Goal: Task Accomplishment & Management: Complete application form

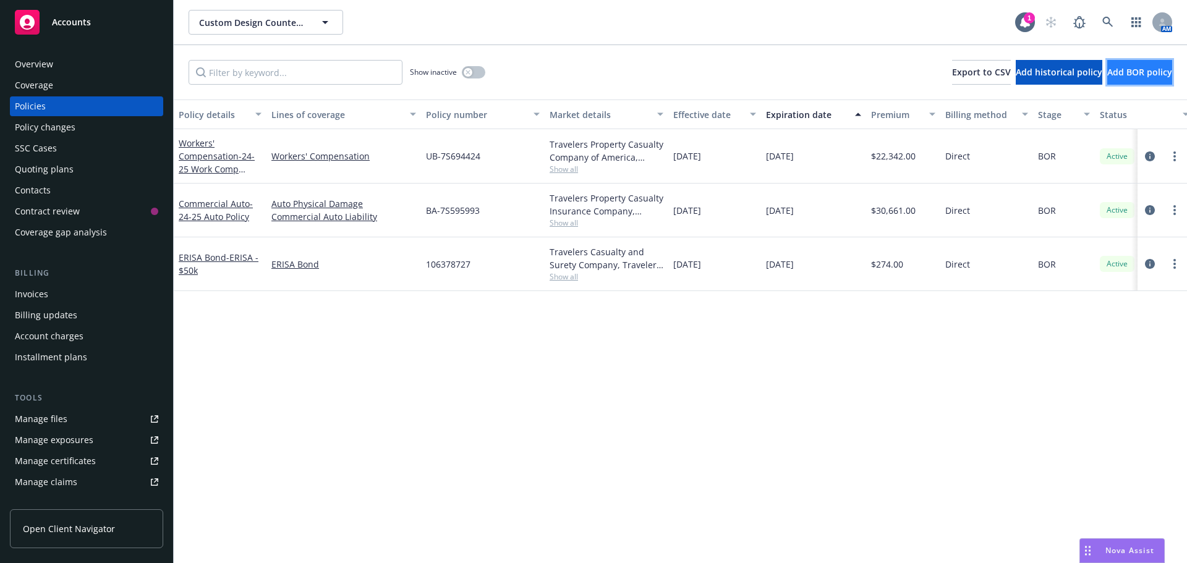
click at [1117, 77] on span "Add BOR policy" at bounding box center [1139, 72] width 65 height 12
select select "other"
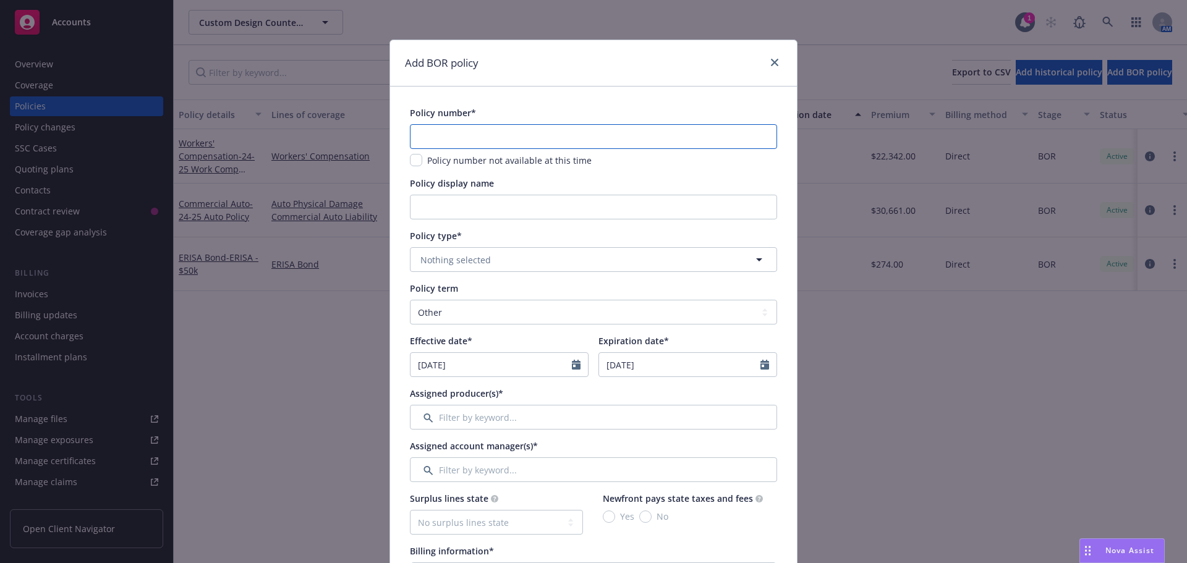
click at [427, 127] on input "text" at bounding box center [593, 136] width 367 height 25
type input "MP0082001008787"
type input "24-25 GL Policy"
click at [498, 269] on button "Nothing selected" at bounding box center [593, 259] width 367 height 25
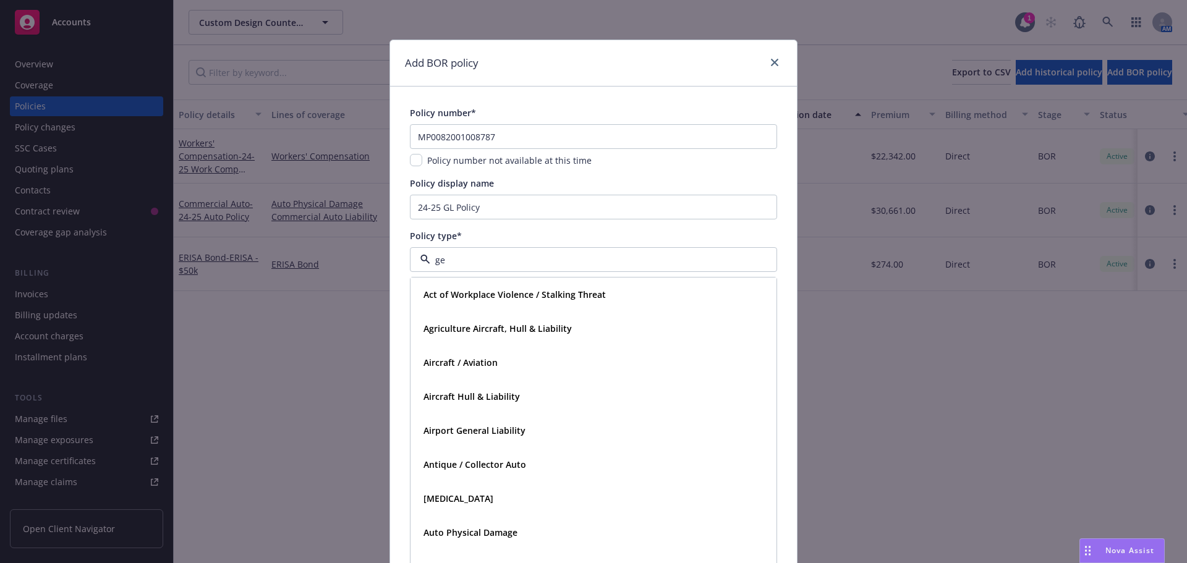
type input "gen"
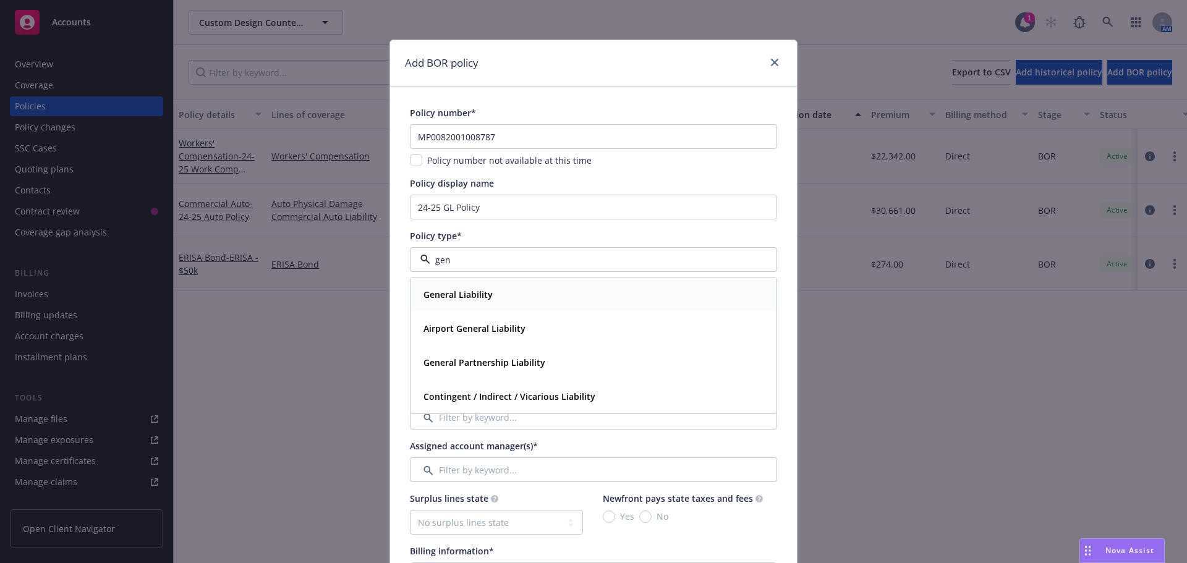
click at [461, 297] on strong "General Liability" at bounding box center [457, 295] width 69 height 12
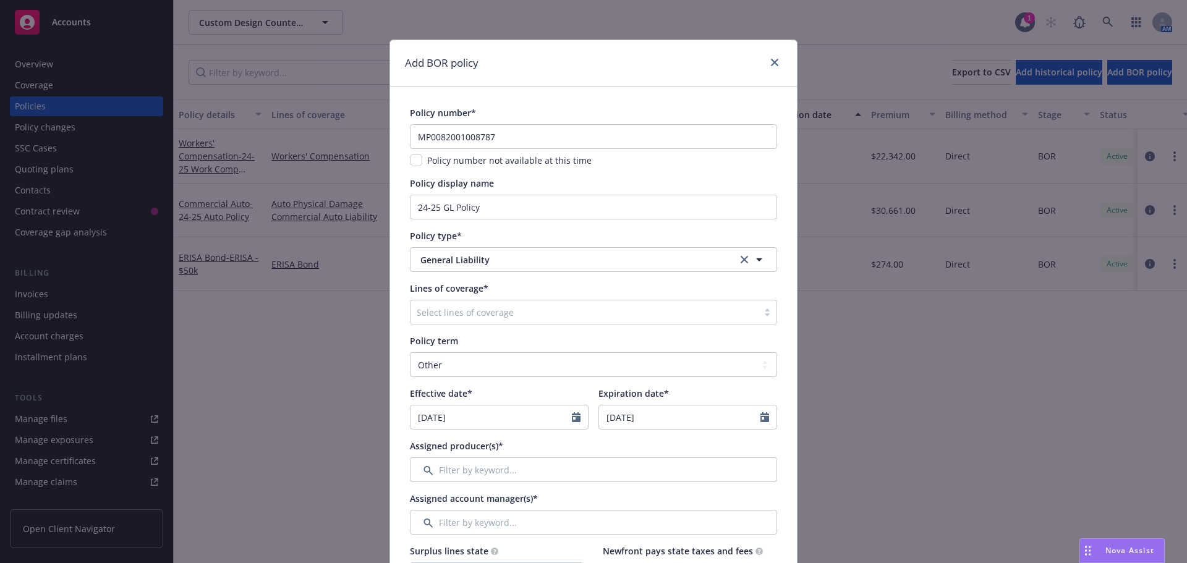
click at [456, 307] on div at bounding box center [584, 312] width 335 height 15
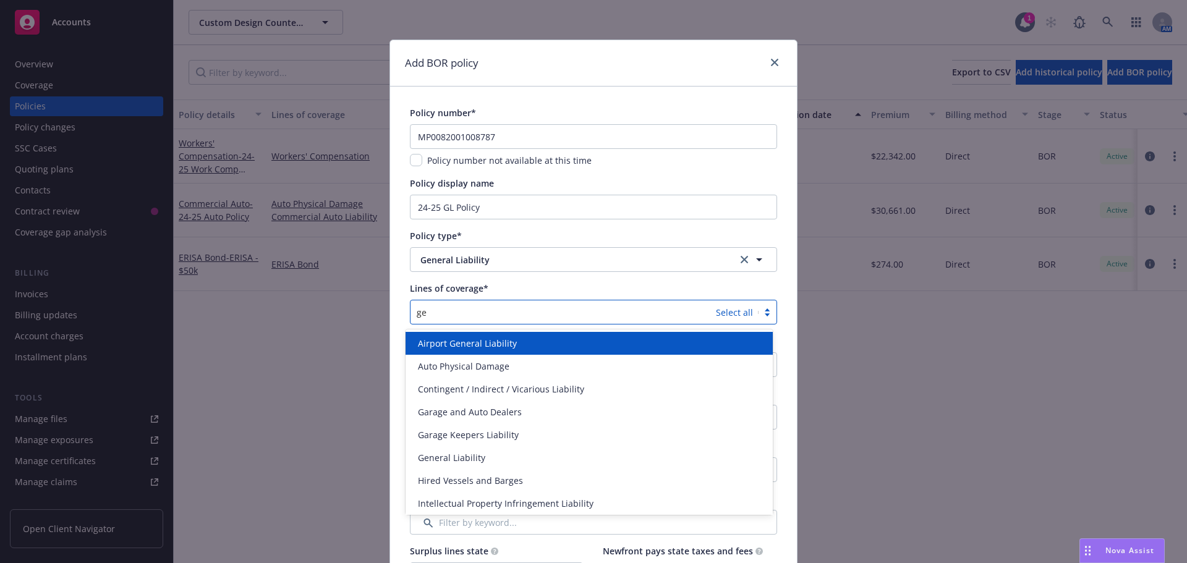
type input "gen"
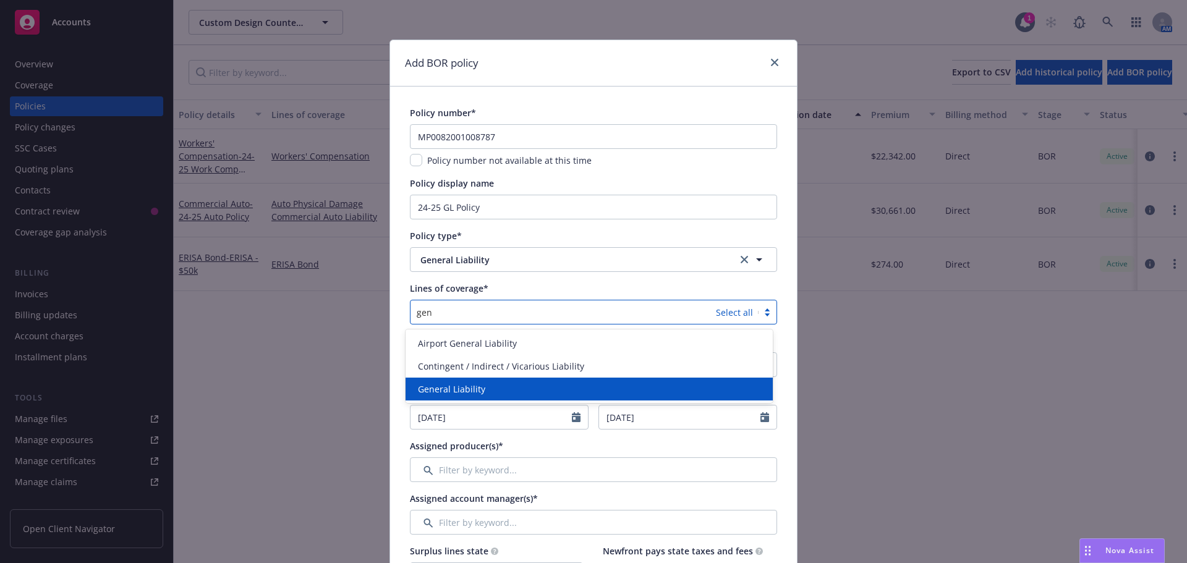
click at [455, 395] on span "General Liability" at bounding box center [451, 389] width 67 height 13
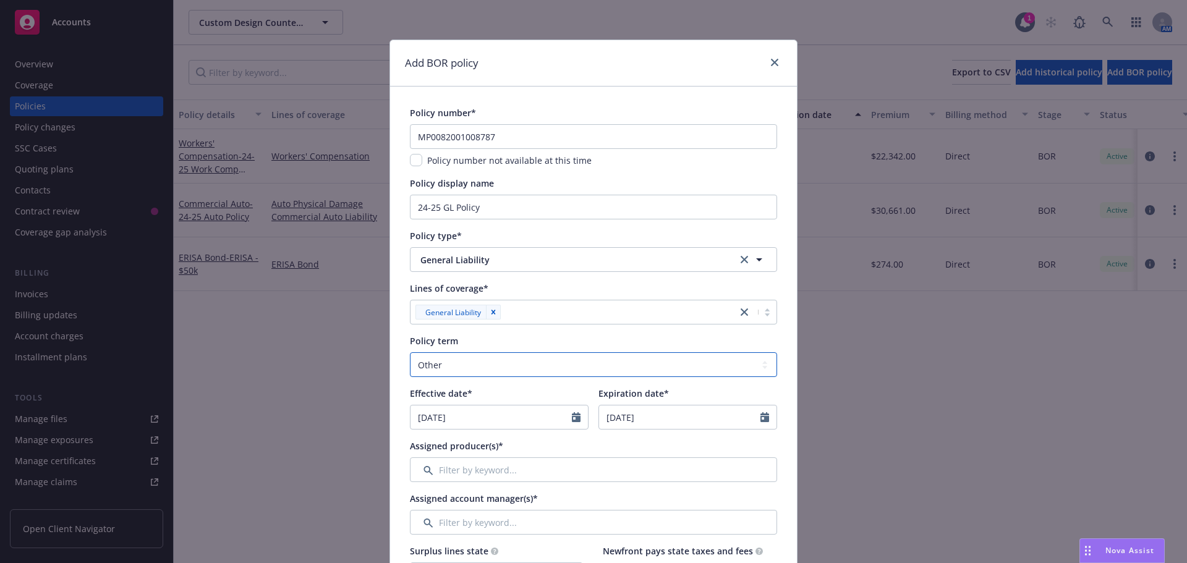
click at [464, 364] on select "Select policy term 12 Month 6 Month 4 Month 3 Month 2 Month 1 Month 36 Month (3…" at bounding box center [593, 364] width 367 height 25
select select "12"
click at [410, 352] on select "Select policy term 12 Month 6 Month 4 Month 3 Month 2 Month 1 Month 36 Month (3…" at bounding box center [593, 364] width 367 height 25
click at [576, 418] on icon "Calendar" at bounding box center [576, 417] width 9 height 10
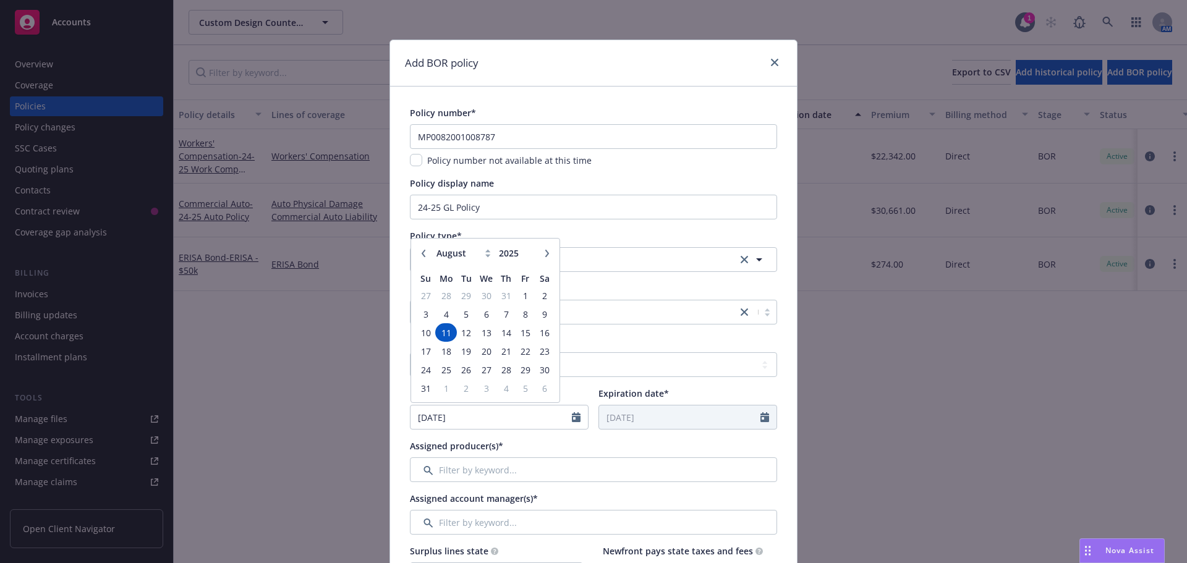
click at [422, 253] on icon "button" at bounding box center [424, 253] width 4 height 7
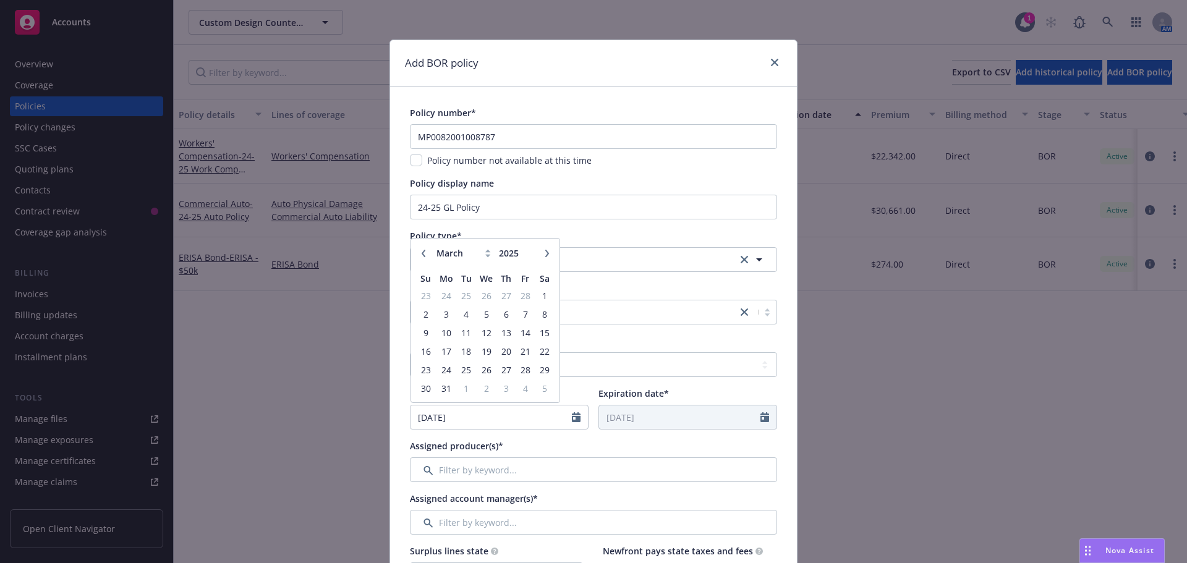
click at [422, 253] on icon "button" at bounding box center [424, 253] width 4 height 7
select select "12"
type input "2024"
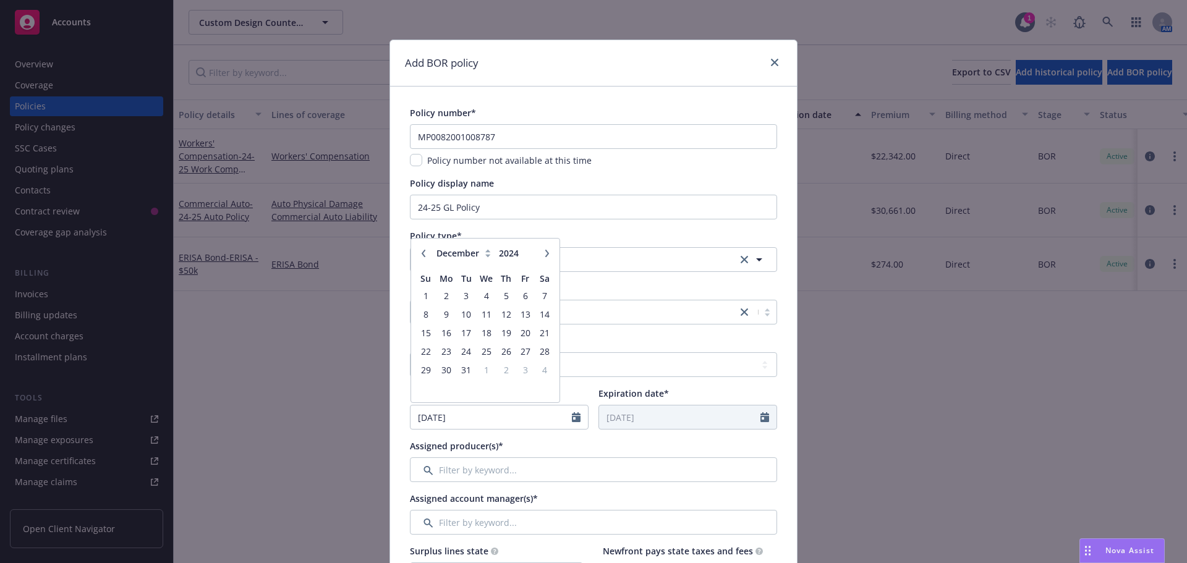
click at [422, 253] on icon "button" at bounding box center [424, 253] width 4 height 7
select select "10"
click at [460, 296] on span "1" at bounding box center [466, 295] width 17 height 15
type input "[DATE]"
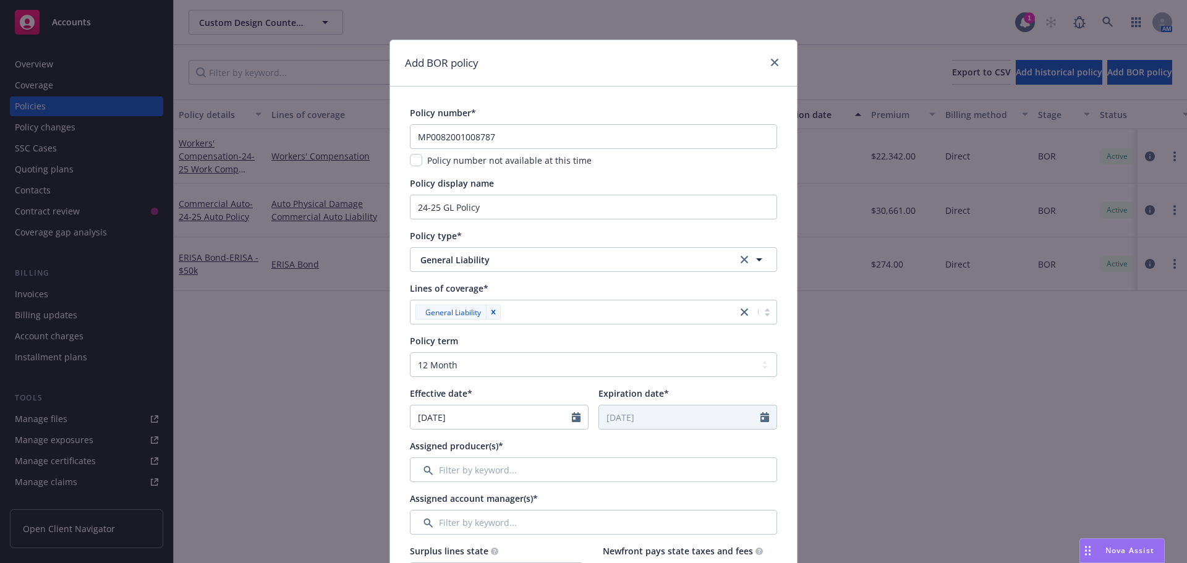
type input "[DATE]"
click at [483, 473] on input "Filter by keyword..." at bounding box center [593, 469] width 367 height 25
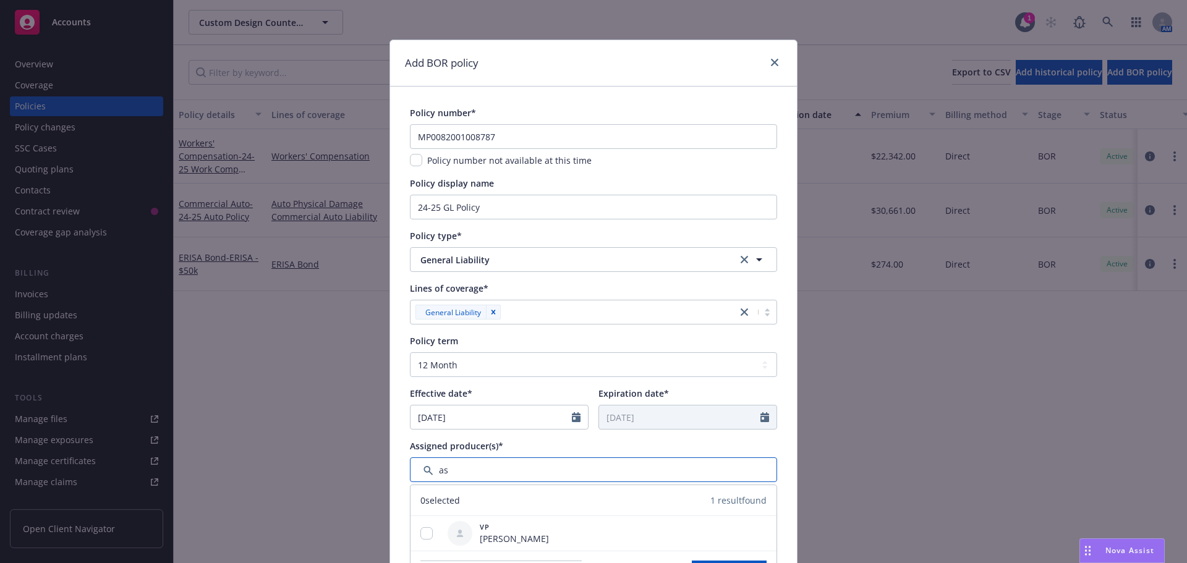
type input "a"
type input "st"
click at [420, 527] on input "checkbox" at bounding box center [426, 533] width 12 height 12
checkbox input "true"
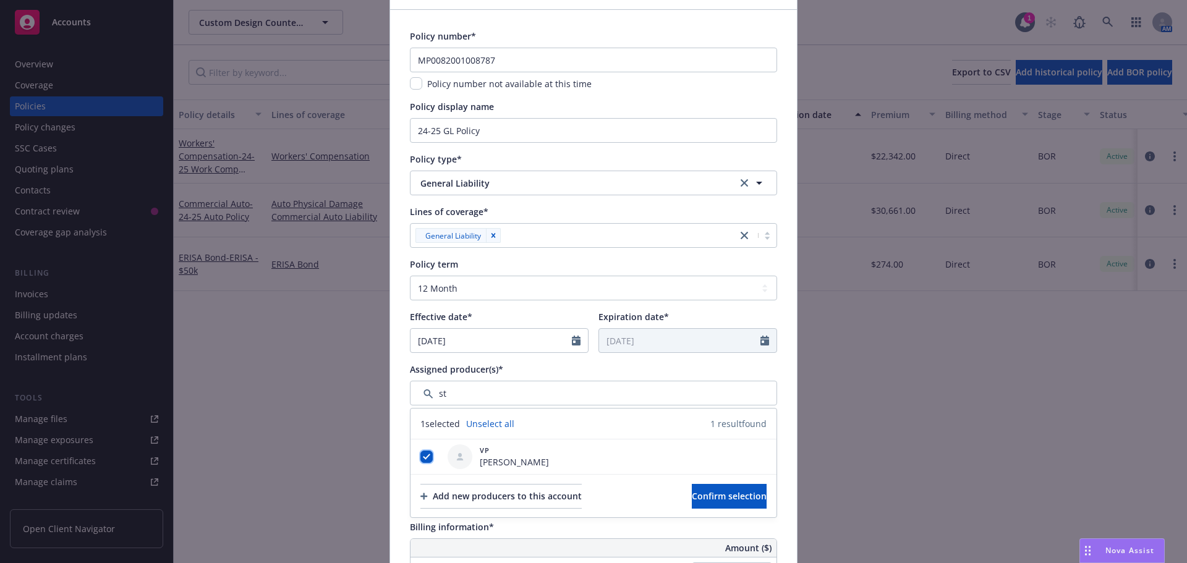
scroll to position [185, 0]
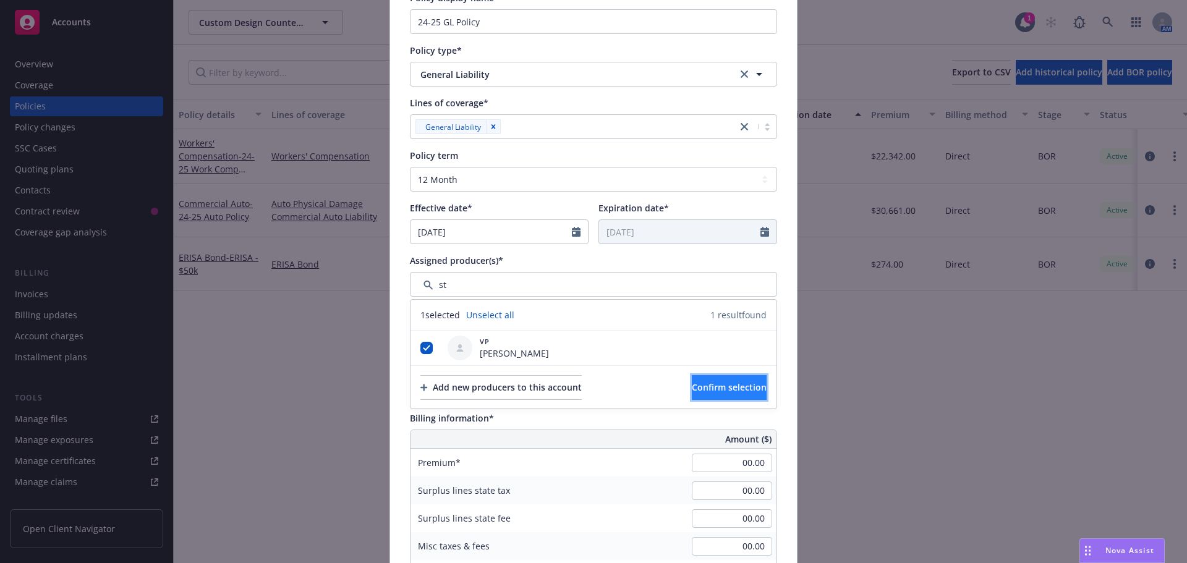
click at [702, 386] on span "Confirm selection" at bounding box center [729, 387] width 75 height 12
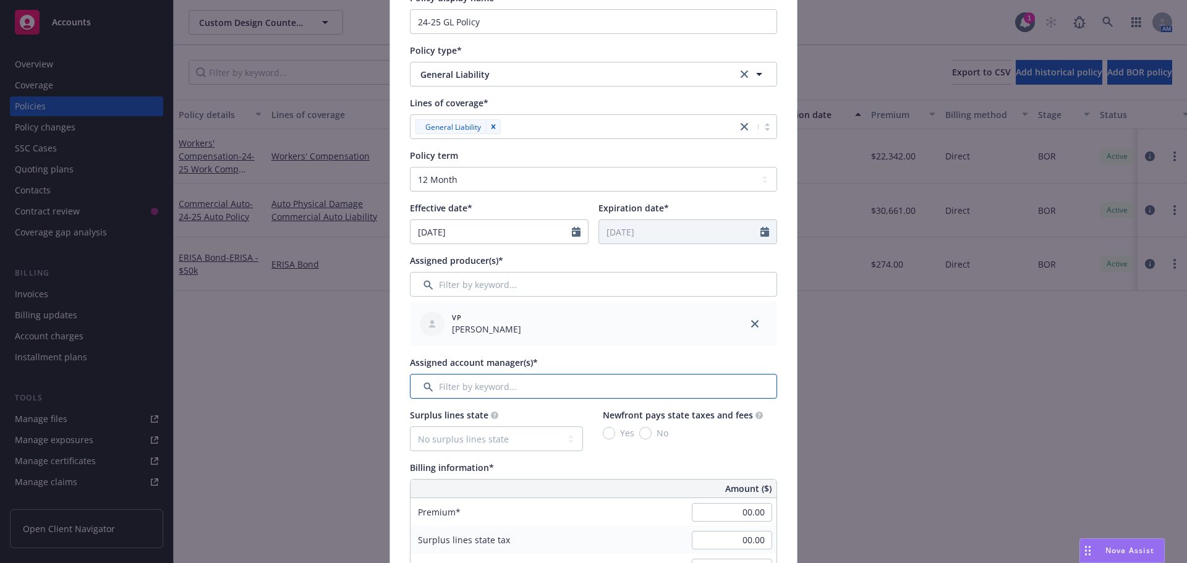
click at [503, 385] on input "Filter by keyword..." at bounding box center [593, 386] width 367 height 25
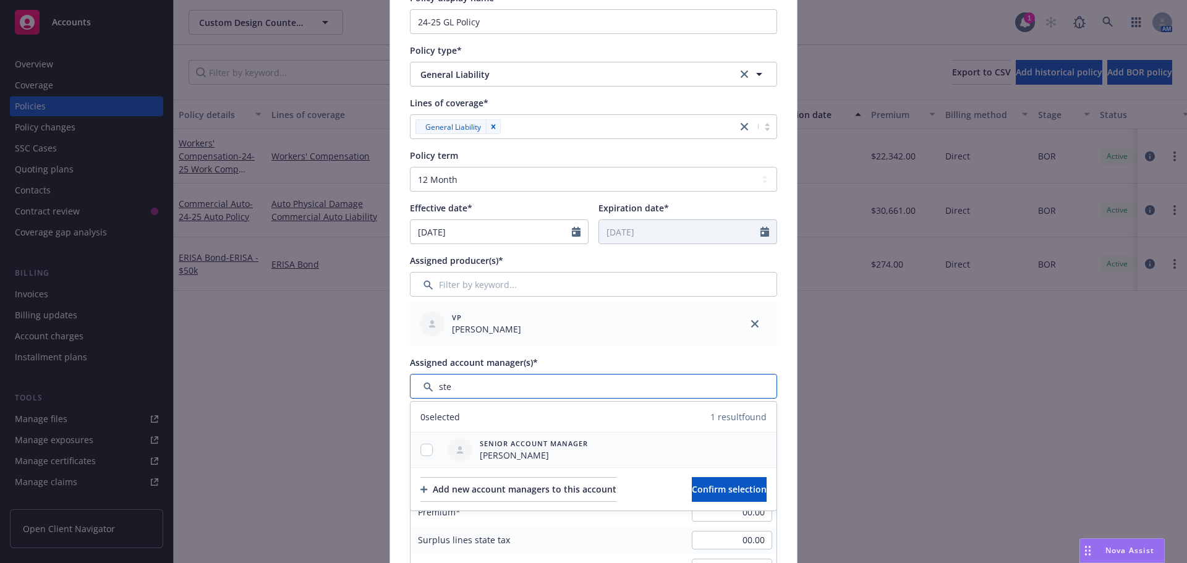
type input "ste"
click at [420, 450] on input "checkbox" at bounding box center [426, 450] width 12 height 12
checkbox input "true"
click at [713, 491] on span "Confirm selection" at bounding box center [729, 489] width 75 height 12
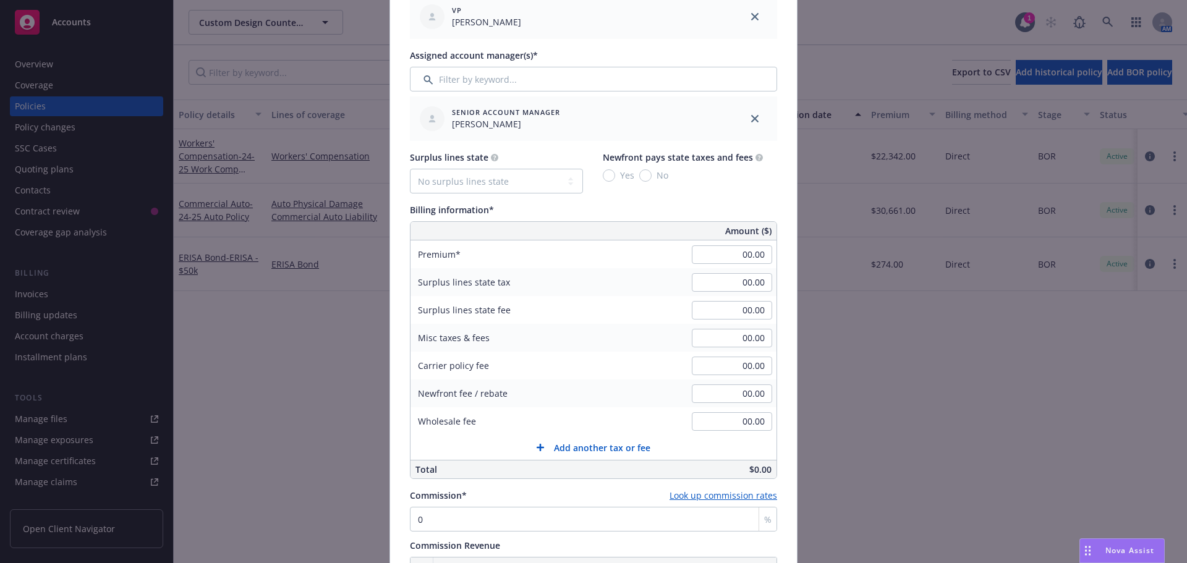
scroll to position [495, 0]
click at [615, 174] on span "Yes" at bounding box center [624, 173] width 19 height 13
click at [547, 184] on select "No surplus lines state [US_STATE] [US_STATE] [US_STATE] [US_STATE] [US_STATE] […" at bounding box center [496, 179] width 173 height 25
select select "CA"
click at [410, 167] on select "No surplus lines state [US_STATE] [US_STATE] [US_STATE] [US_STATE] [US_STATE] […" at bounding box center [496, 179] width 173 height 25
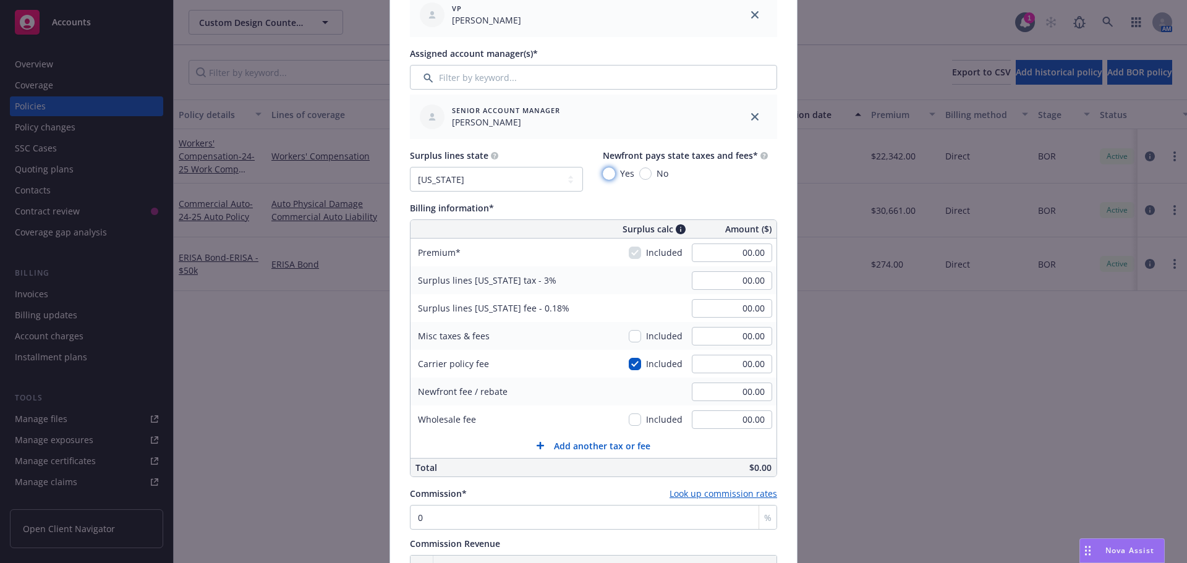
click at [603, 174] on input "Yes" at bounding box center [609, 174] width 12 height 12
radio input "true"
type input "16,500.00"
type input "495.00"
type input "29.70"
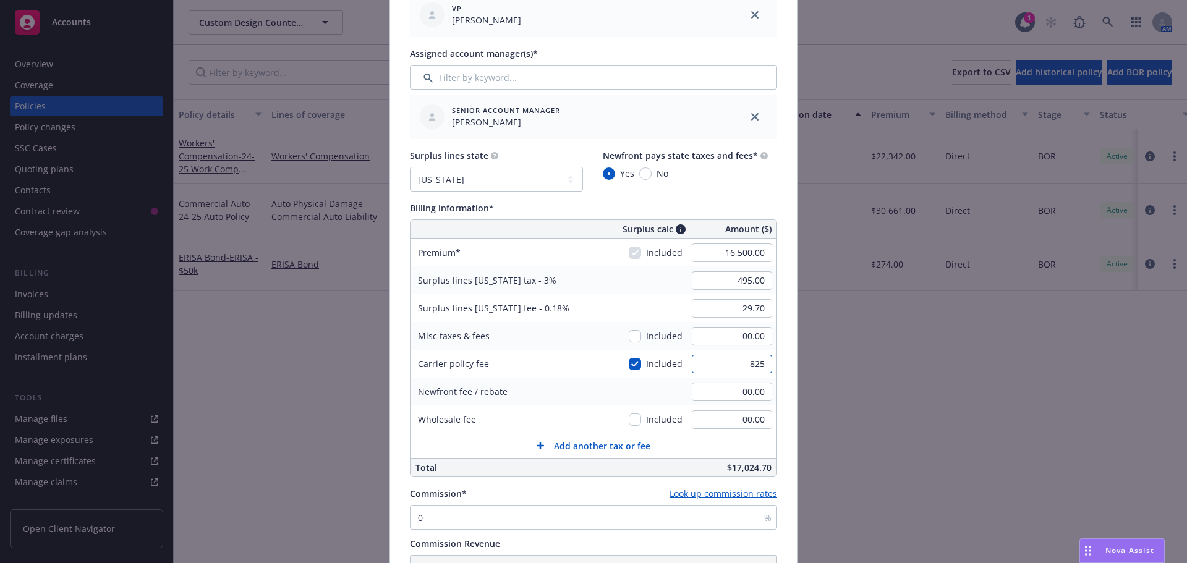
type input "825"
type input "519.75"
type input "31.19"
type input "825.00"
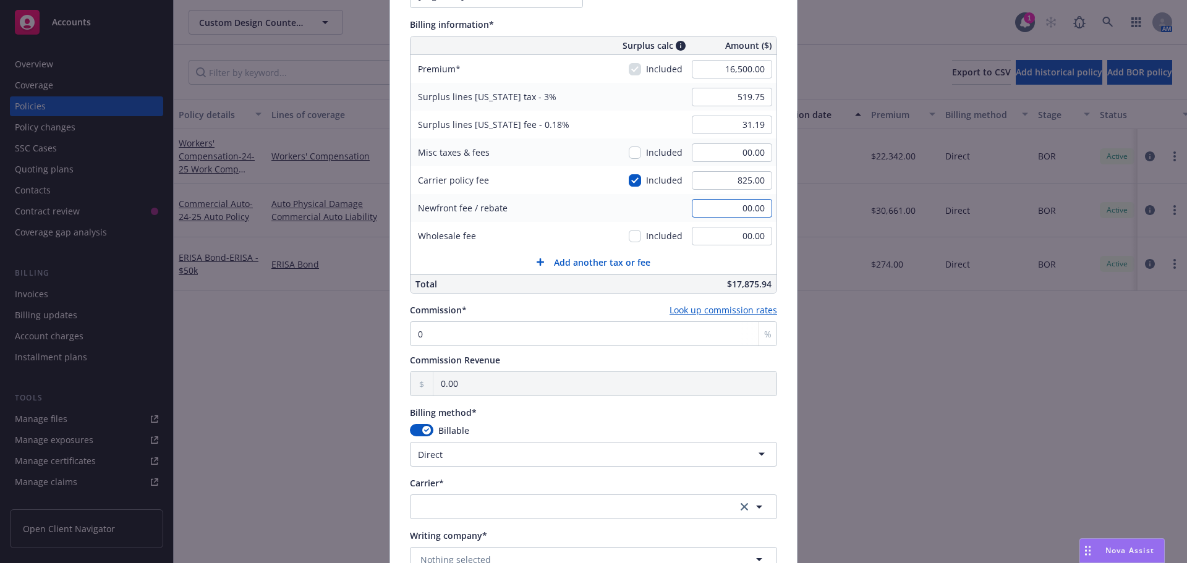
scroll to position [742, 0]
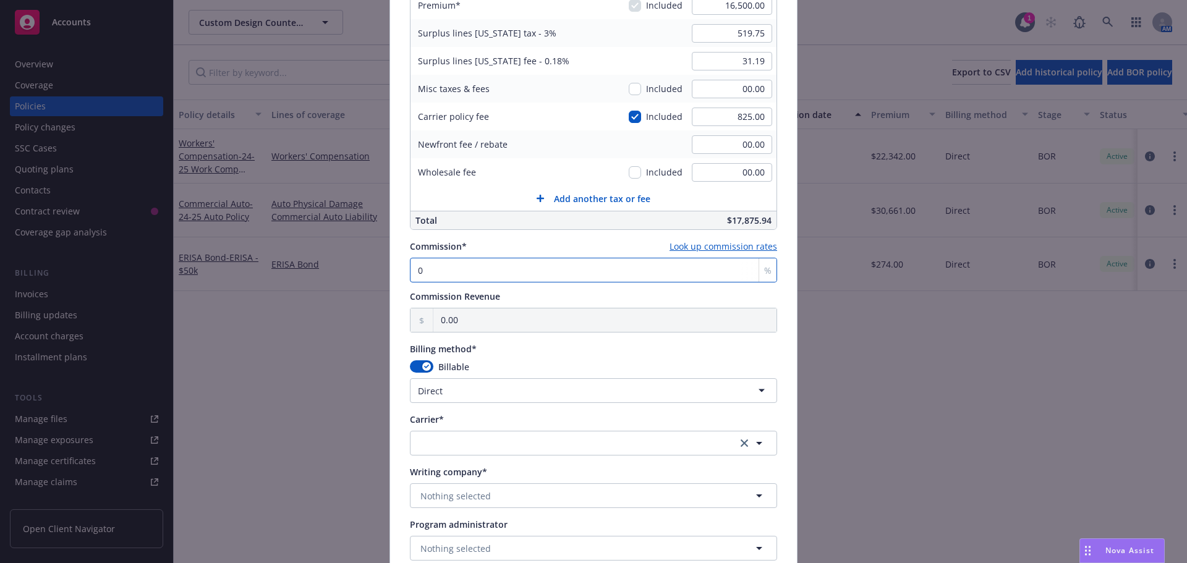
drag, startPoint x: 451, startPoint y: 266, endPoint x: 365, endPoint y: 267, distance: 86.6
click at [370, 268] on div "Add BOR policy Policy number* MP0082001008787 Policy number not available at th…" at bounding box center [593, 281] width 1187 height 563
type input "1"
type input "165.00"
type input "11"
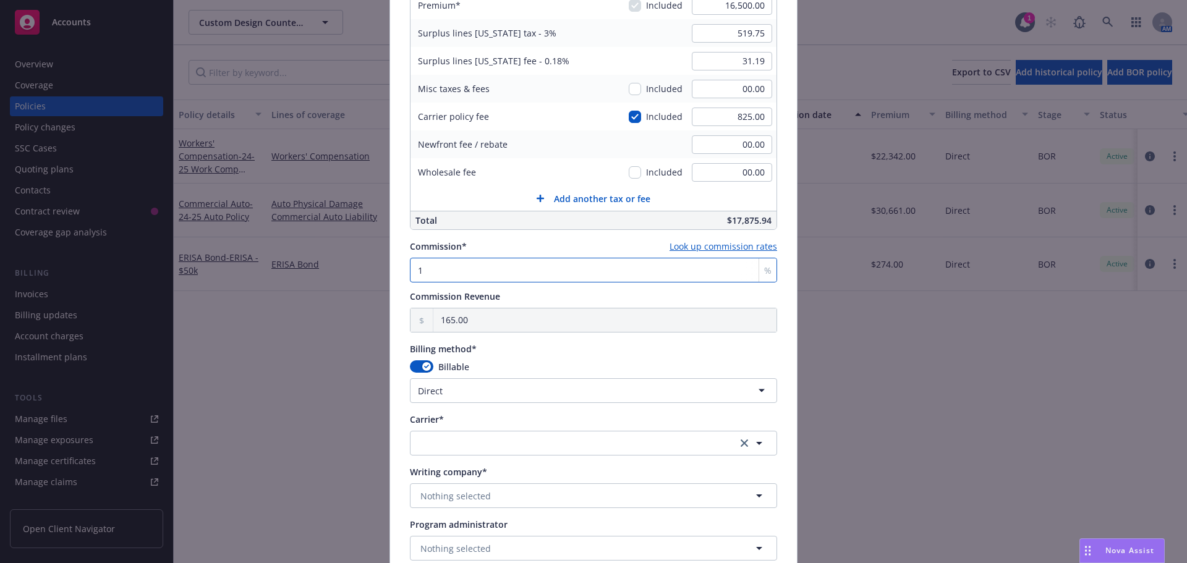
type input "1,815.00"
type input "11"
click at [411, 396] on html "Accounts Overview Coverage Policies Policy changes SSC Cases Quoting plans Cont…" at bounding box center [593, 281] width 1187 height 563
select select "AGENCY_PAY_IN_FULL"
click at [534, 440] on button "button" at bounding box center [593, 443] width 367 height 25
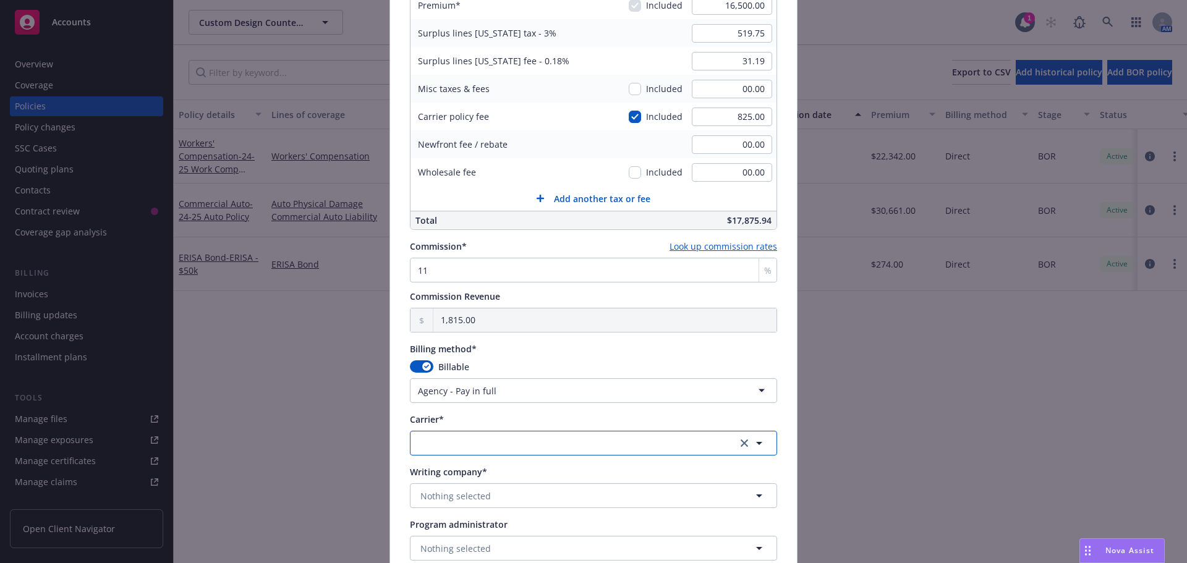
click at [487, 453] on button "button" at bounding box center [593, 443] width 367 height 25
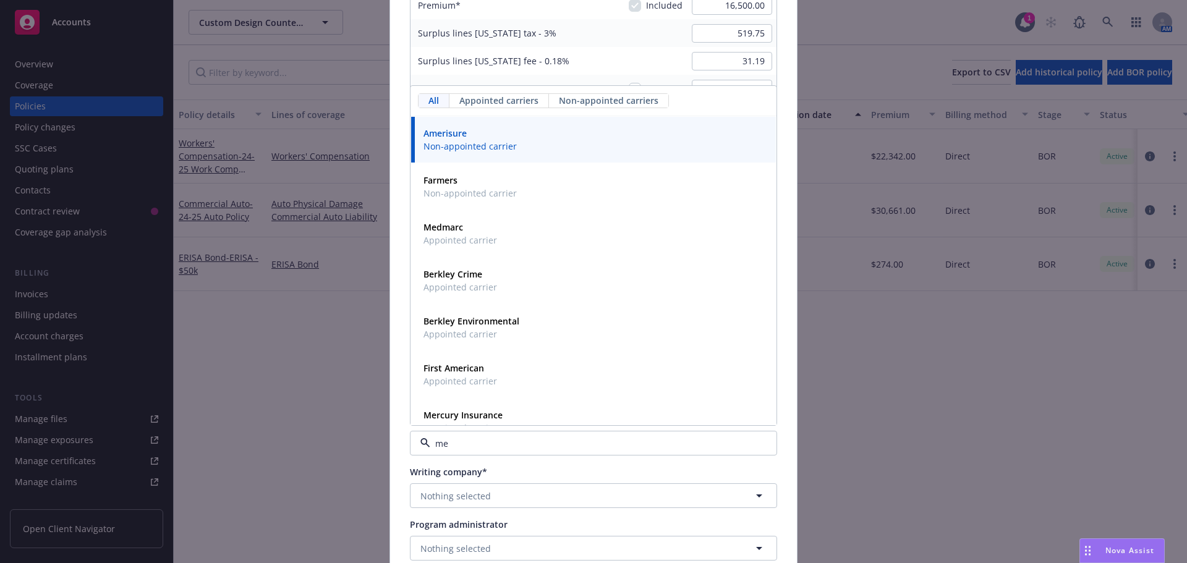
type input "m"
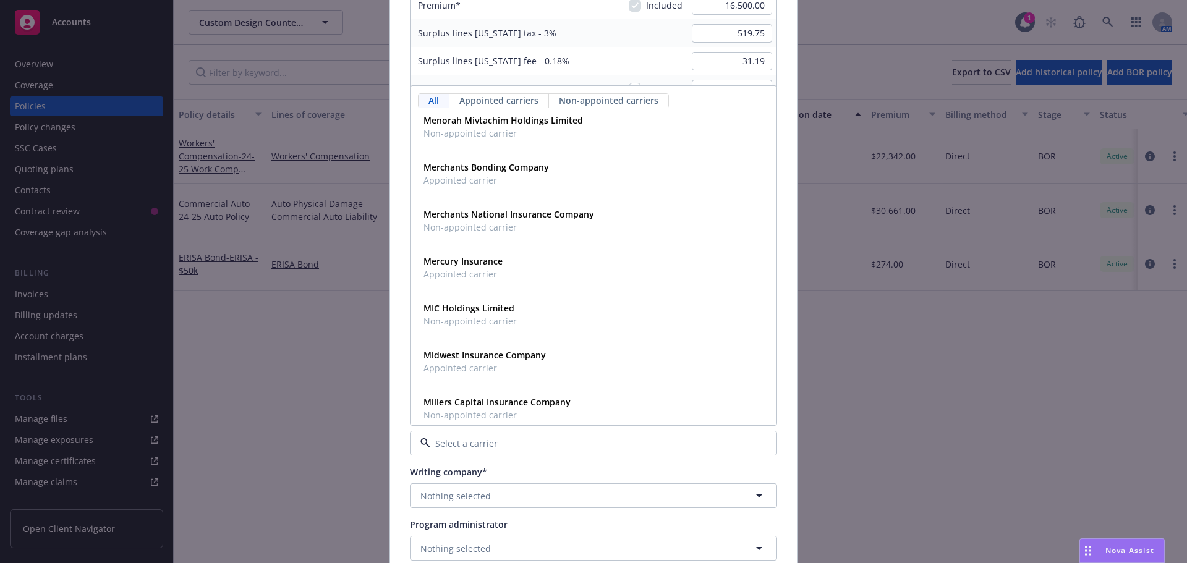
scroll to position [9640, 0]
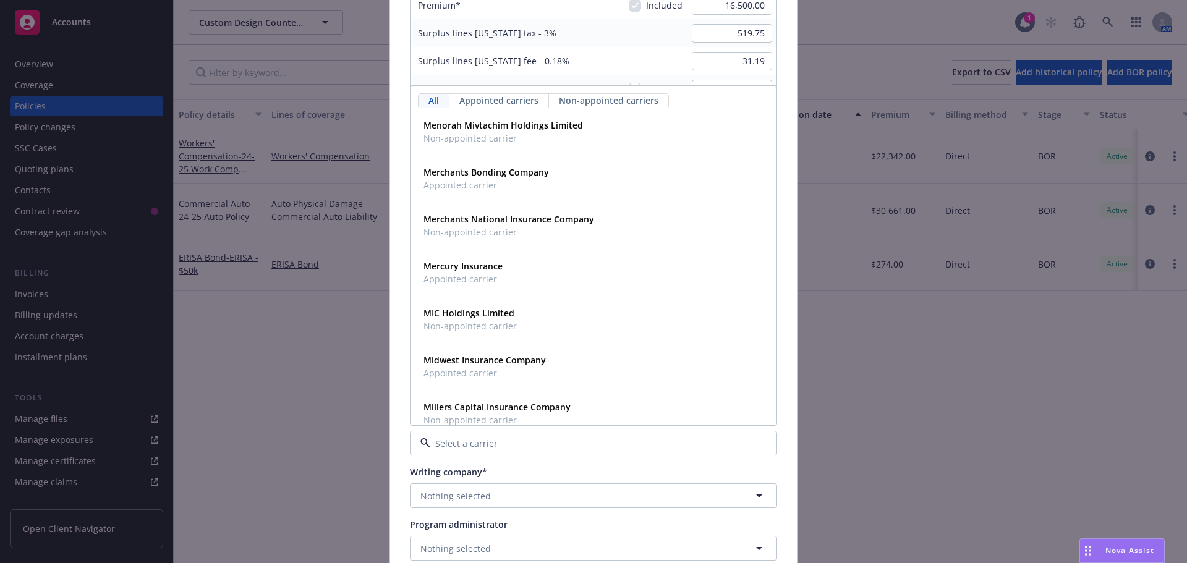
click at [397, 471] on div "Policy number* MP0082001008787 Policy number not available at this time Policy …" at bounding box center [593, 57] width 407 height 1424
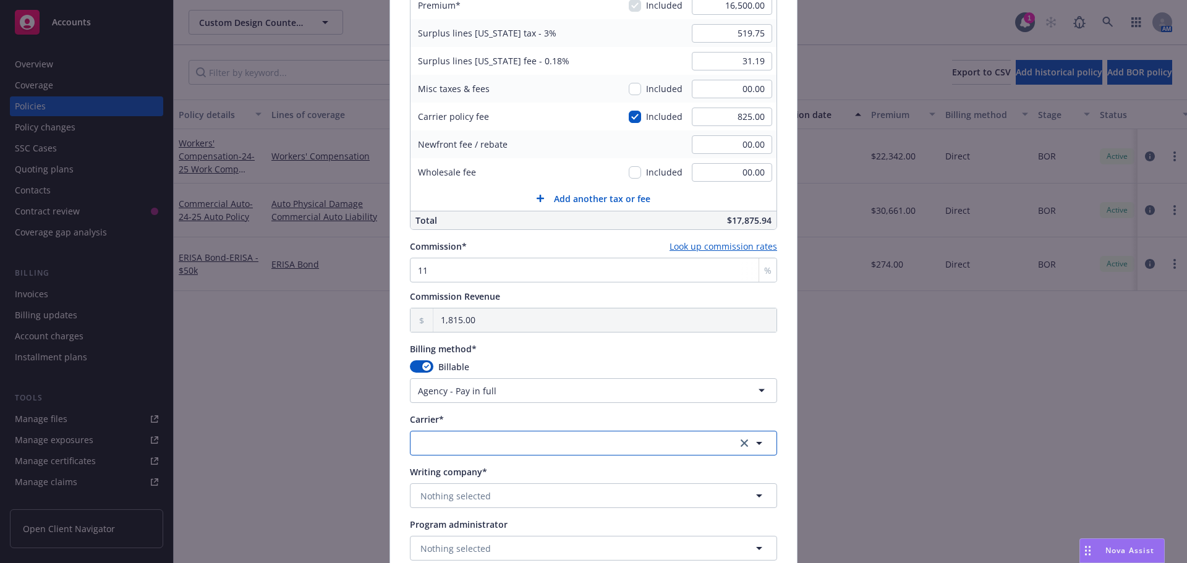
click at [433, 442] on button "button" at bounding box center [593, 443] width 367 height 25
click at [642, 442] on button "button" at bounding box center [593, 443] width 367 height 25
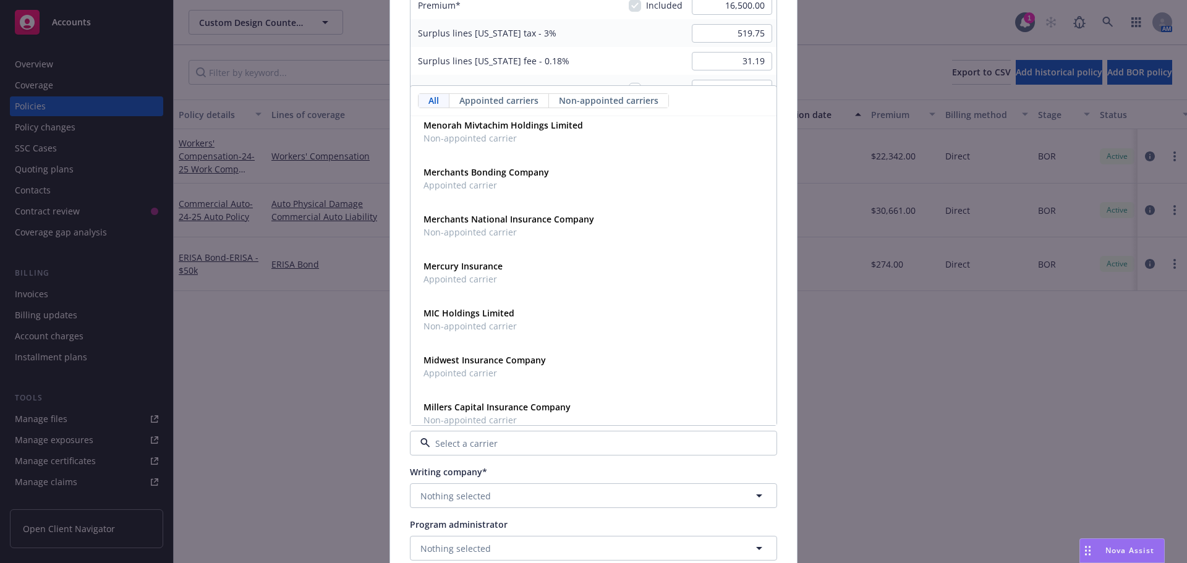
click at [642, 442] on input at bounding box center [590, 443] width 321 height 13
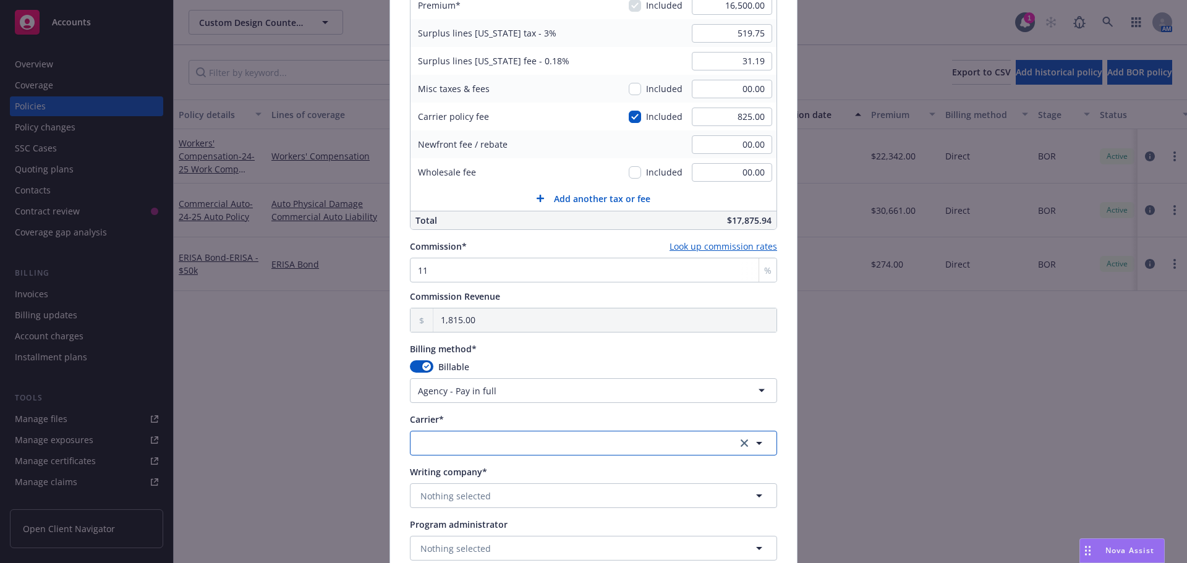
click at [448, 438] on button "button" at bounding box center [593, 443] width 367 height 25
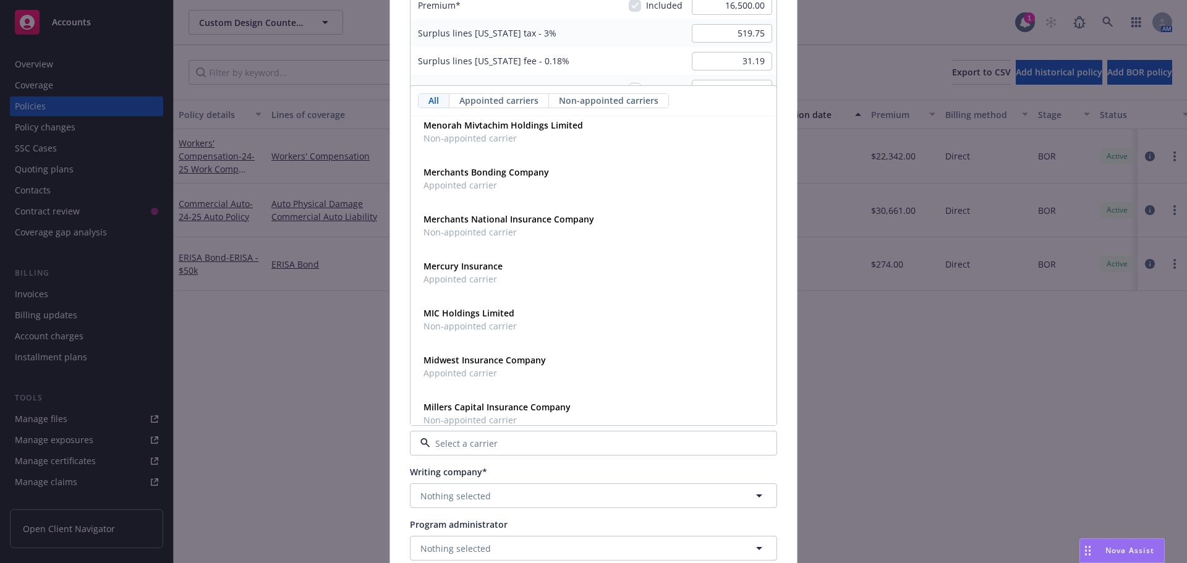
click at [392, 443] on div "Policy number* MP0082001008787 Policy number not available at this time Policy …" at bounding box center [593, 57] width 407 height 1424
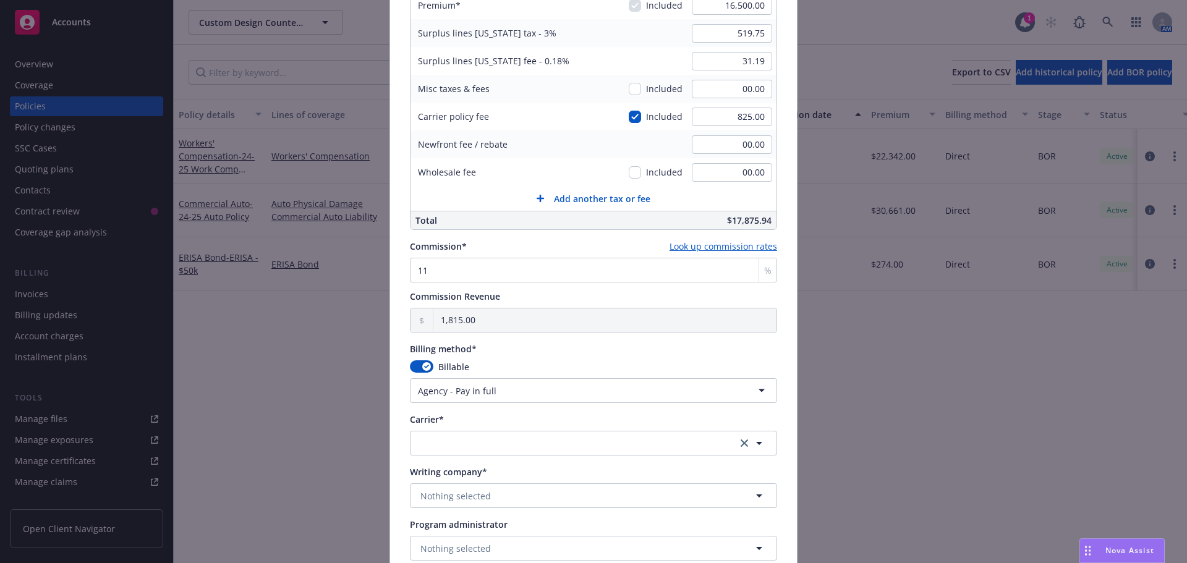
scroll to position [989, 0]
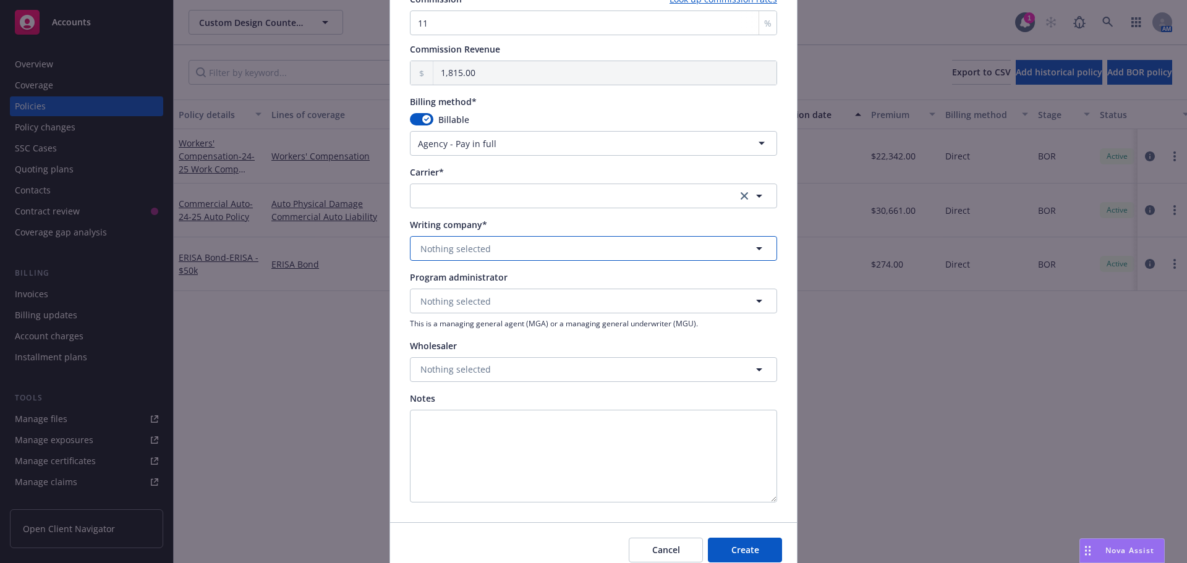
click at [473, 248] on span "Nothing selected" at bounding box center [455, 248] width 70 height 13
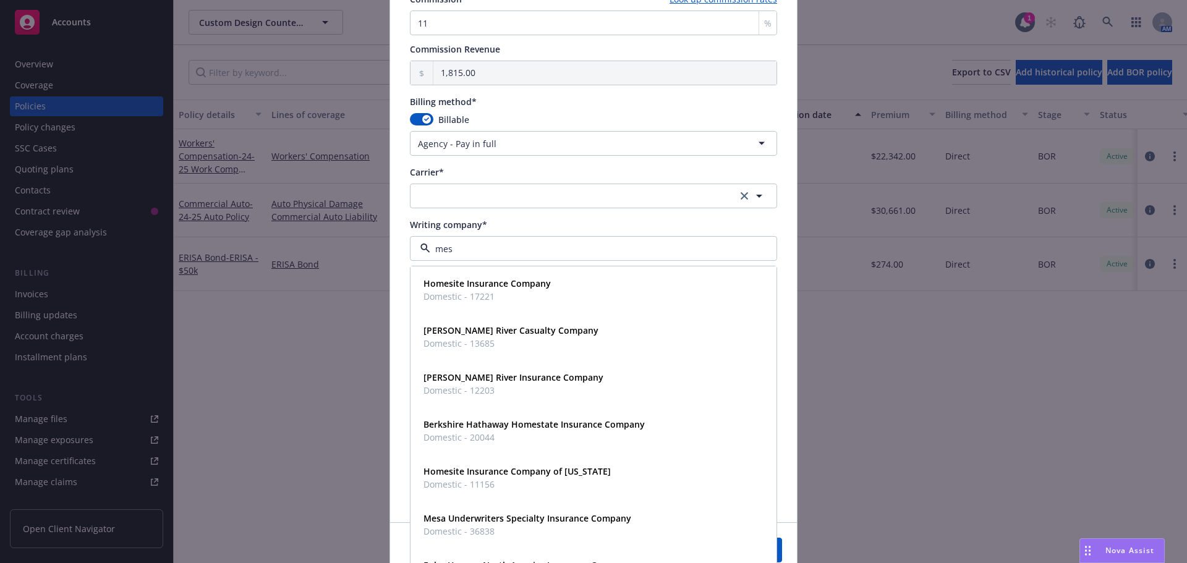
type input "mesa"
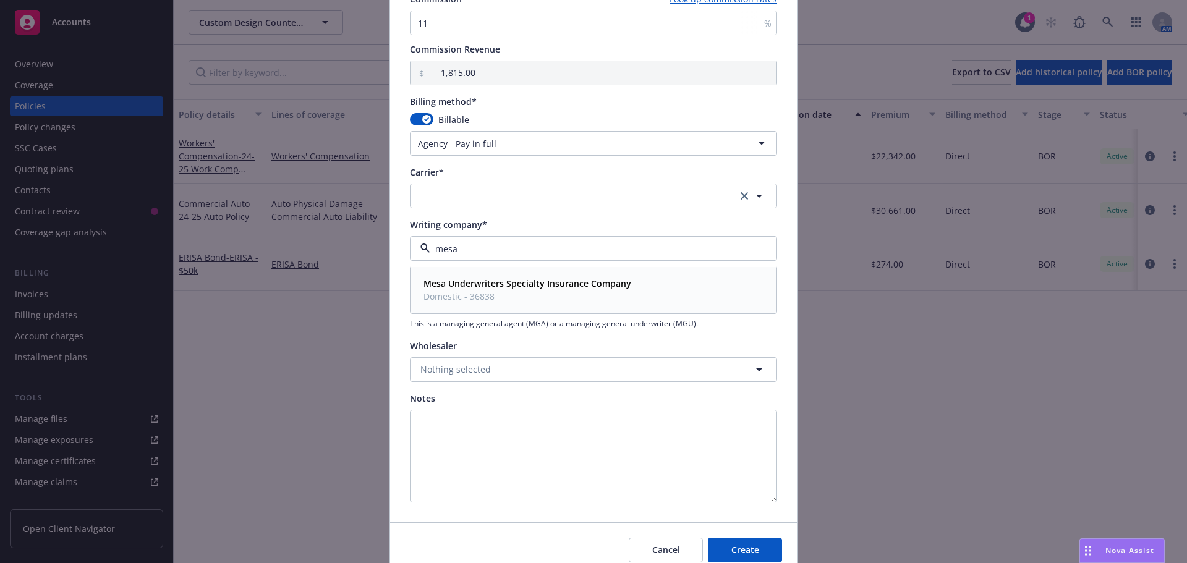
click at [464, 292] on span "Domestic - 36838" at bounding box center [527, 296] width 208 height 13
type input "Selective Insurance Group"
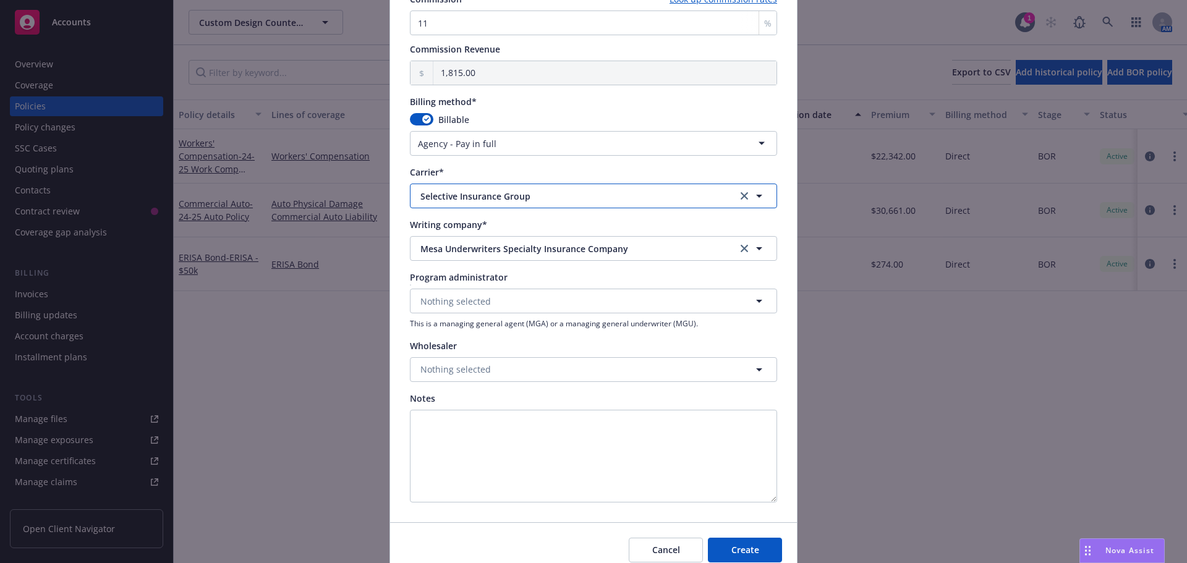
click at [543, 196] on span "Selective Insurance Group" at bounding box center [569, 196] width 298 height 13
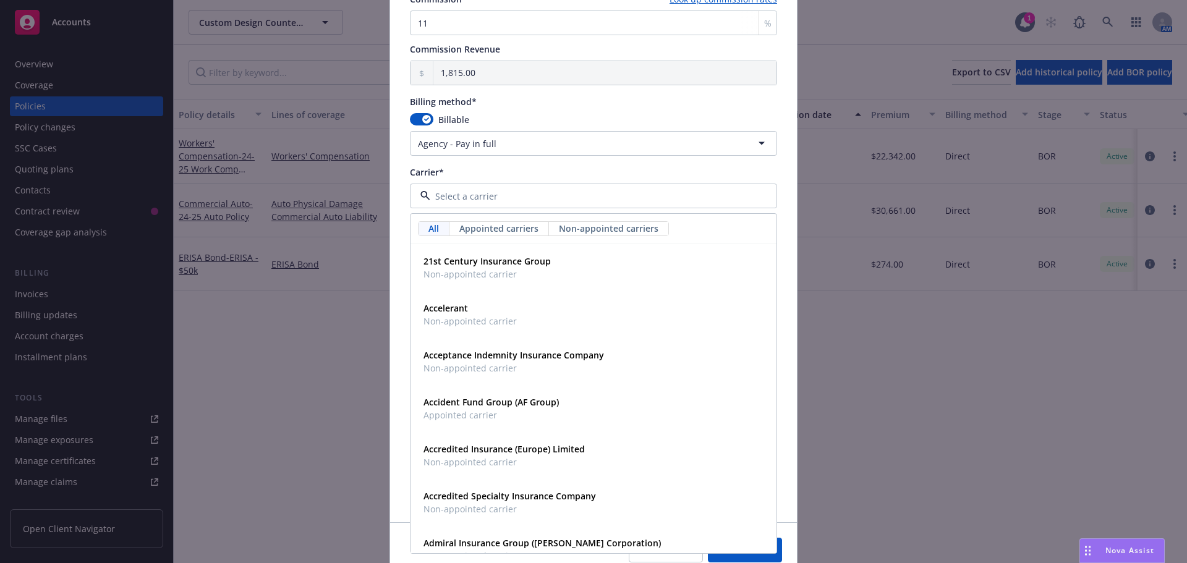
click at [428, 229] on span "All" at bounding box center [433, 228] width 11 height 13
click at [610, 226] on span "Non-appointed carriers" at bounding box center [609, 228] width 100 height 13
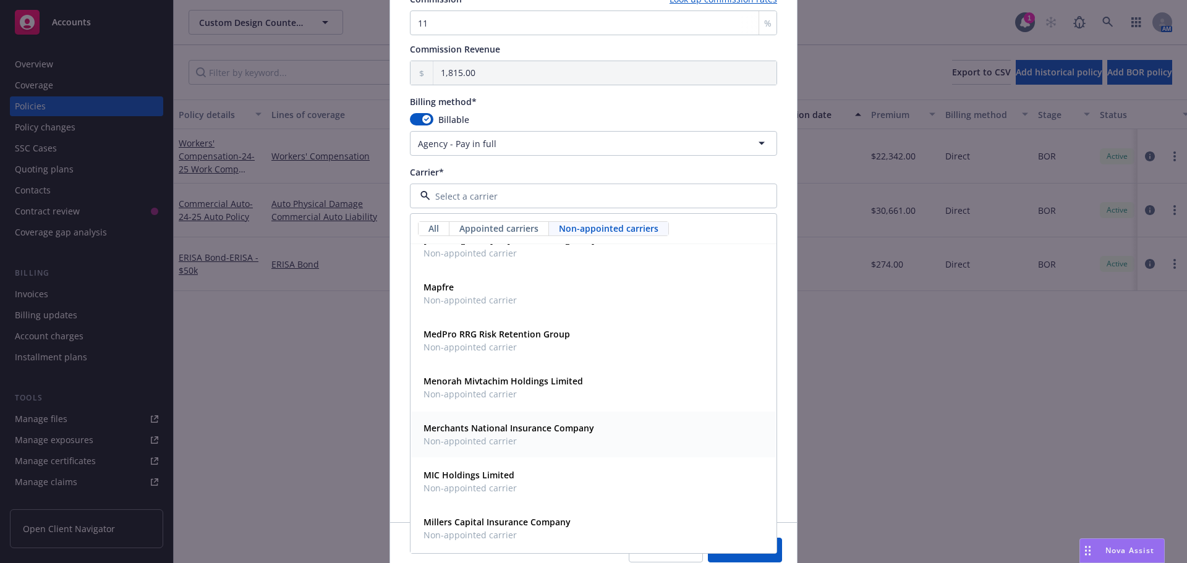
scroll to position [5879, 0]
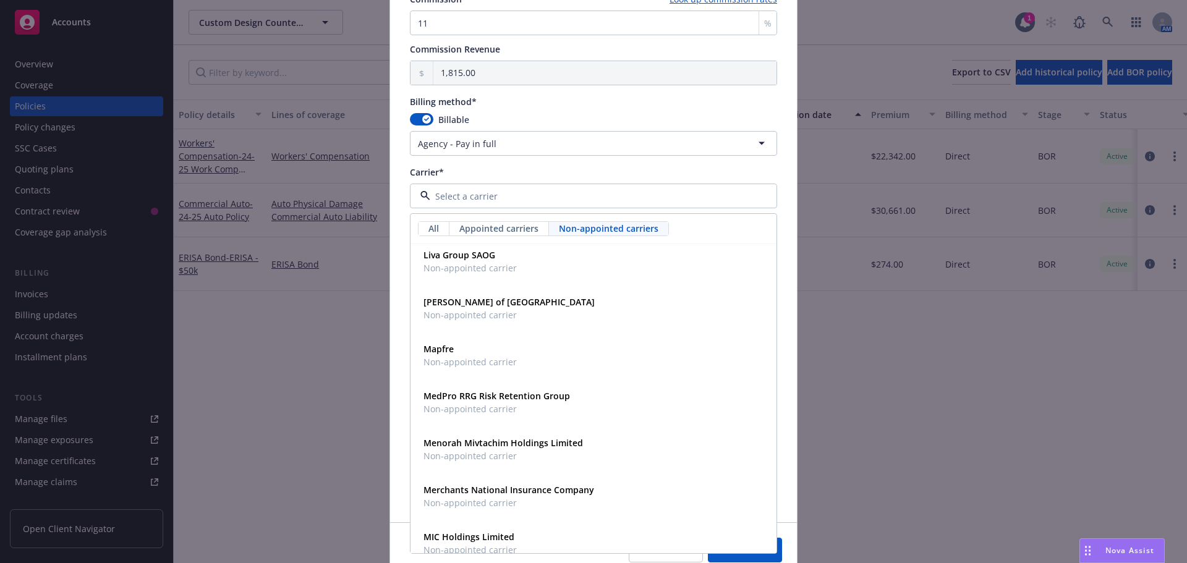
click at [456, 197] on input at bounding box center [590, 196] width 321 height 13
click at [434, 228] on span "All" at bounding box center [433, 228] width 11 height 13
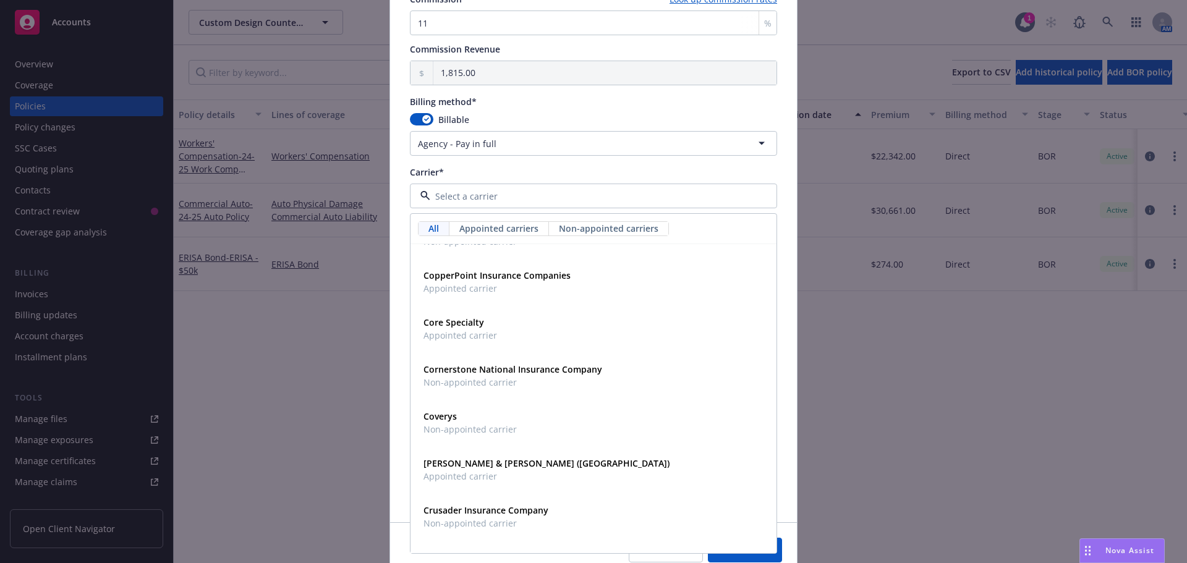
click at [469, 196] on input at bounding box center [590, 196] width 321 height 13
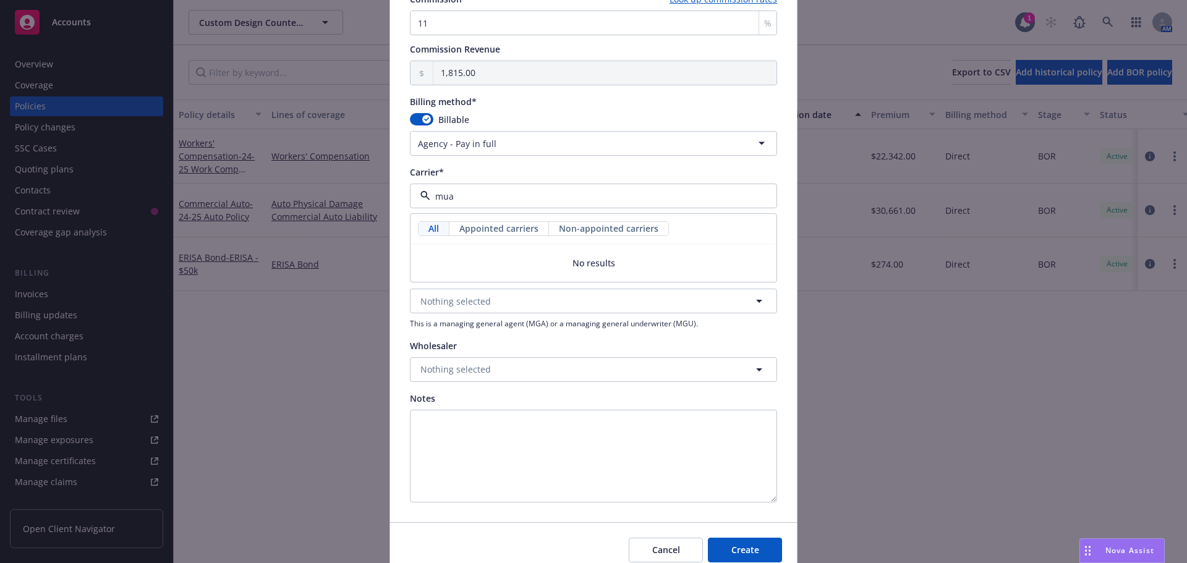
scroll to position [0, 0]
type input "music"
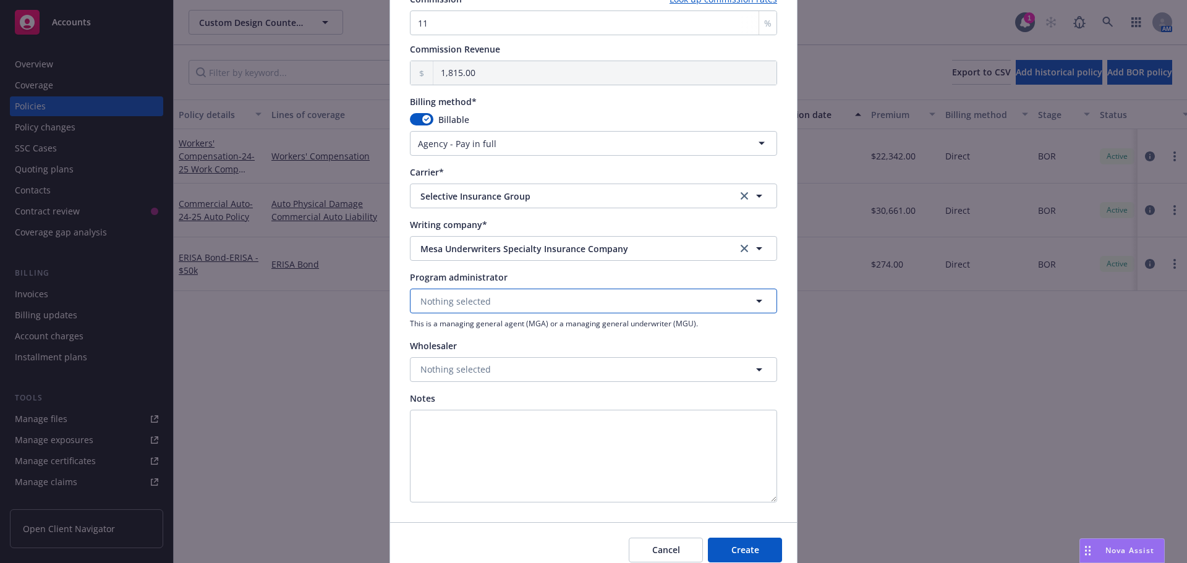
click at [467, 295] on span "Nothing selected" at bounding box center [455, 301] width 70 height 13
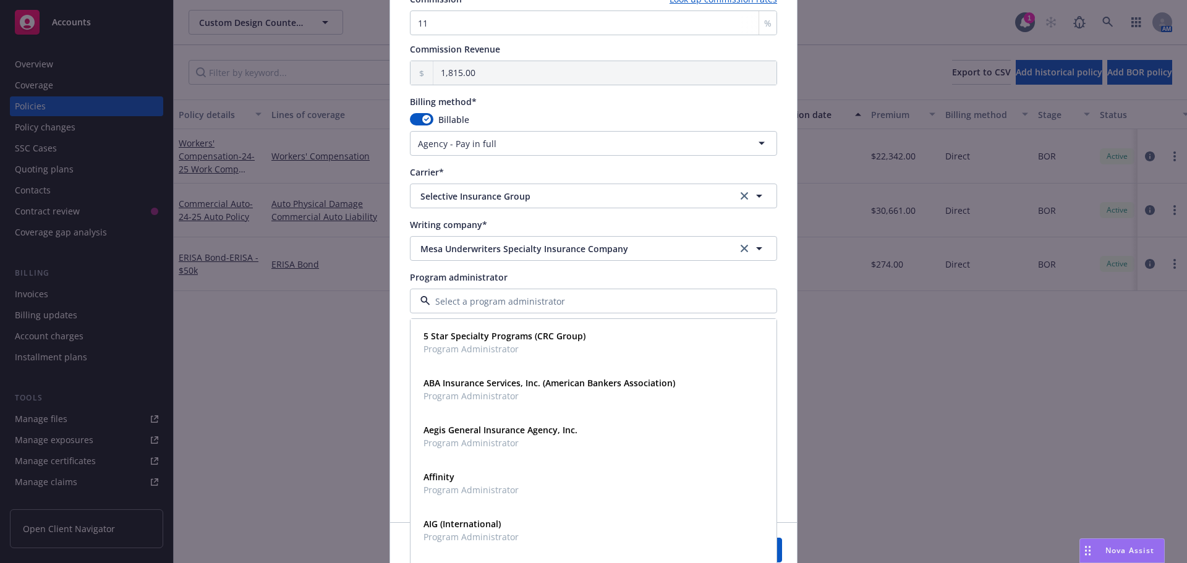
click at [467, 295] on input at bounding box center [590, 301] width 321 height 13
click at [758, 277] on div "Program administrator" at bounding box center [593, 277] width 367 height 13
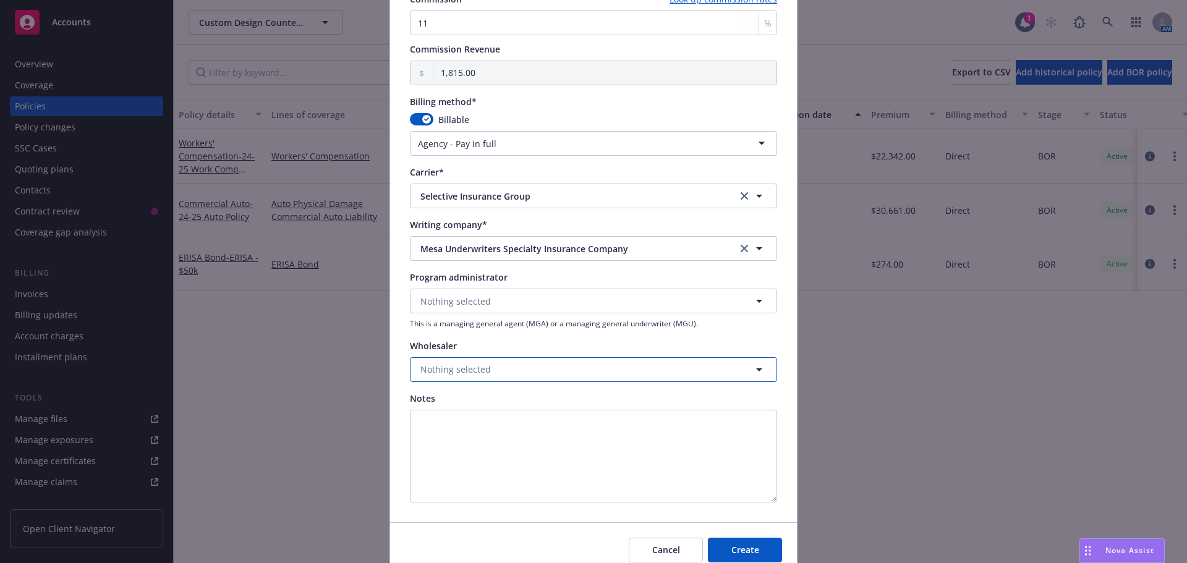
click at [616, 372] on button "Nothing selected" at bounding box center [593, 369] width 367 height 25
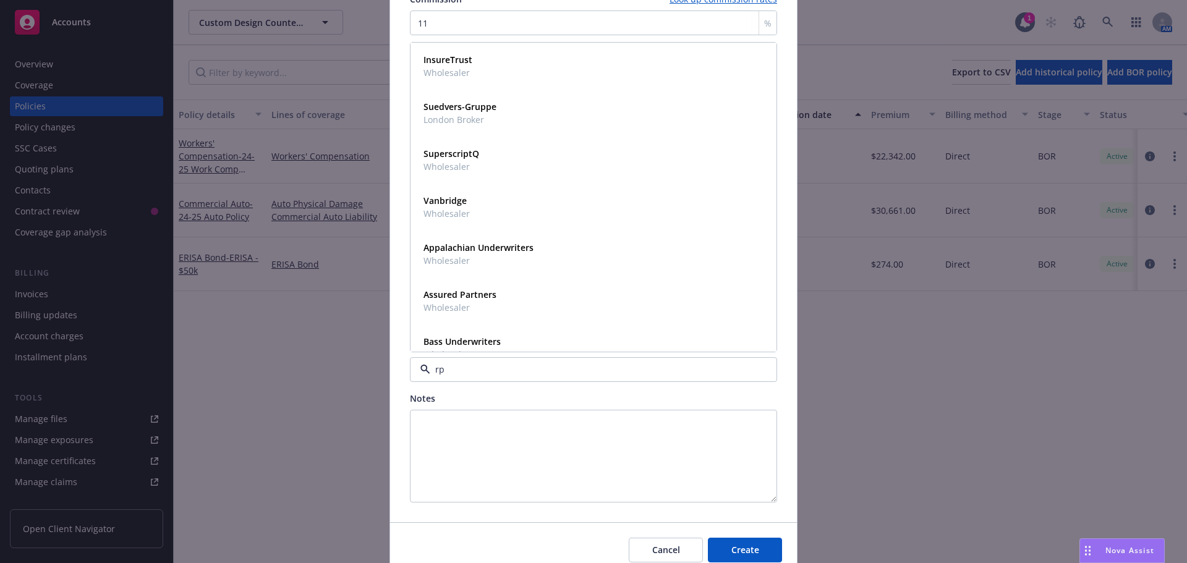
type input "rps"
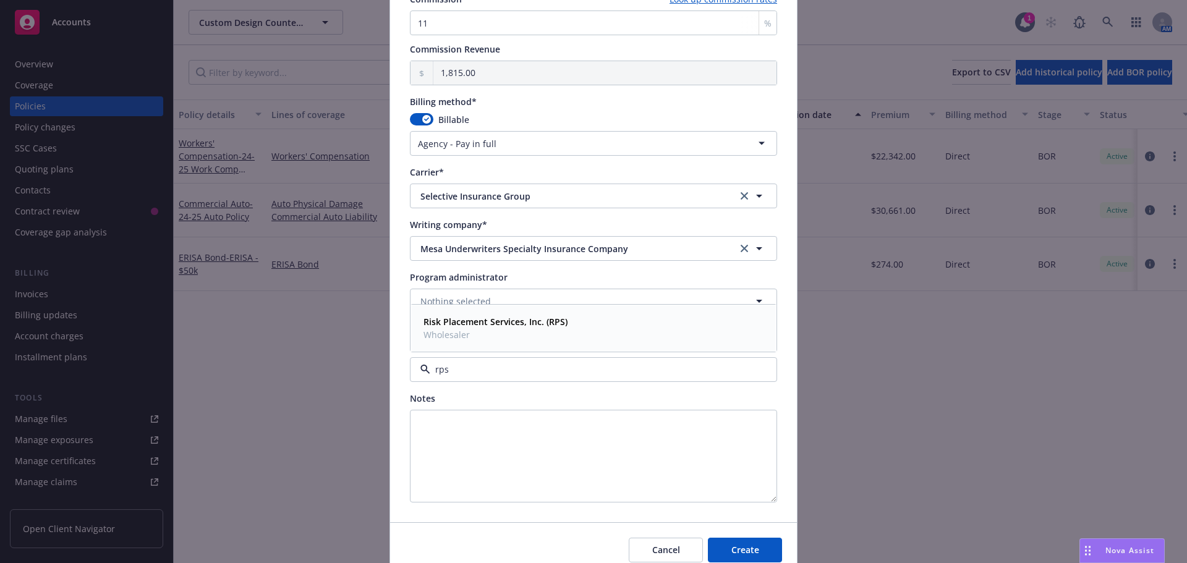
click at [513, 321] on strong "Risk Placement Services, Inc. (RPS)" at bounding box center [495, 322] width 144 height 12
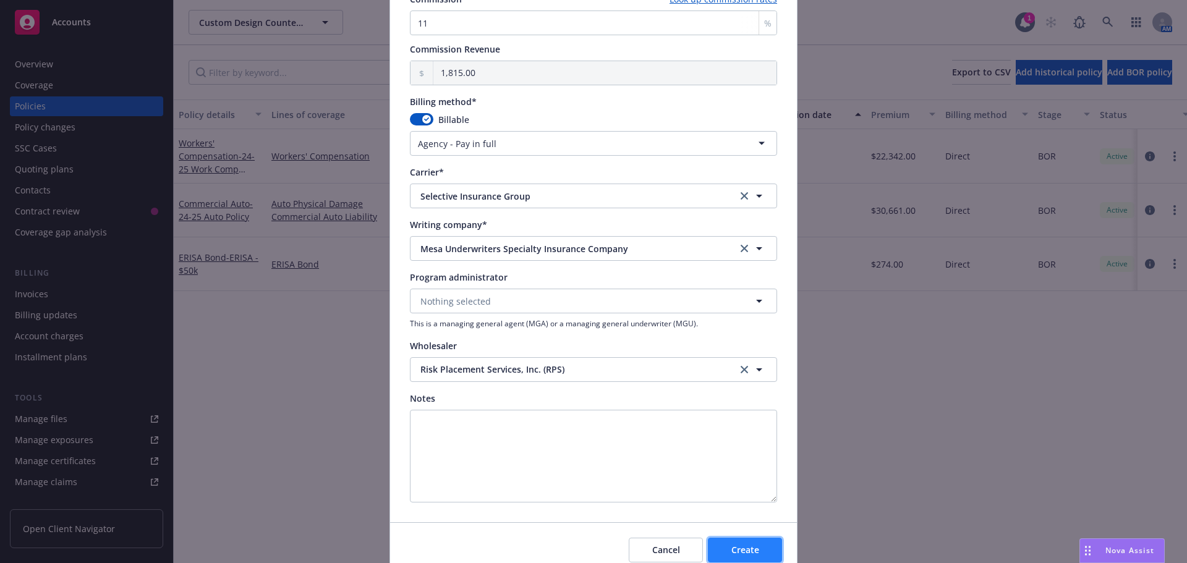
click at [751, 556] on button "Create" at bounding box center [745, 550] width 74 height 25
select select "DIRECT"
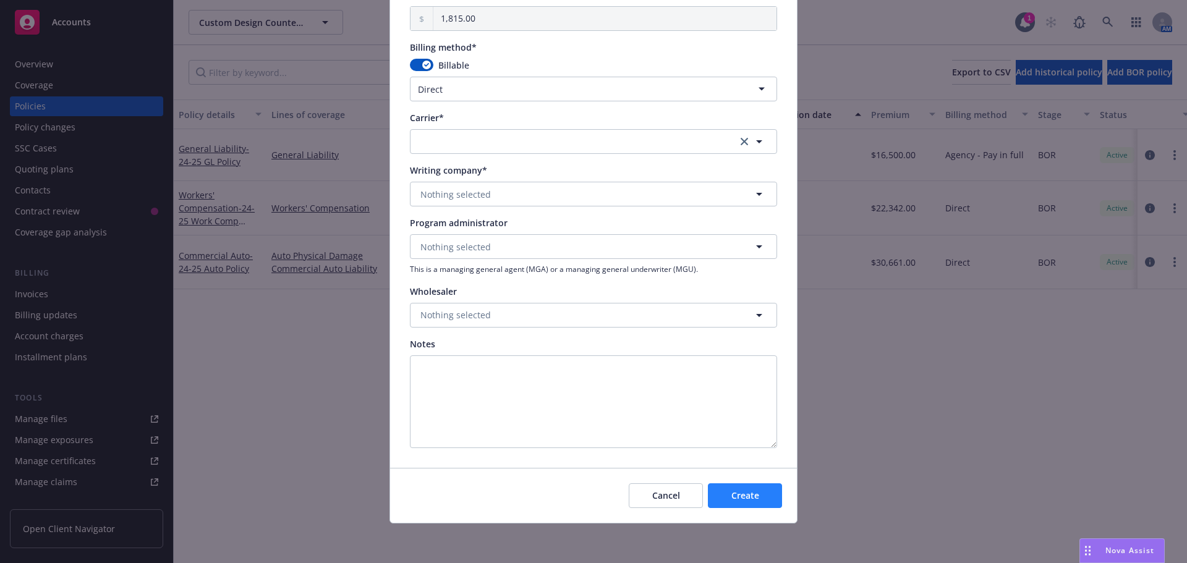
select select "other"
type input "[DATE]"
select select "NONE"
type input "00.00"
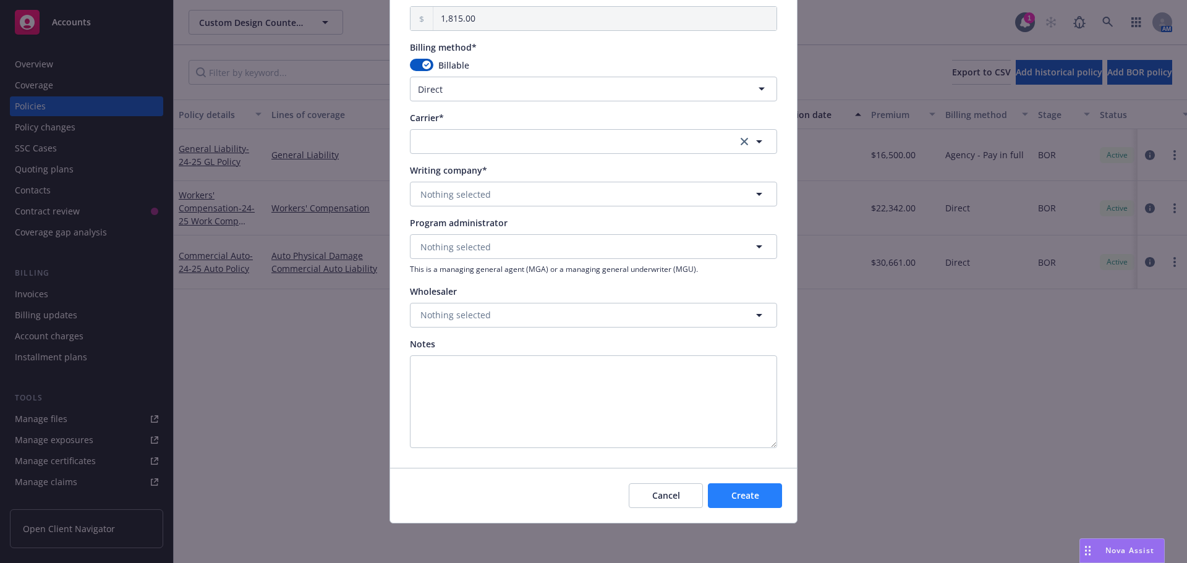
type input "00.00"
type input "0"
type input "0.00"
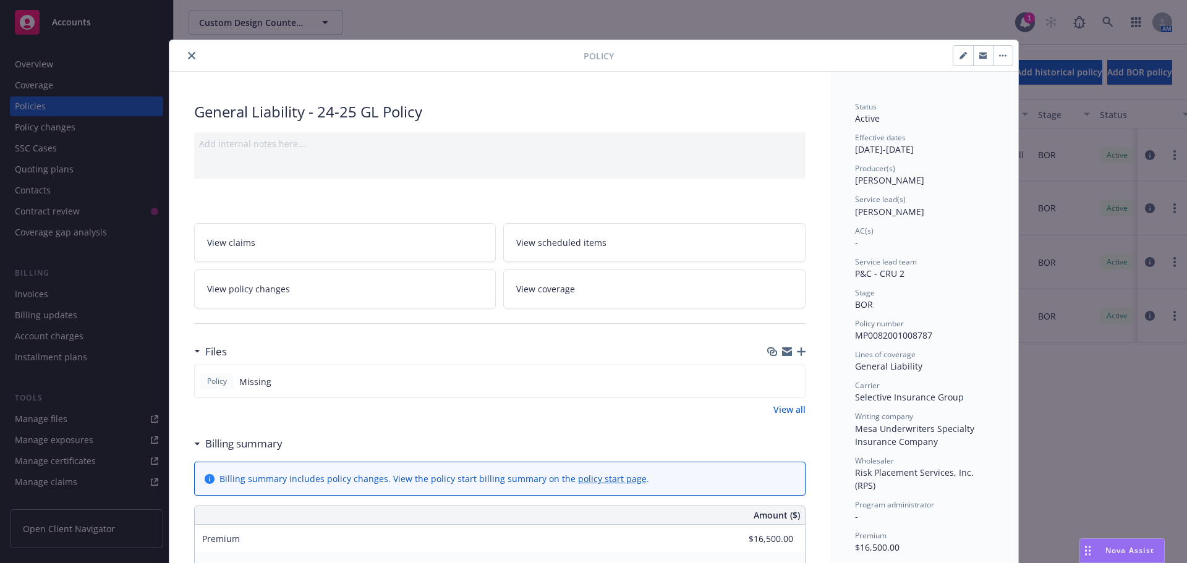
click at [797, 347] on icon "button" at bounding box center [801, 351] width 9 height 9
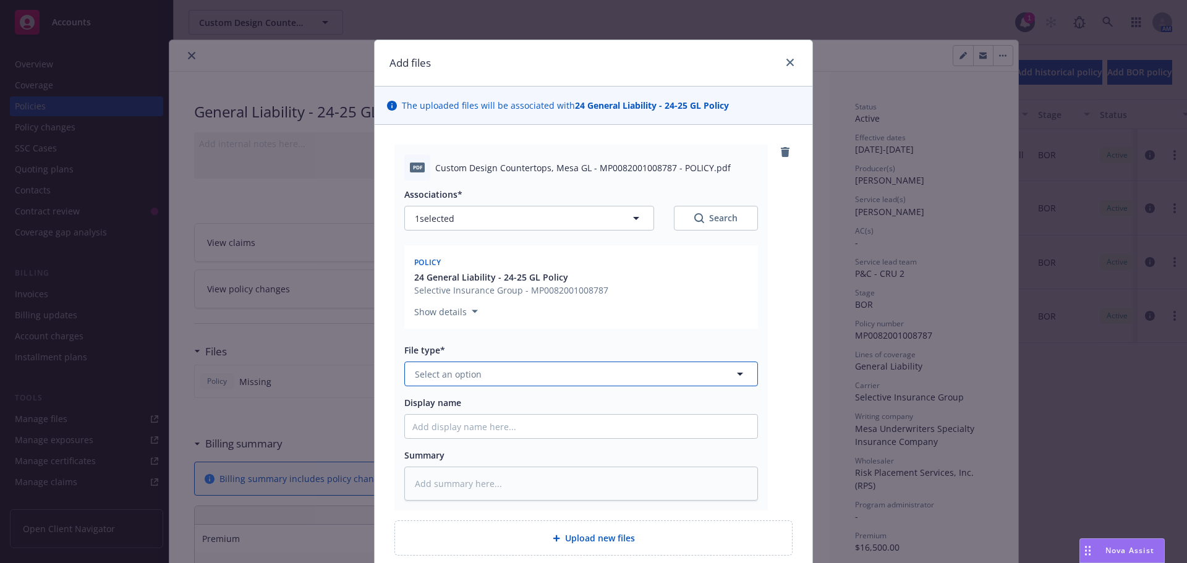
click at [456, 369] on span "Select an option" at bounding box center [448, 374] width 67 height 13
type input "pol"
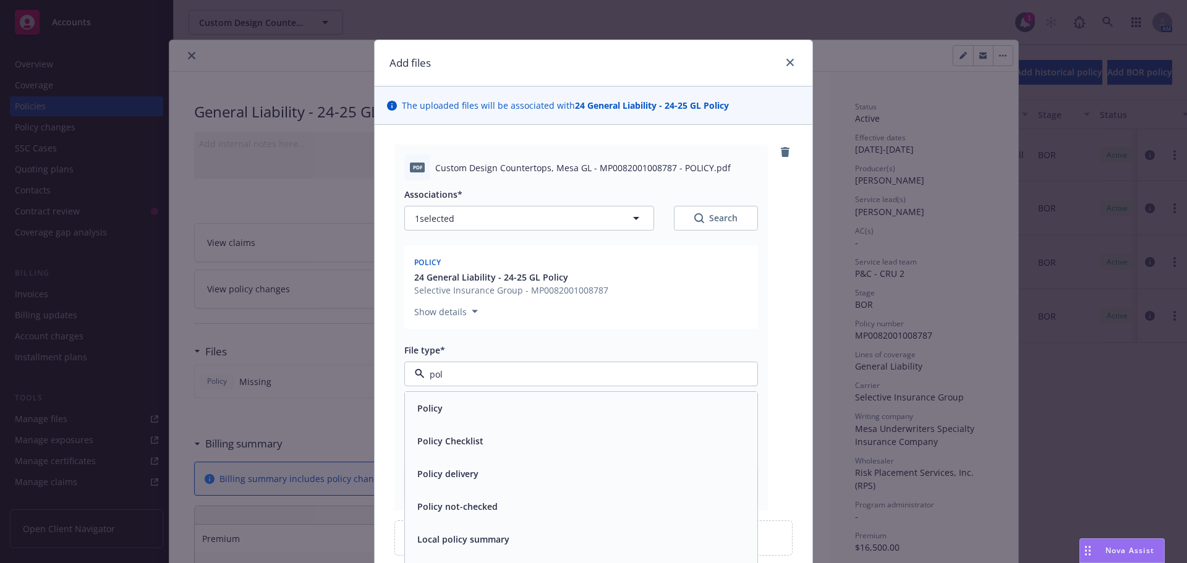
click at [443, 402] on div "Policy" at bounding box center [581, 408] width 338 height 18
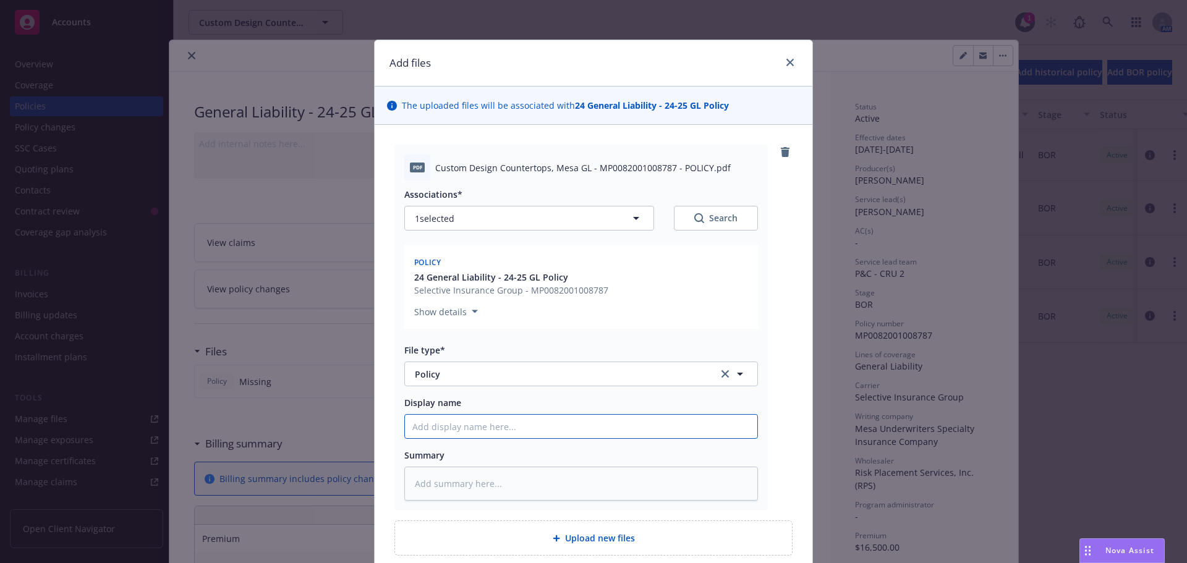
click at [441, 427] on input "Display name" at bounding box center [581, 426] width 352 height 23
type textarea "x"
type input "2"
type textarea "x"
type input "24"
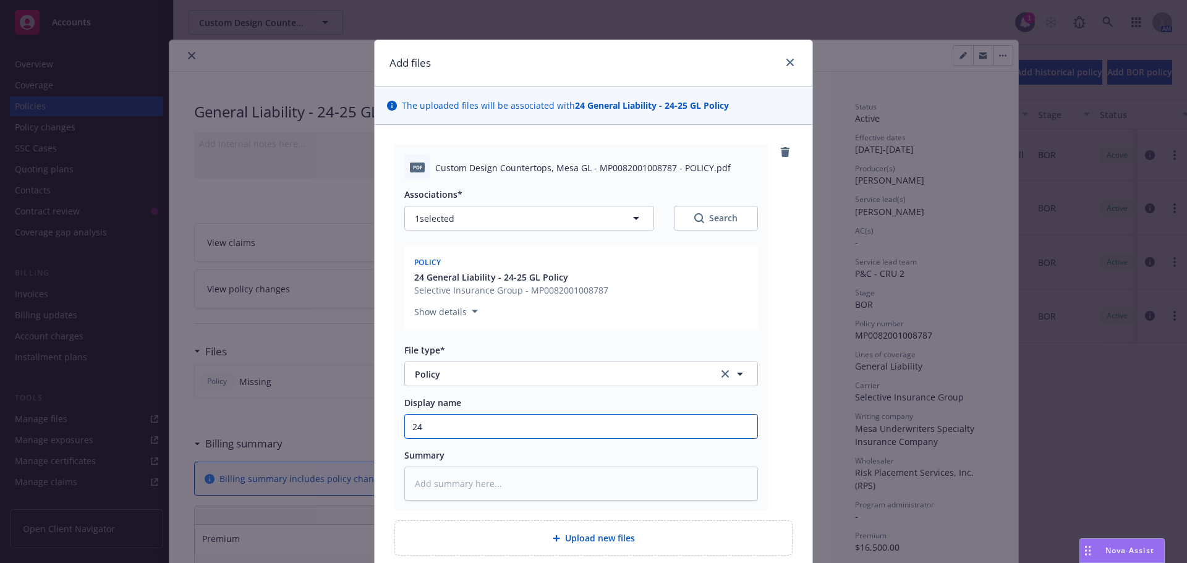
type textarea "x"
type input "24-"
type textarea "x"
type input "24-2"
type textarea "x"
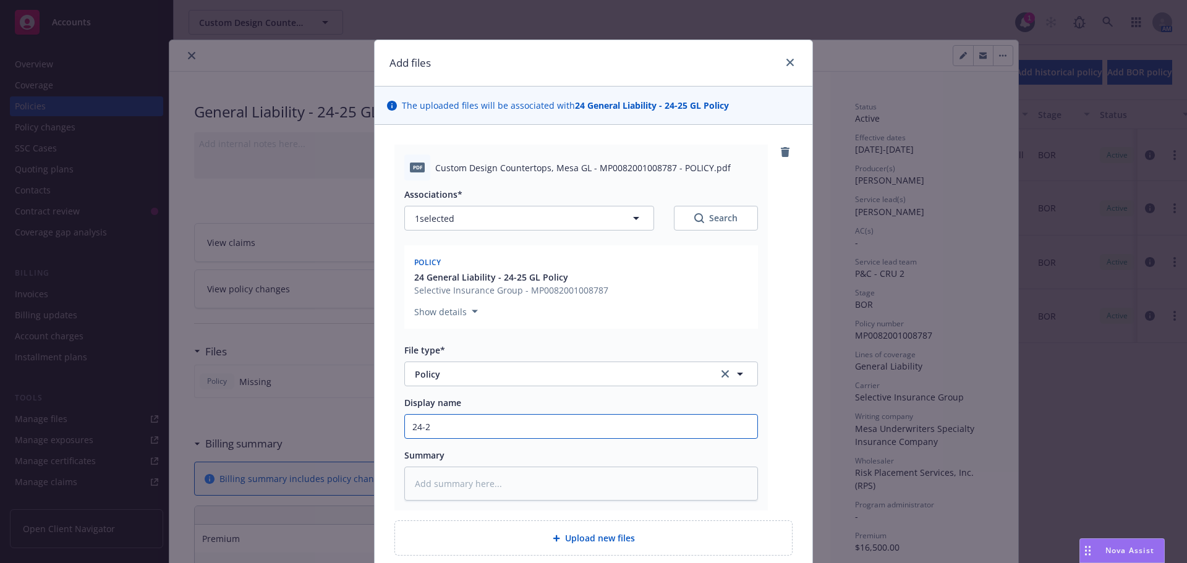
type input "24-25"
type textarea "x"
type input "24-25"
type textarea "x"
type input "24-25 G"
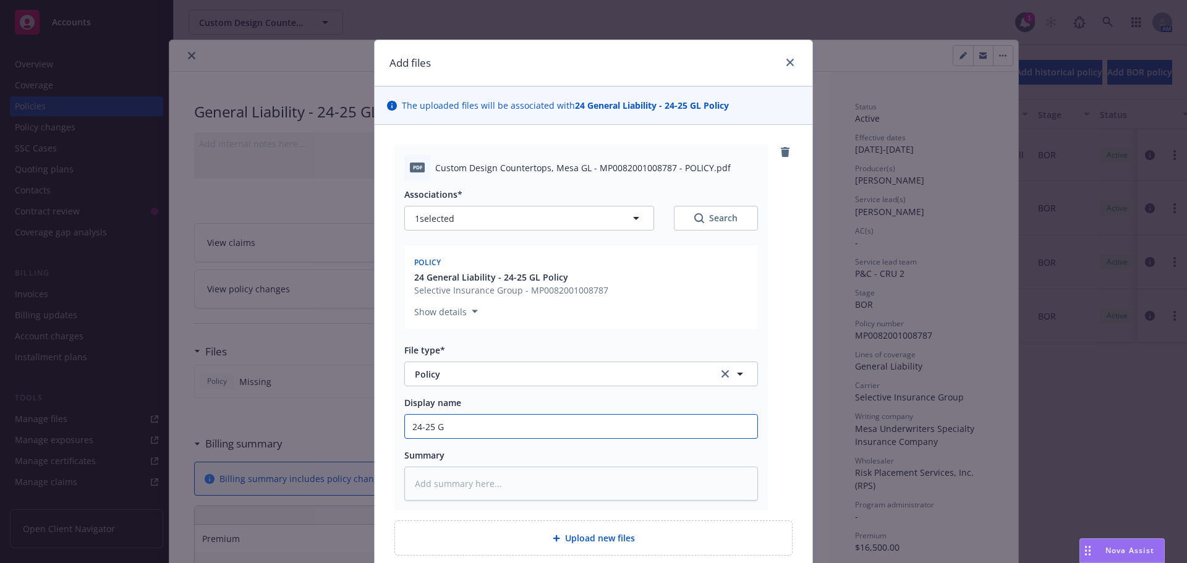
type textarea "x"
type input "24-25 GL"
type textarea "x"
type input "24-25 GL"
type textarea "x"
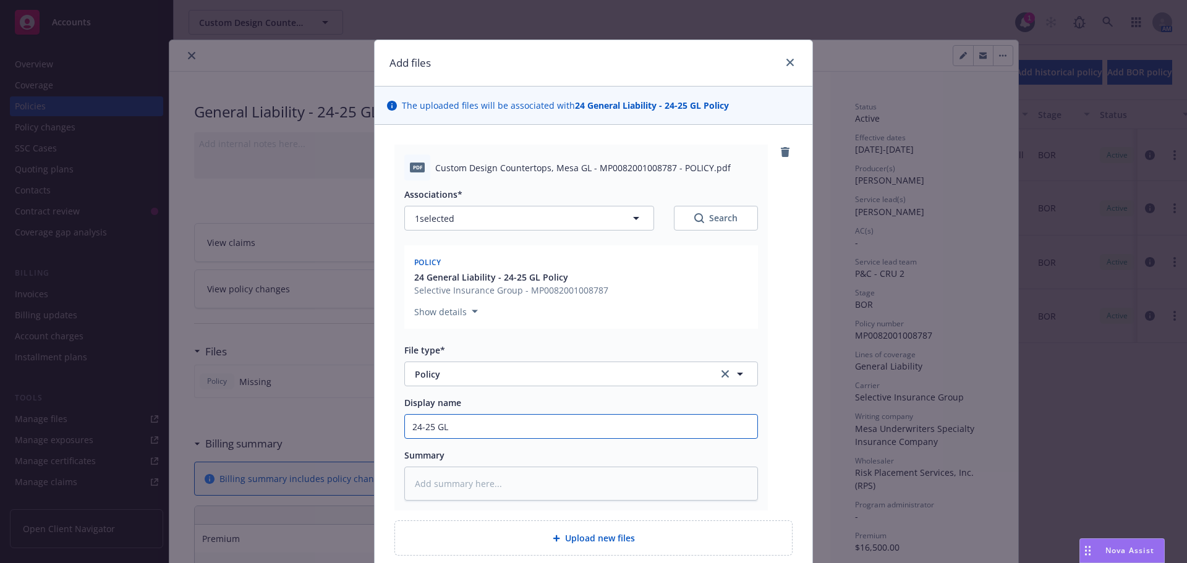
type input "24-25 GL o"
type textarea "x"
type input "24-25 GL oo"
type textarea "x"
type input "24-25 GL ool"
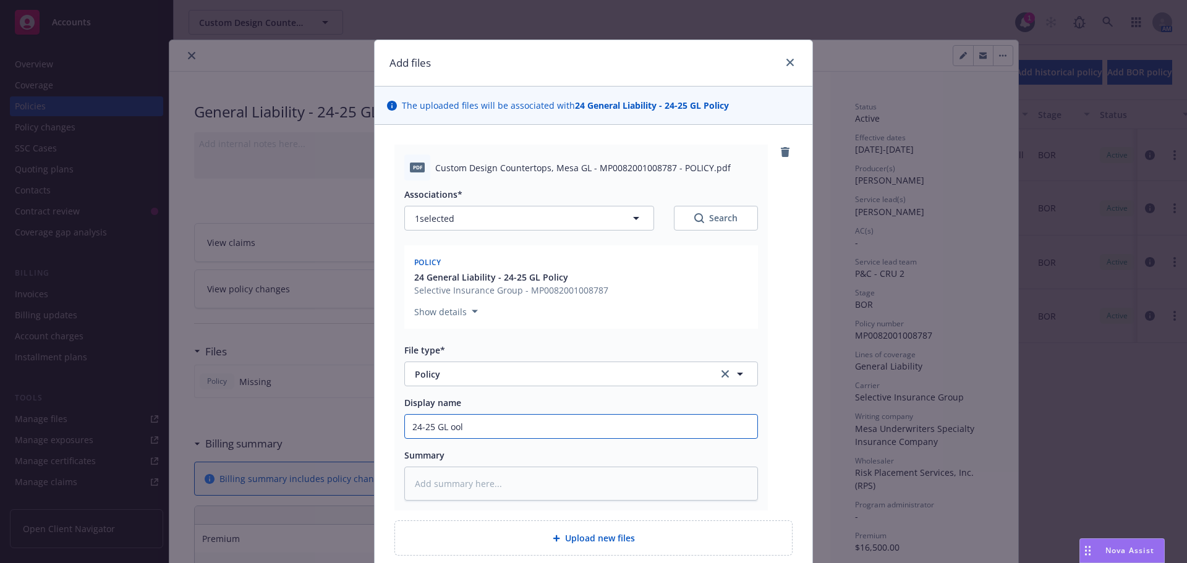
type textarea "x"
type input "24-25 GL oolic"
type textarea "x"
type input "24-25 GL oolicy"
type textarea "x"
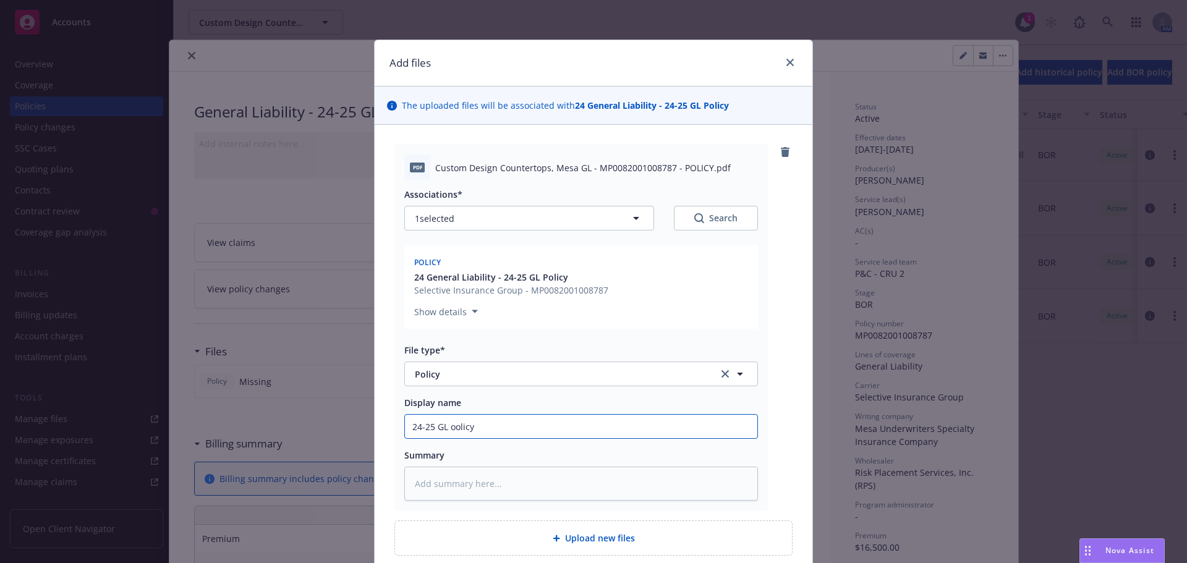
type input "24-25 GL oolicy"
type textarea "x"
type input "24-25 GL oolicy"
type textarea "x"
type input "24-25 GL oolic"
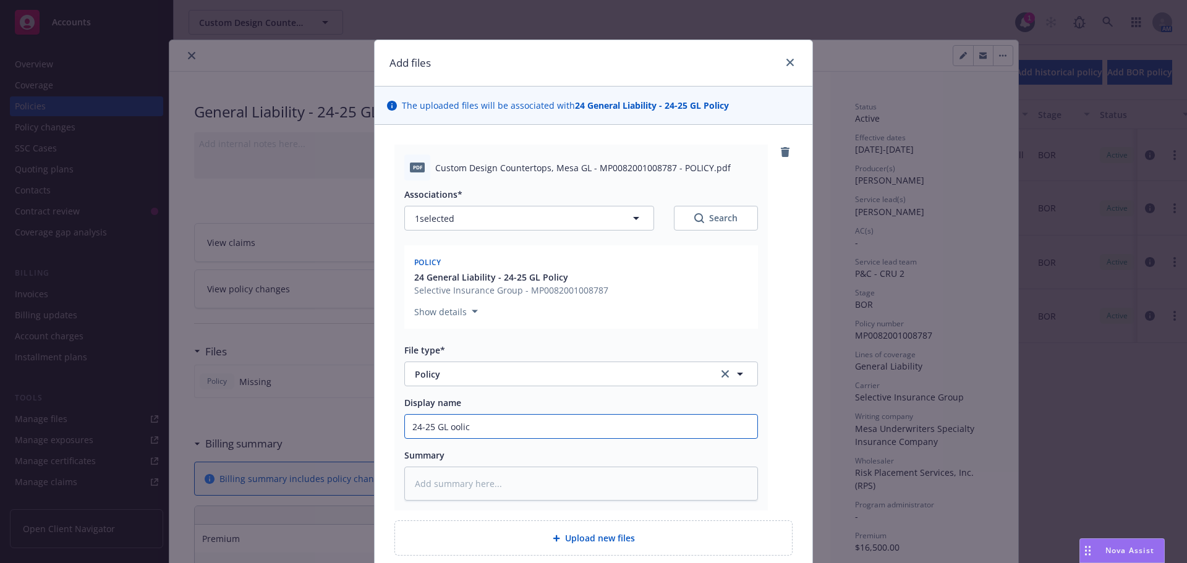
type textarea "x"
type input "24-25 GL ooli"
type textarea "x"
type input "24-25 GL ool"
type textarea "x"
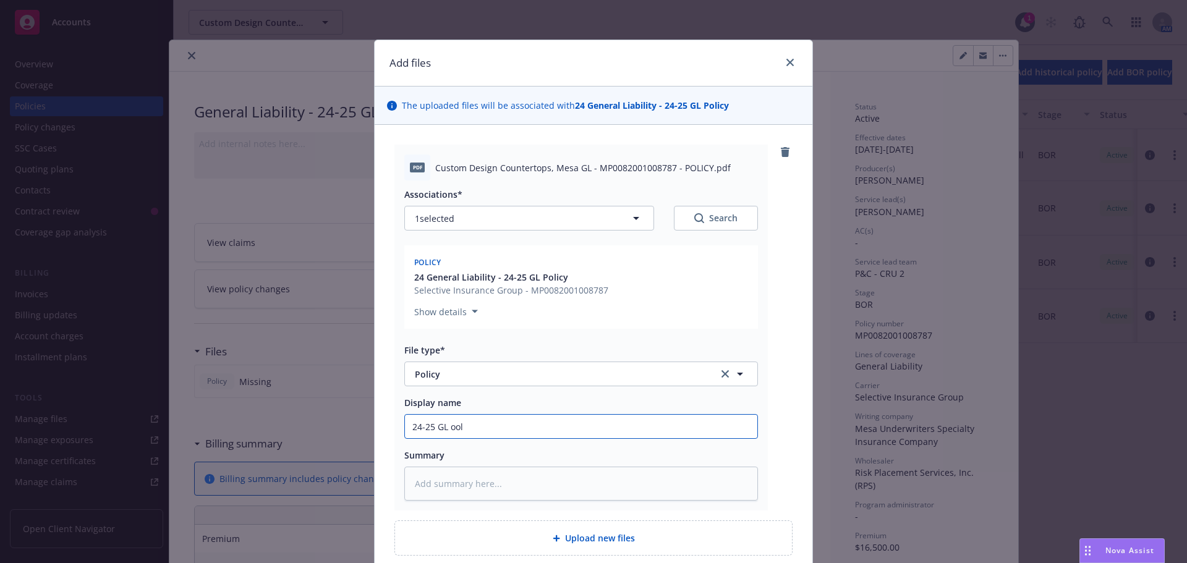
type input "24-25 GL oo"
type textarea "x"
type input "24-25 GL o"
type textarea "x"
type input "24-25 GL"
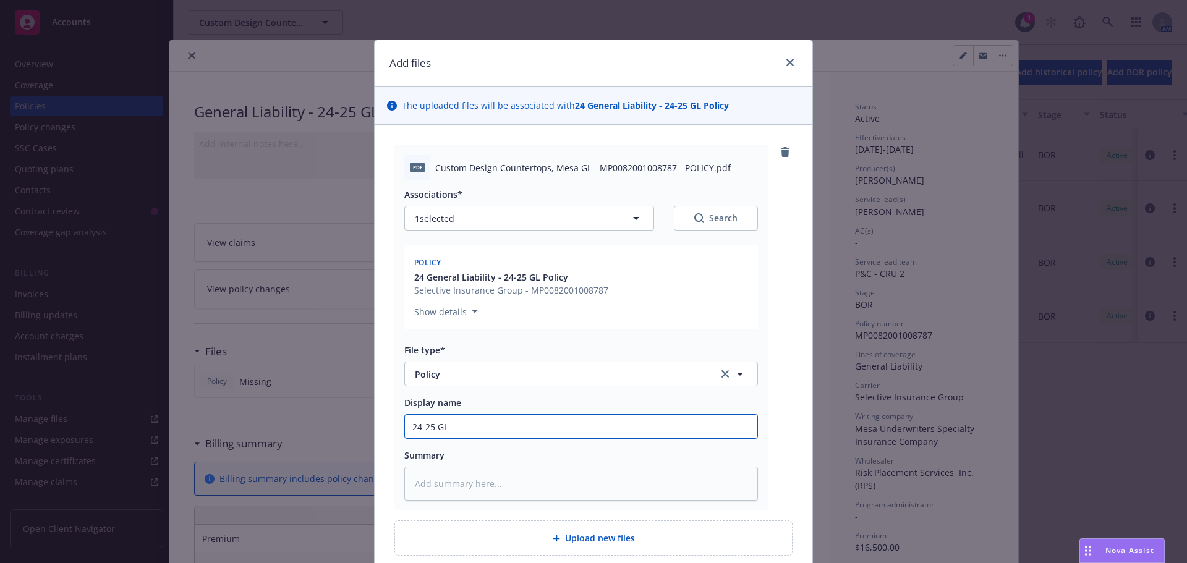
type textarea "x"
type input "24-25 GL P"
type textarea "x"
type input "24-25 GL Po"
type textarea "x"
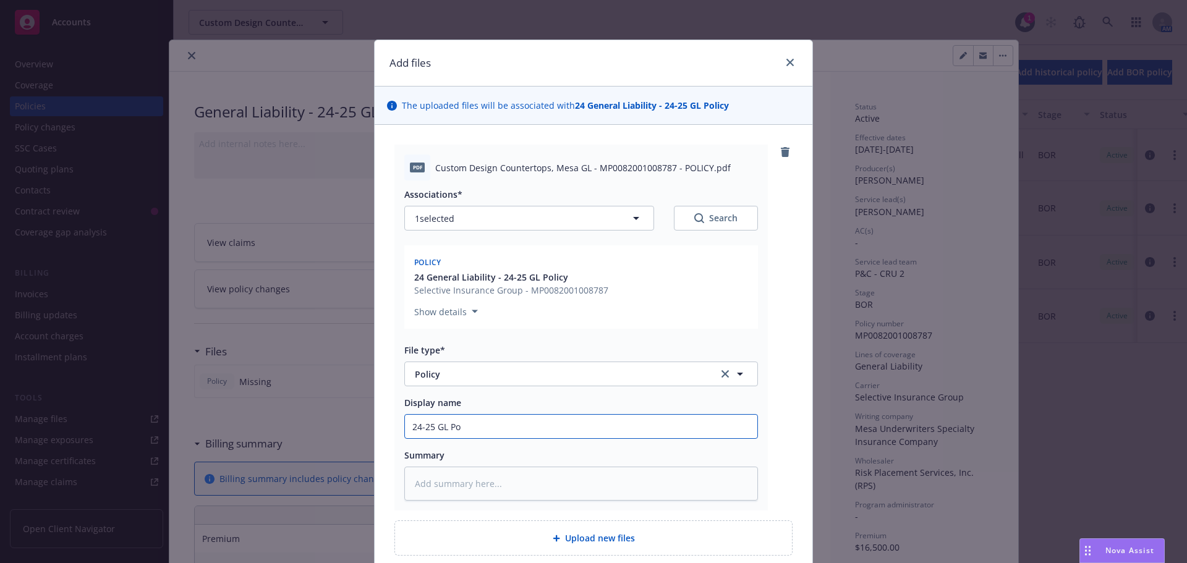
type input "24-25 GL Pol"
type textarea "x"
type input "24-25 [PERSON_NAME]"
type textarea "x"
type input "24-25 GL Policy"
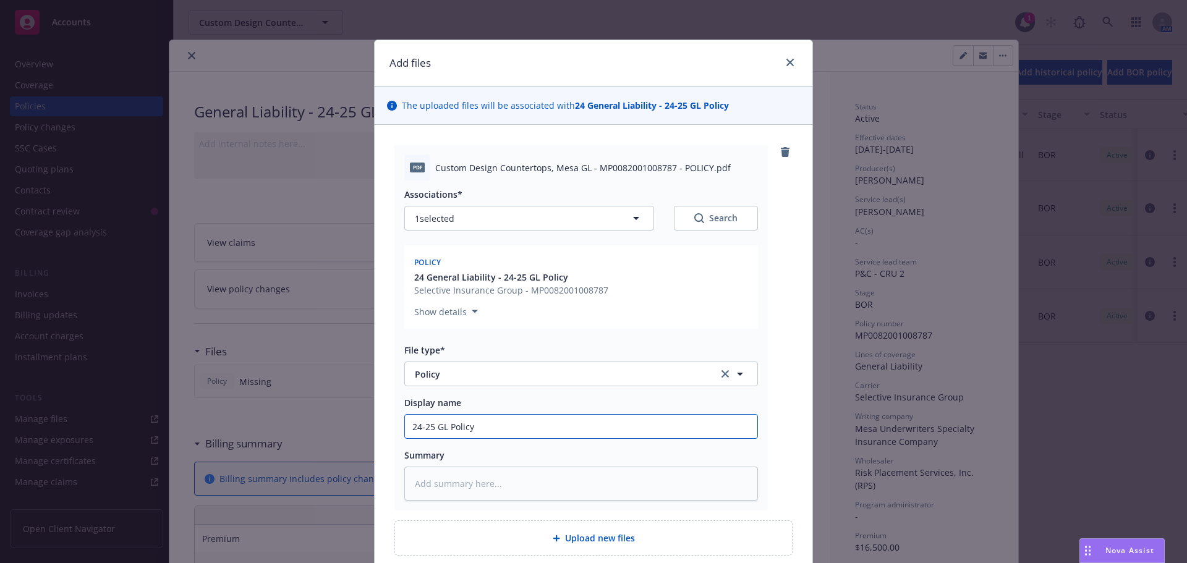
type textarea "x"
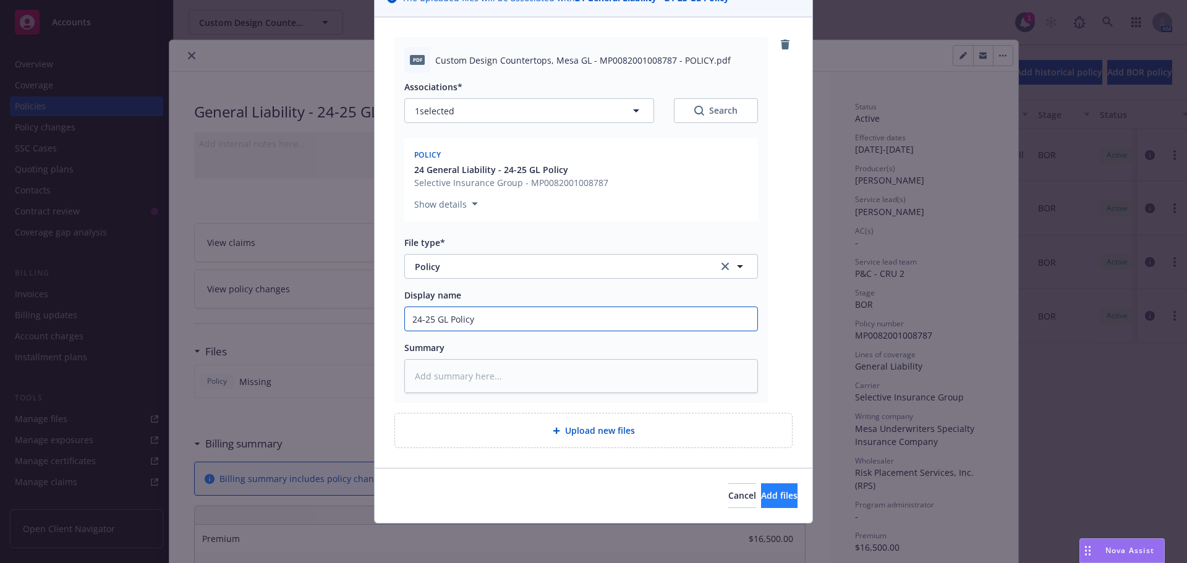
type input "24-25 GL Policy"
click at [761, 491] on button "Add files" at bounding box center [779, 495] width 36 height 25
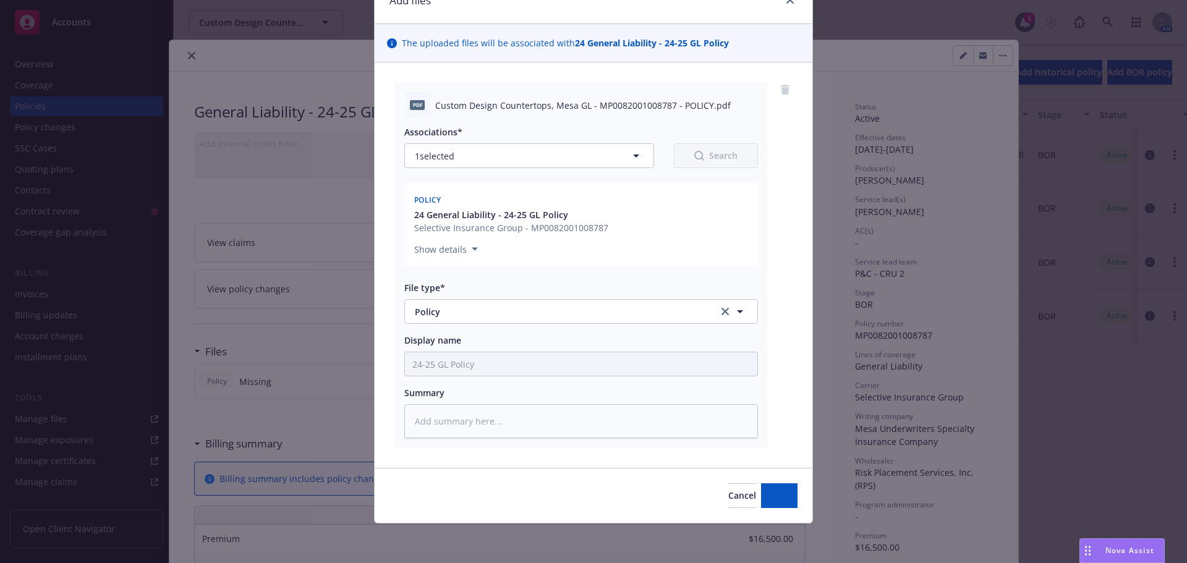
scroll to position [62, 0]
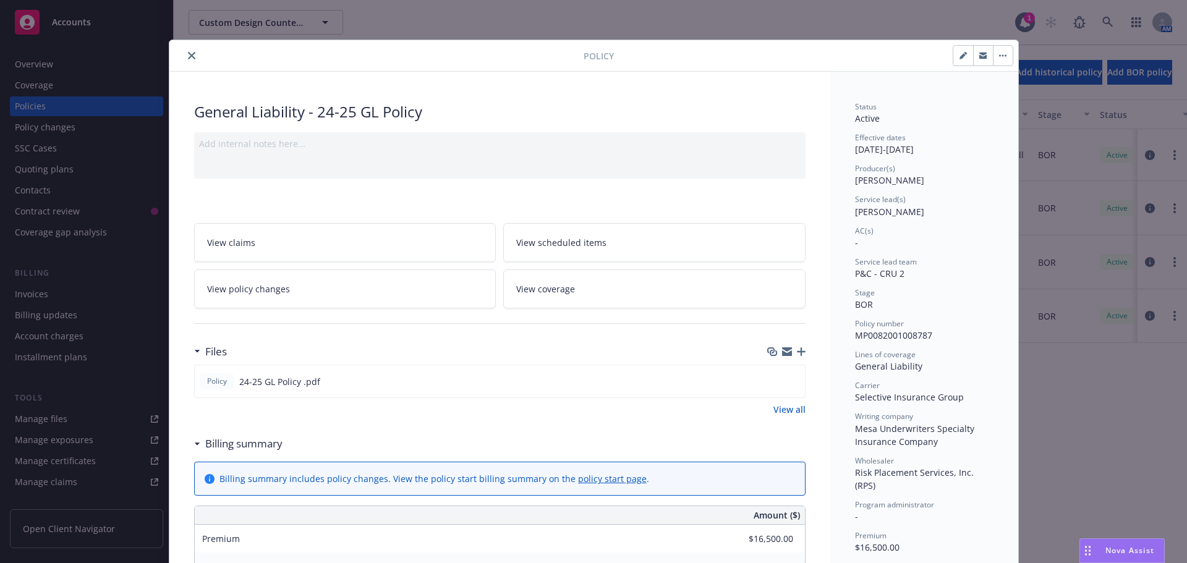
click at [799, 352] on icon "button" at bounding box center [801, 351] width 9 height 9
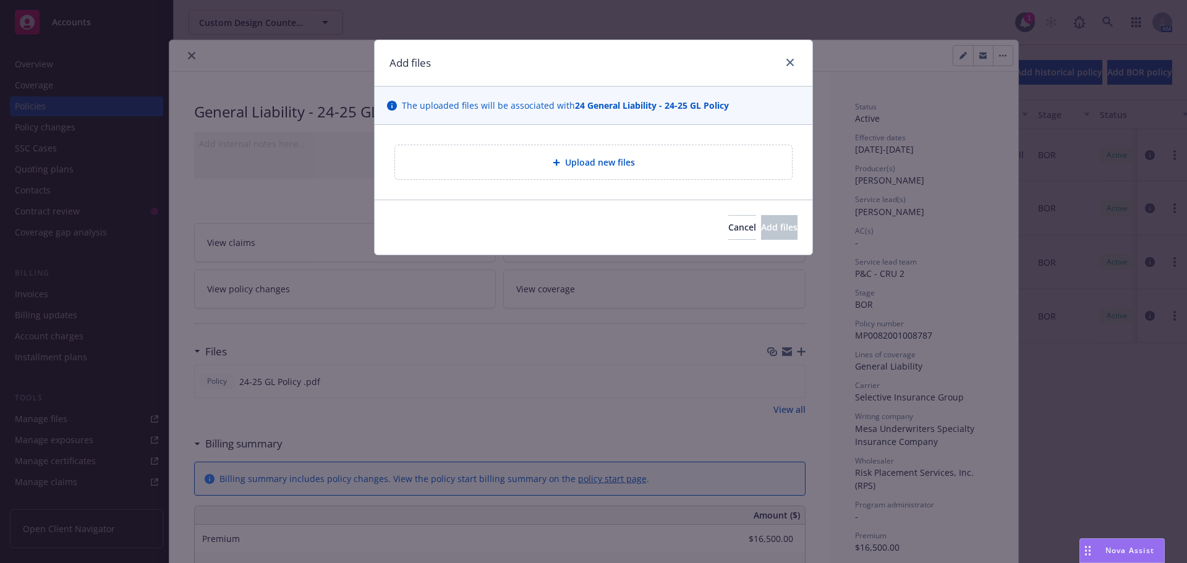
type textarea "x"
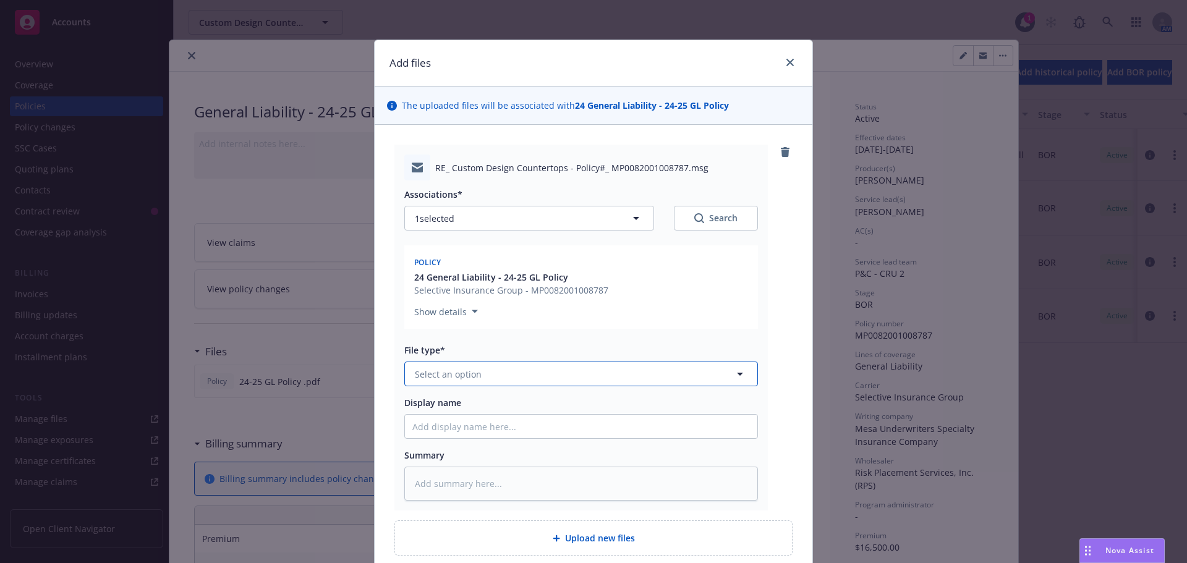
click at [453, 381] on button "Select an option" at bounding box center [581, 374] width 354 height 25
type input "em"
click at [438, 433] on div "Email" at bounding box center [427, 441] width 30 height 18
click at [437, 422] on input "Display name" at bounding box center [581, 426] width 352 height 23
type textarea "x"
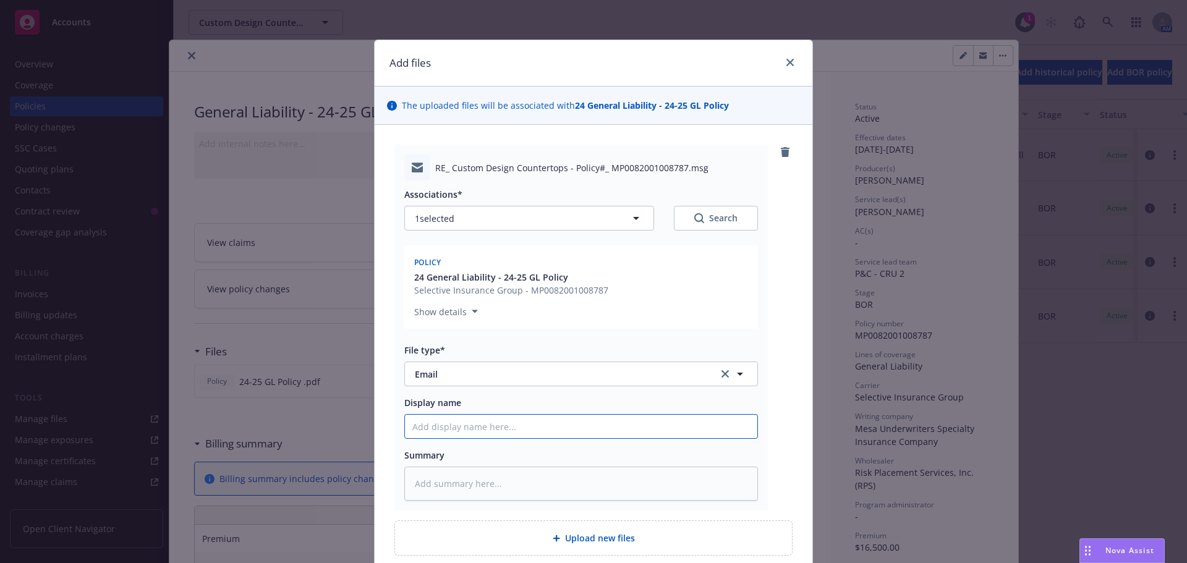
type input "R"
type textarea "x"
type input "Re"
type textarea "x"
type input "Rec"
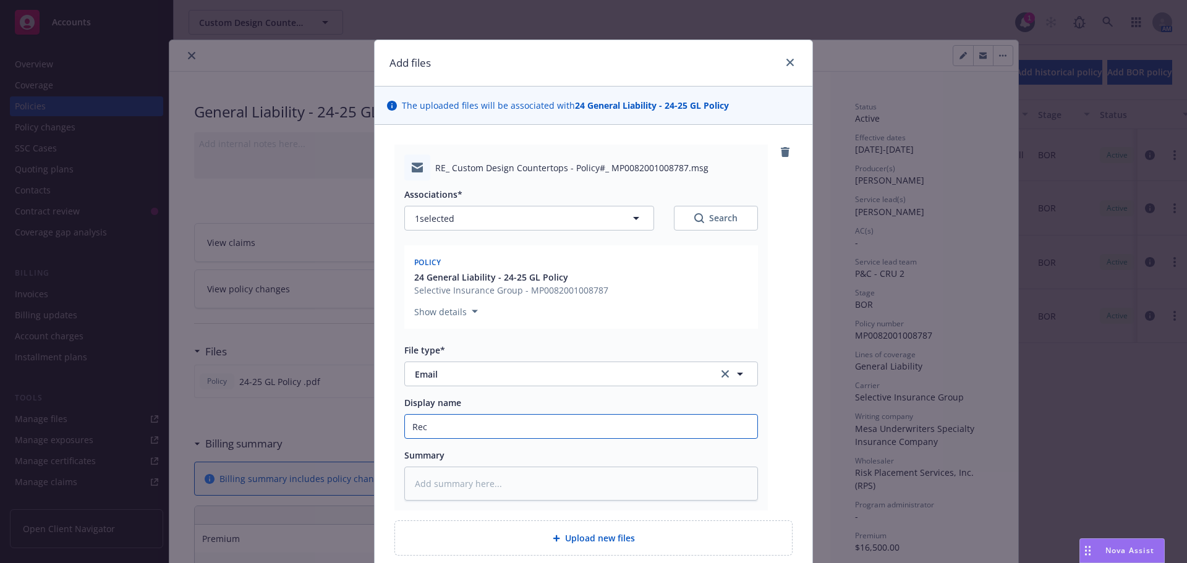
type textarea "x"
type input "Rec'"
type textarea "x"
type input "Rec'd"
type textarea "x"
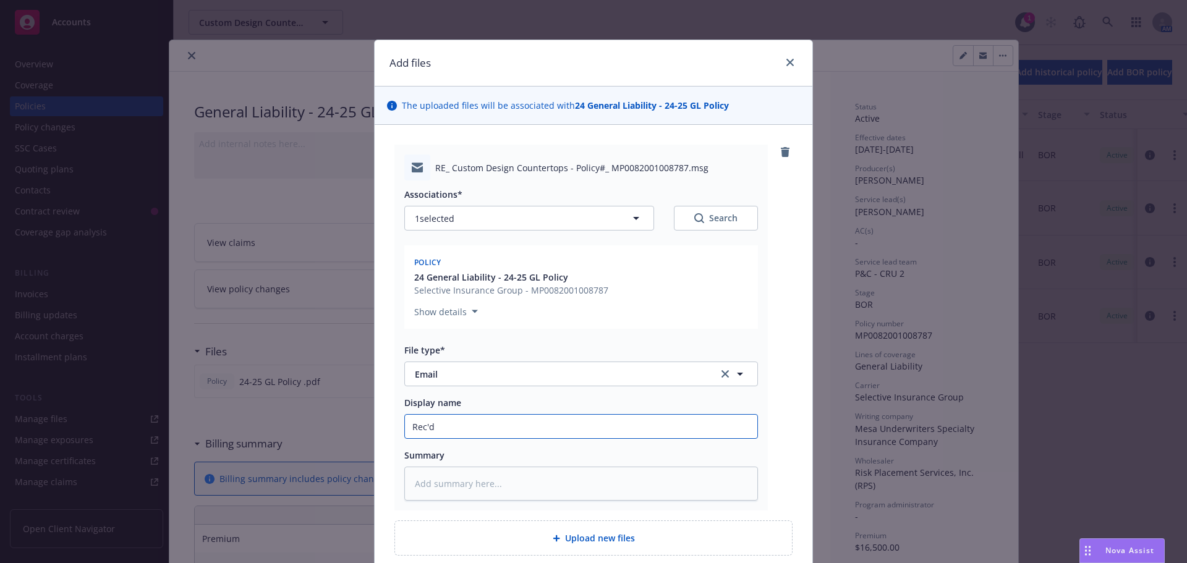
type input "Rec'd"
type textarea "x"
type input "Rec'd 2"
type textarea "x"
type input "Rec'd 24"
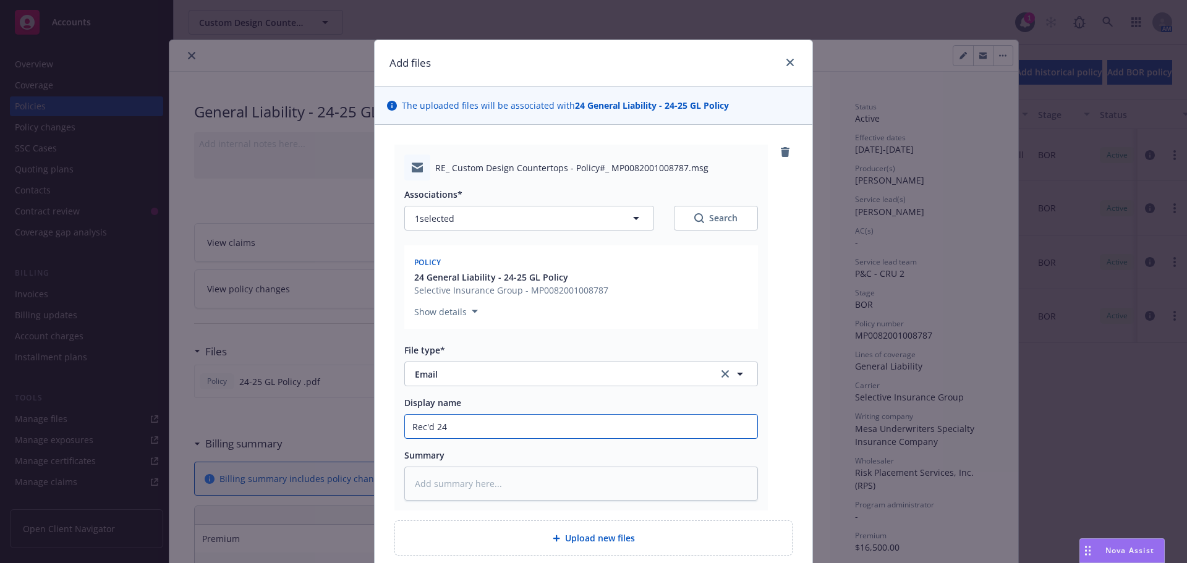
type textarea "x"
type input "Rec'd 24-"
type textarea "x"
type input "Rec'd 24-2"
type textarea "x"
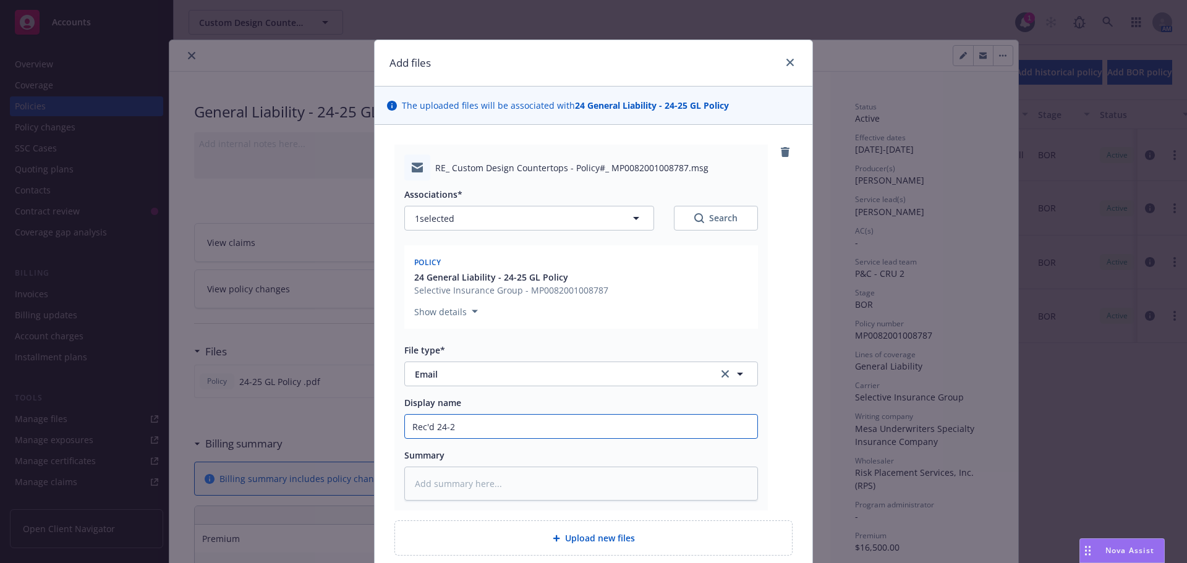
type input "Rec'd 24-25"
type textarea "x"
type input "Rec'd 24-25"
type textarea "x"
type input "Rec'd 24-25 G"
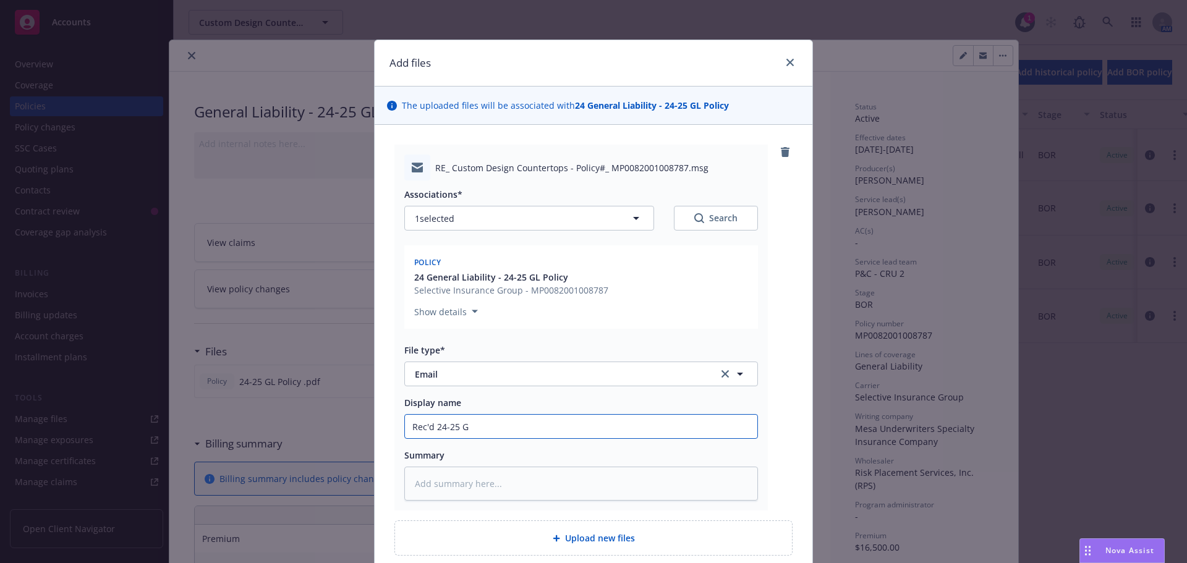
type textarea "x"
type input "Rec'd 24-25 GL"
type textarea "x"
type input "Rec'd 24-25 GL"
type textarea "x"
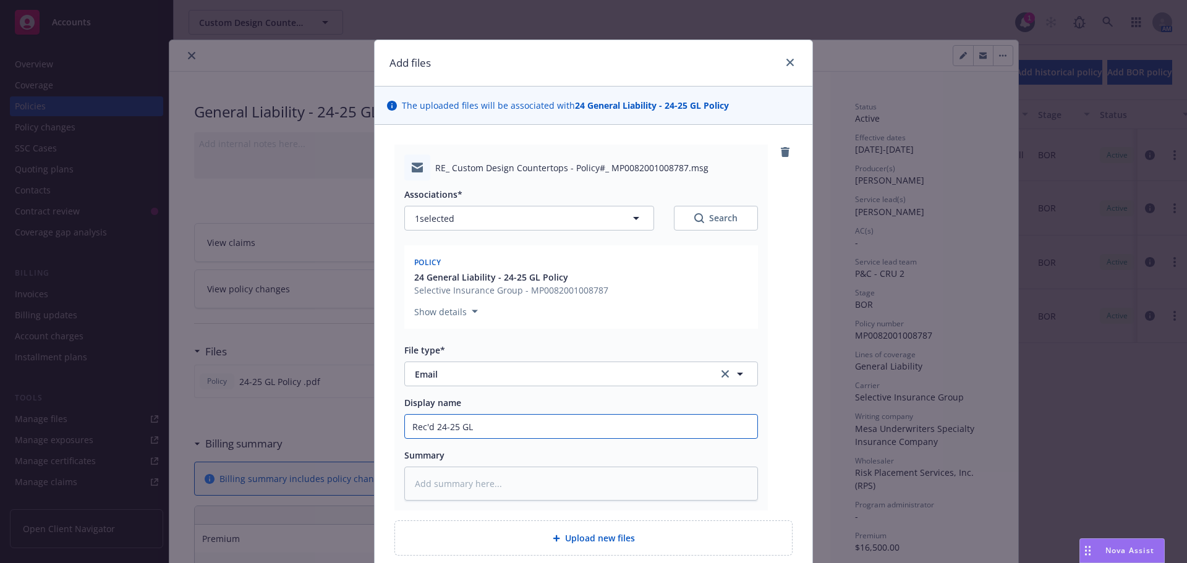
type input "Rec'd 24-25 GL p"
type textarea "x"
type input "Rec'd 24-25 GL po"
type textarea "x"
type input "Rec'd 24-25 GL pol"
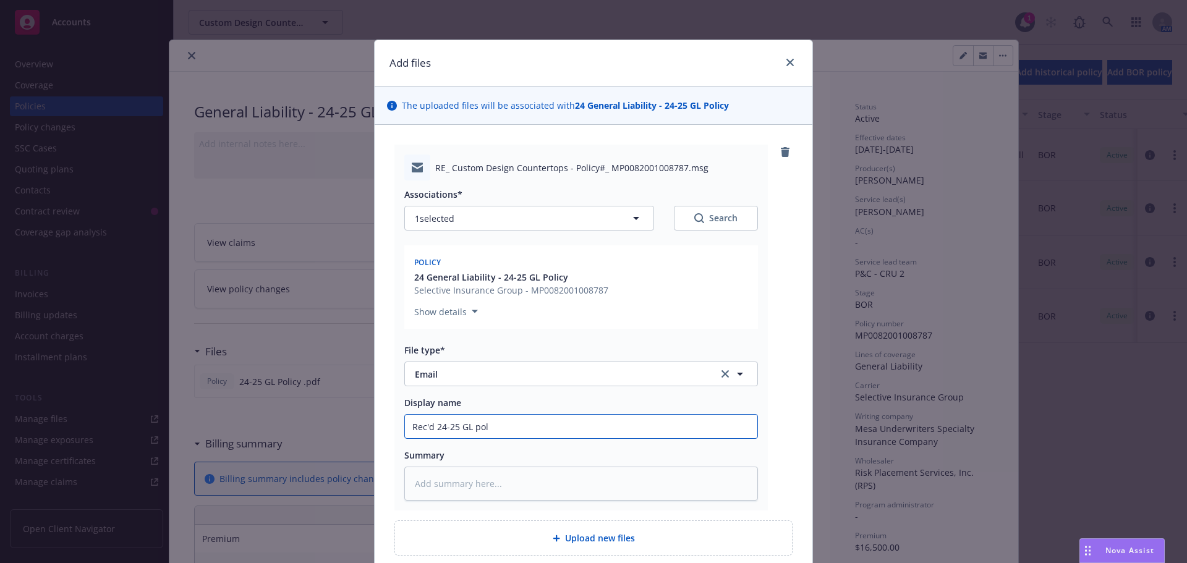
type textarea "x"
type input "Rec'd 24-25 GL pol d"
type textarea "x"
type input "Rec'd 24-25 GL pol df"
type textarea "x"
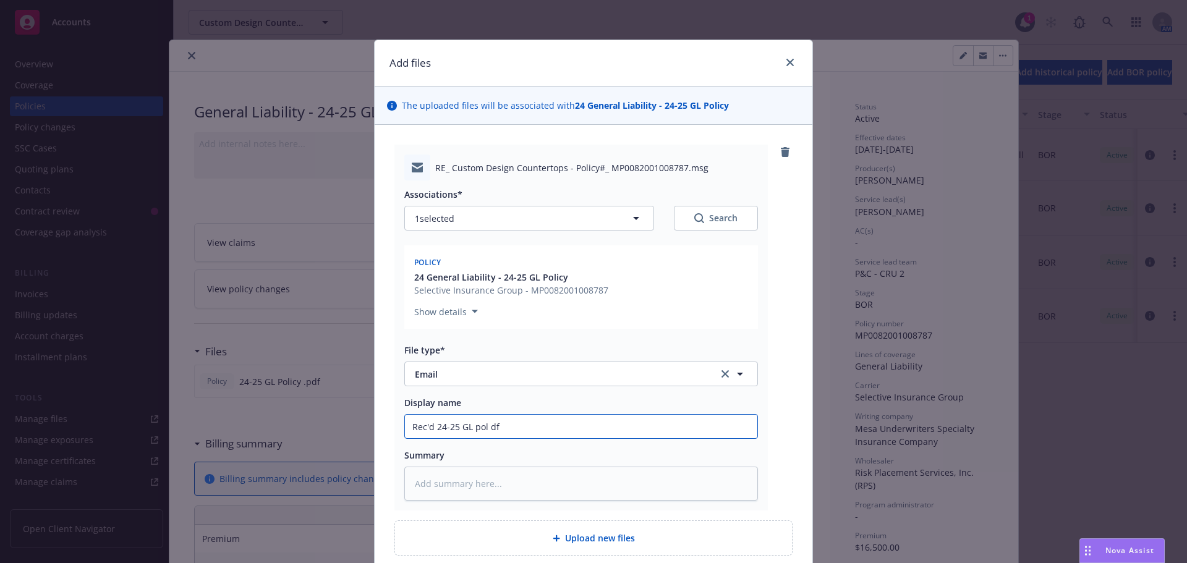
type input "Rec'd 24-25 GL pol dfr"
type textarea "x"
type input "Rec'd 24-25 GL pol df"
type textarea "x"
type input "Rec'd 24-25 GL pol d"
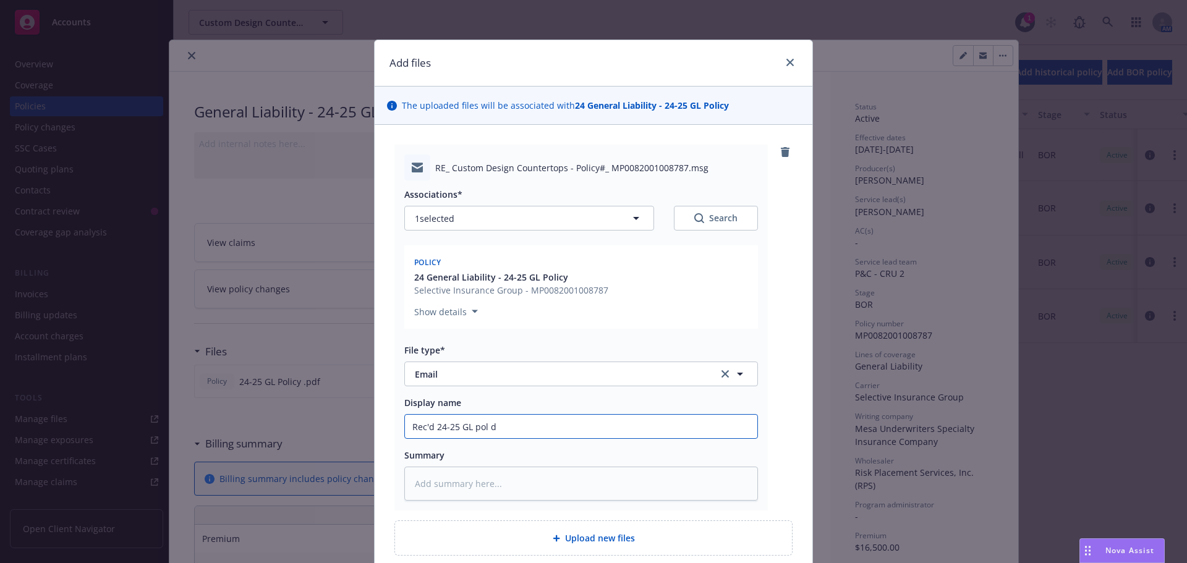
type textarea "x"
type input "Rec'd 24-25 GL pol"
type textarea "x"
type input "Rec'd 24-25 GL pol f"
type textarea "x"
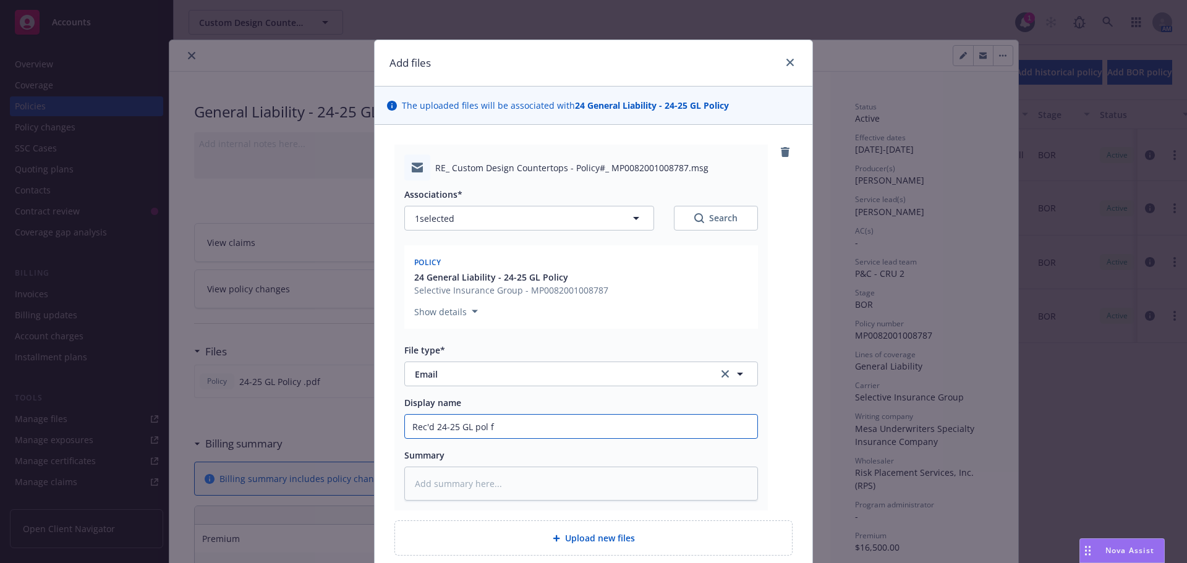
type input "Rec'd 24-25 GL pol fr"
type textarea "x"
type input "Rec'd 24-25 GL pol fro"
type textarea "x"
type input "Rec'd 24-25 GL pol from"
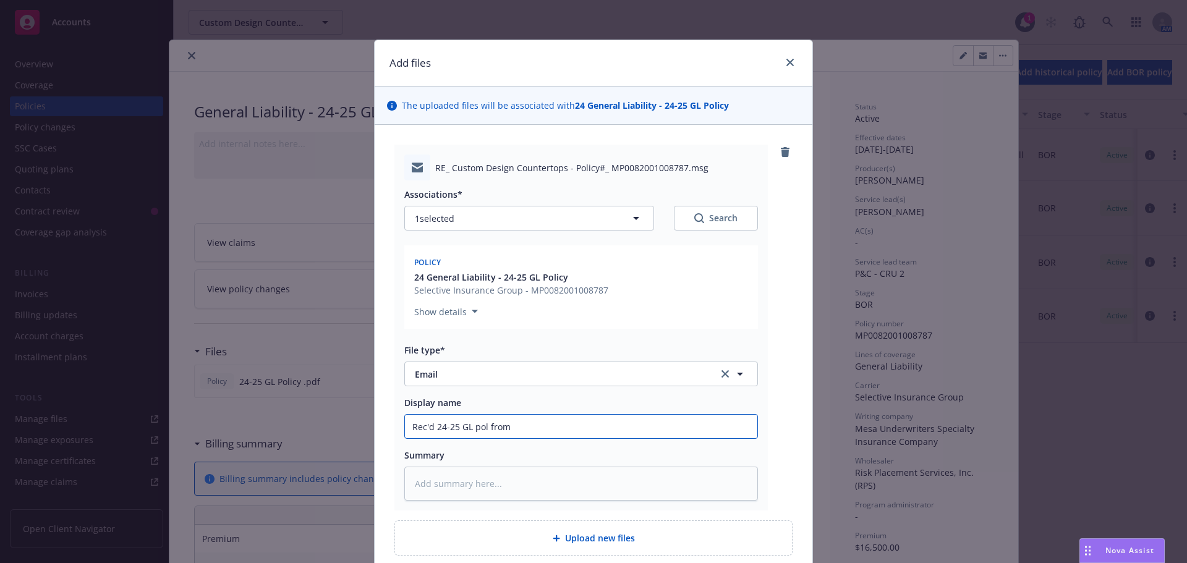
type textarea "x"
type input "Rec'd 24-25 GL pol from R"
type textarea "x"
type input "Rec'd 24-25 GL pol from RP"
type textarea "x"
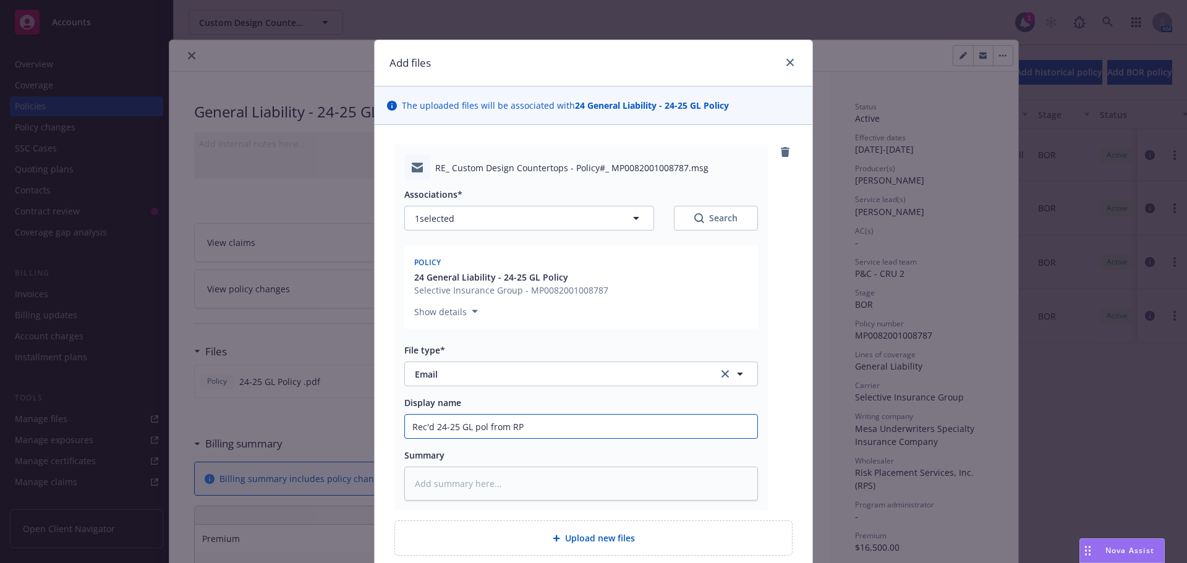
type input "Rec'd 24-25 GL pol from RPS"
type textarea "x"
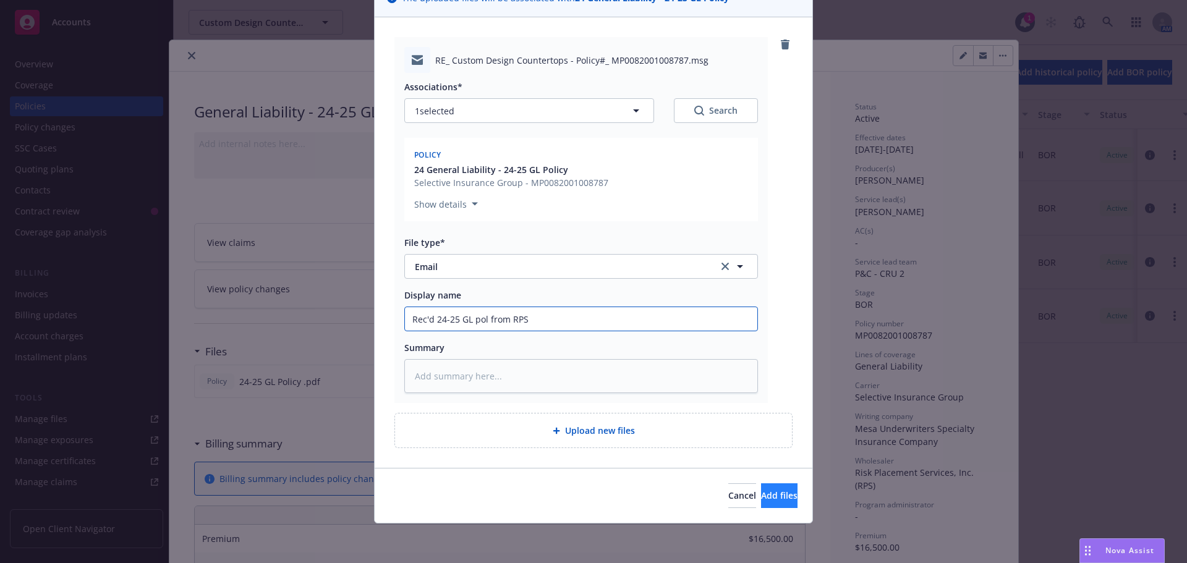
type input "Rec'd 24-25 GL pol from RPS"
click at [763, 496] on span "Add files" at bounding box center [779, 496] width 36 height 12
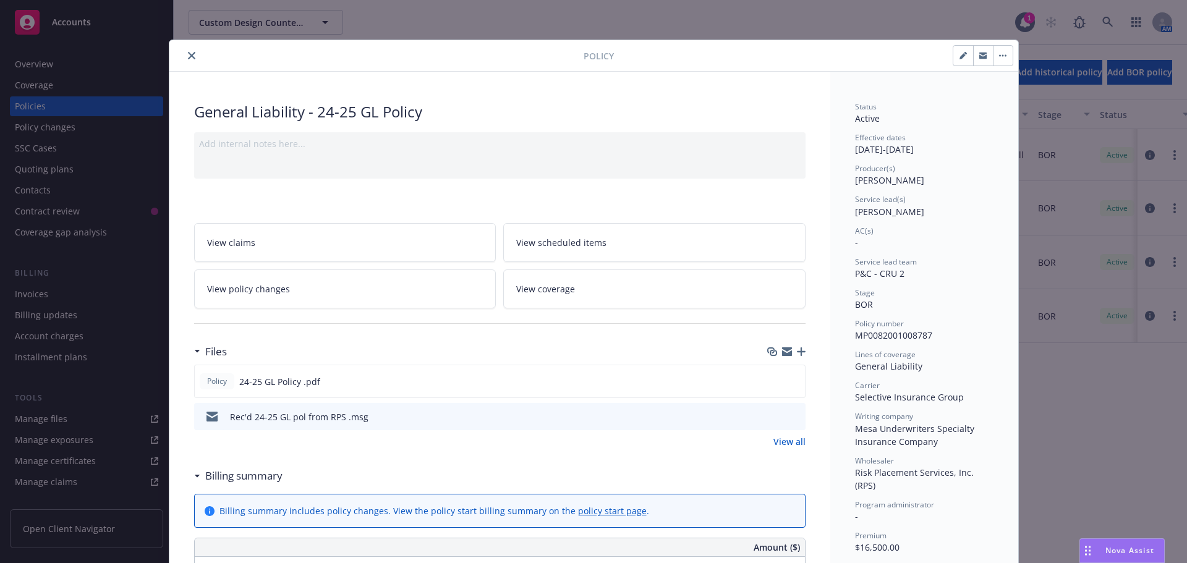
click at [799, 352] on icon "button" at bounding box center [801, 351] width 9 height 9
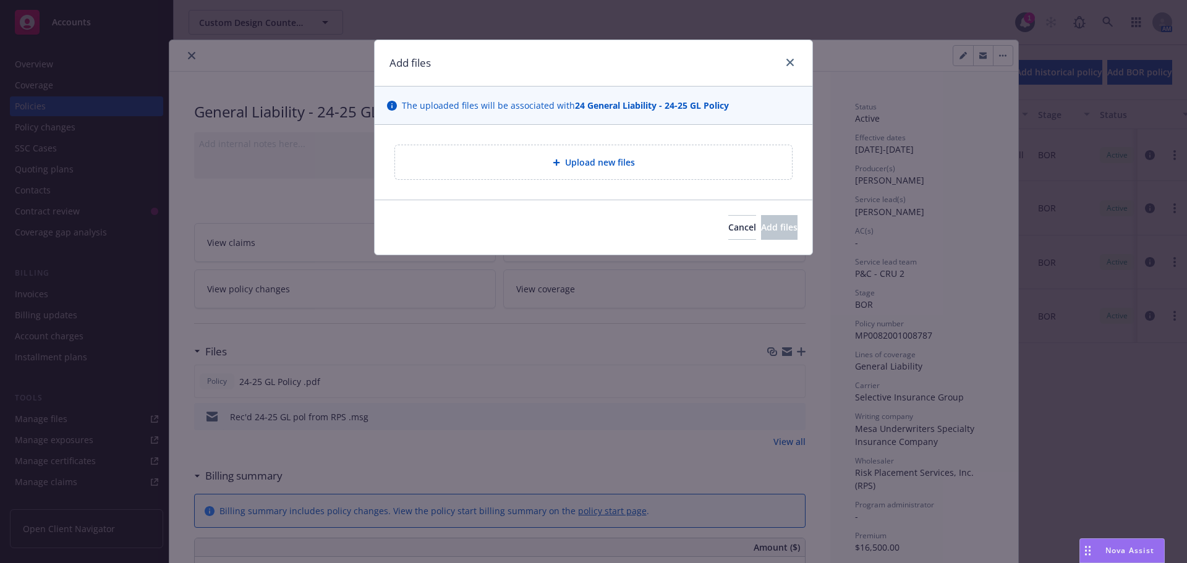
type textarea "x"
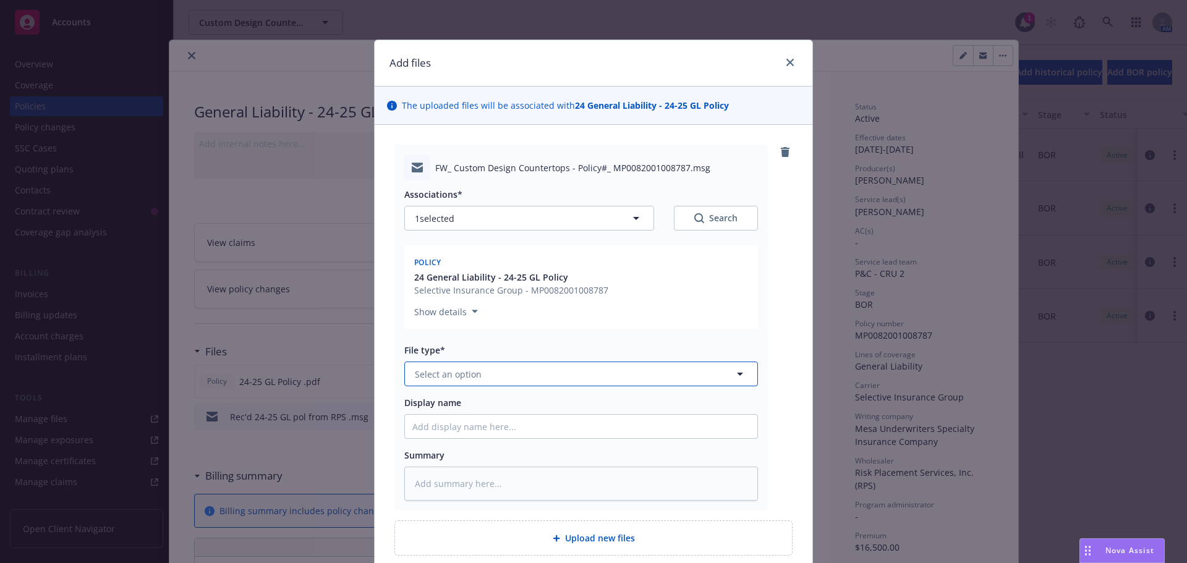
click at [429, 370] on span "Select an option" at bounding box center [448, 374] width 67 height 13
type input "em"
click at [429, 456] on div "Email" at bounding box center [581, 441] width 352 height 33
click at [428, 430] on input "Display name" at bounding box center [581, 426] width 352 height 23
type textarea "x"
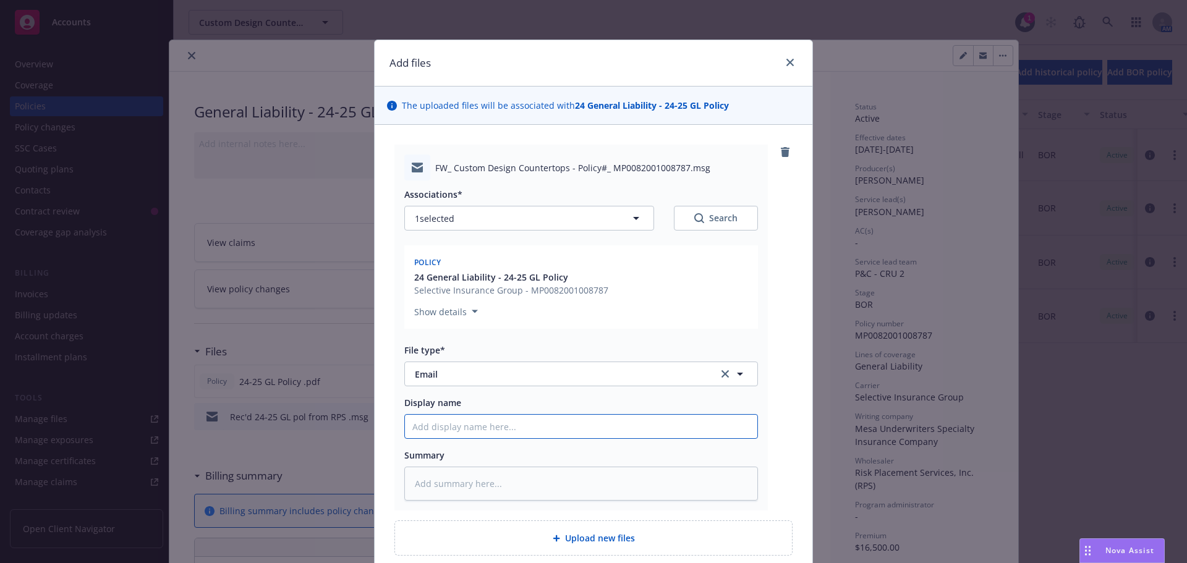
type input "E"
type textarea "x"
type input "EM"
type textarea "x"
type input "EML"
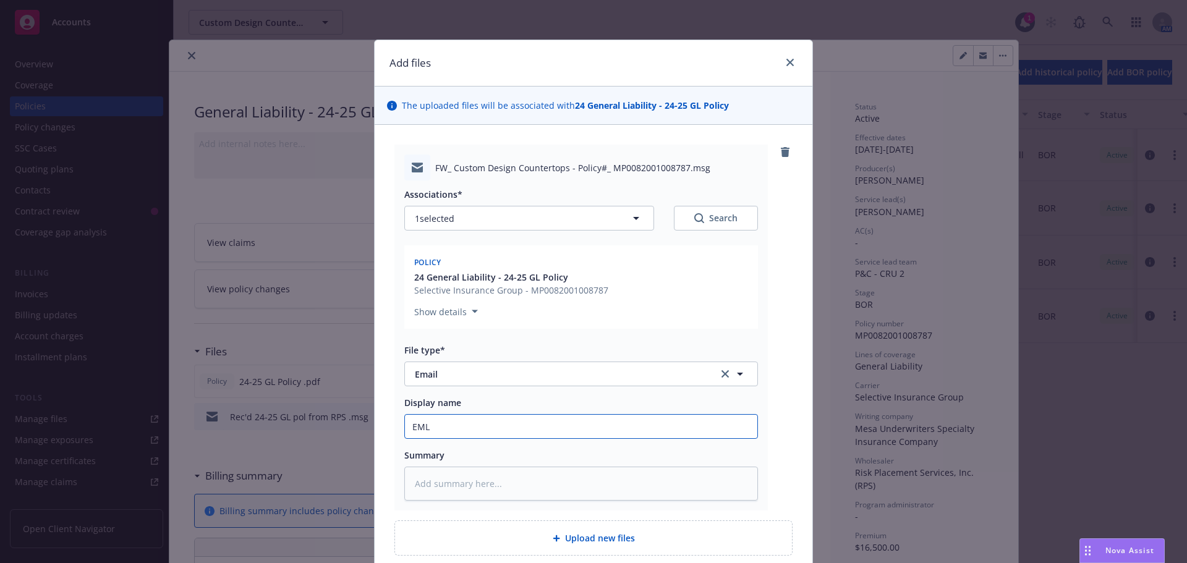
type textarea "x"
type input "EMLD"
type textarea "x"
type input "EMLD"
type textarea "x"
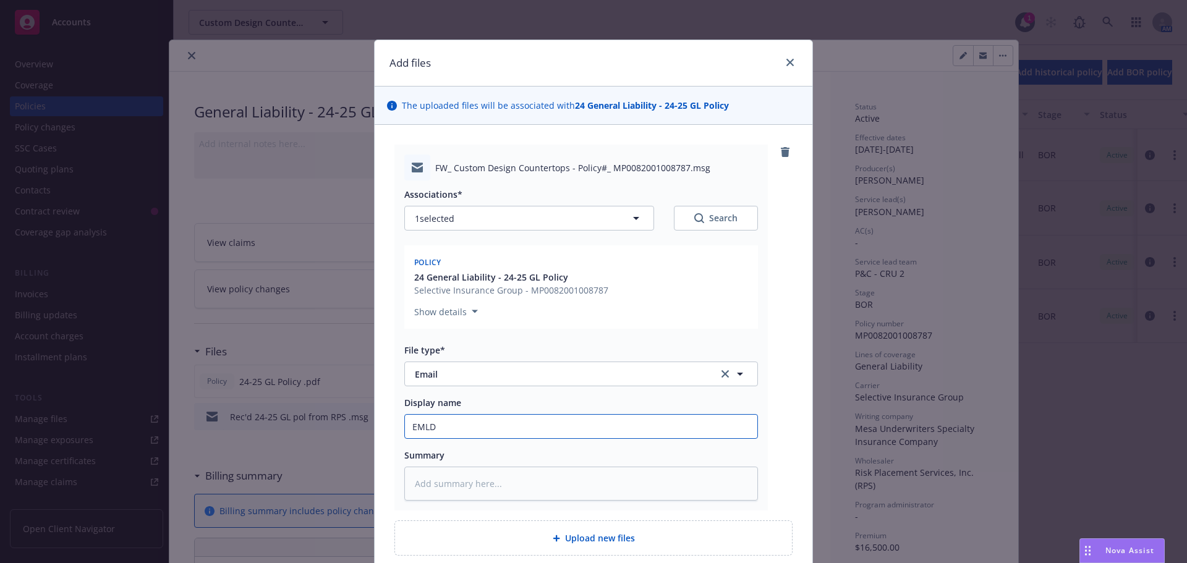
type input "EMLD G"
type textarea "x"
type input "EMLD GL"
type textarea "x"
type input "EMLD GL"
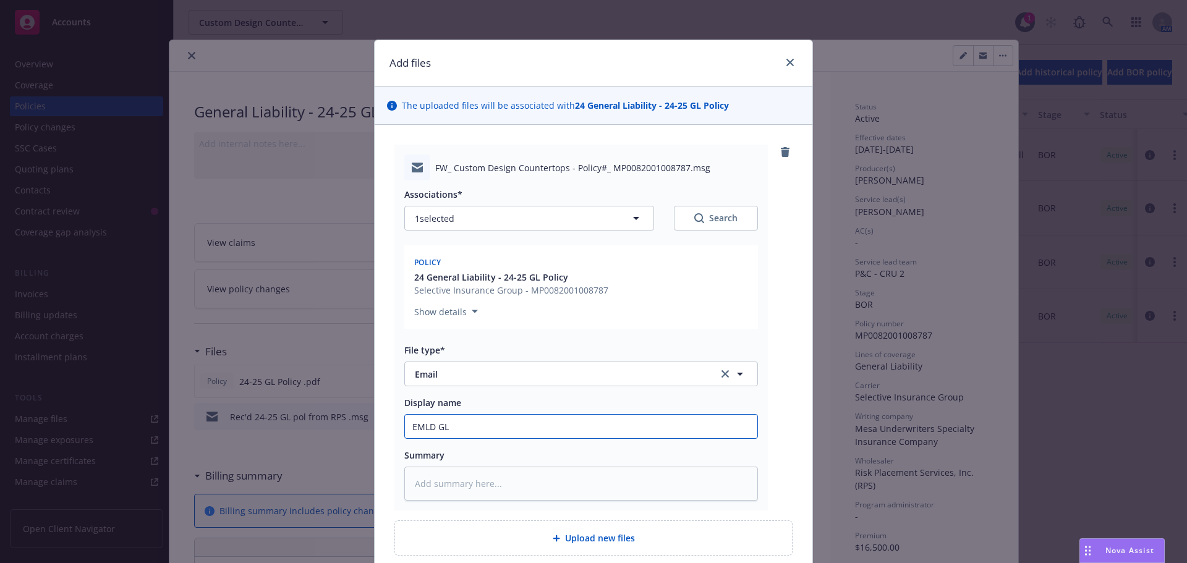
type textarea "x"
type input "EMLD GL p"
type textarea "x"
type input "EMLD GL po"
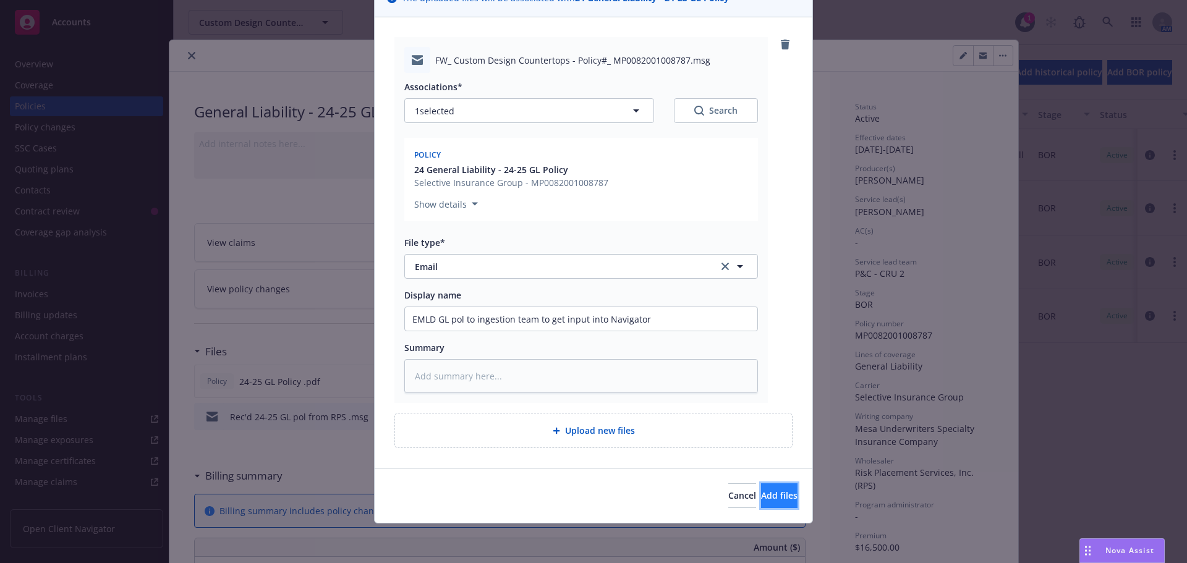
click at [764, 501] on span "Add files" at bounding box center [779, 496] width 36 height 12
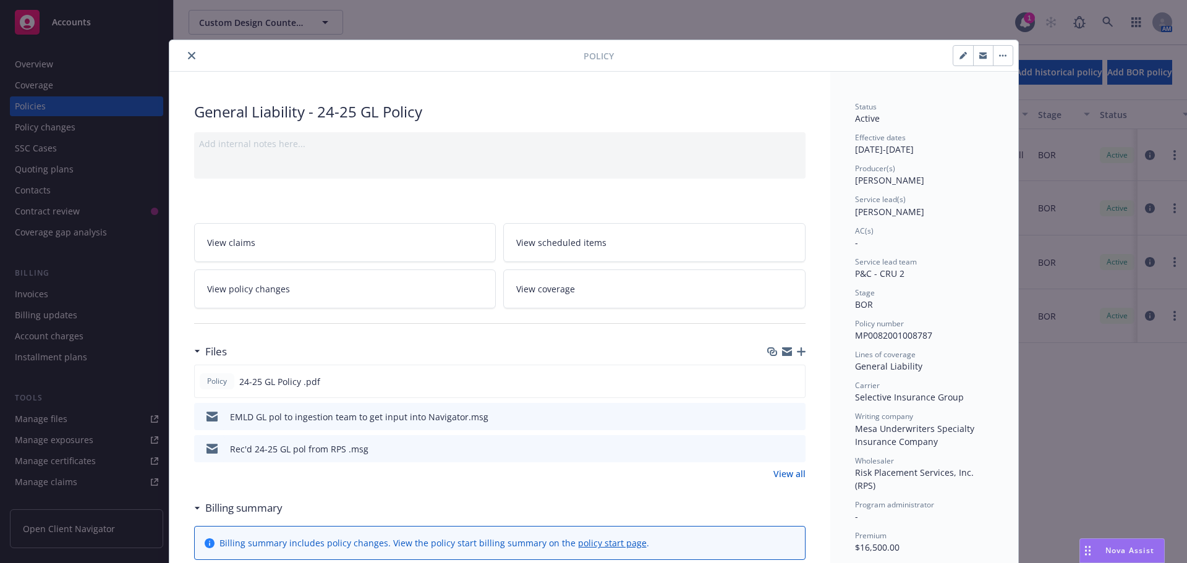
click at [184, 53] on button "close" at bounding box center [191, 55] width 15 height 15
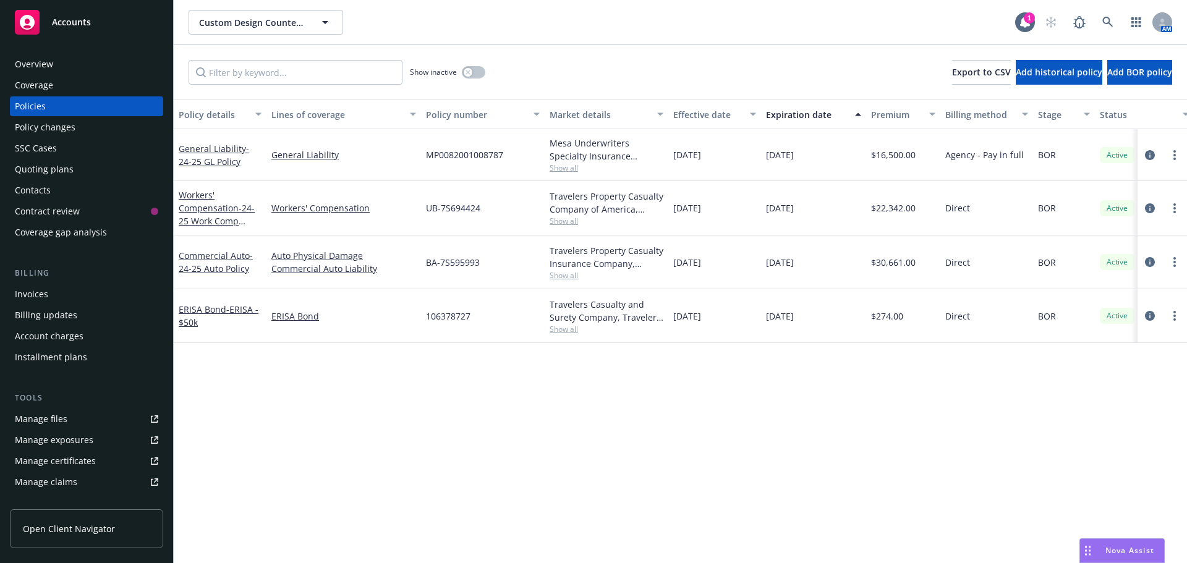
click at [265, 425] on div "Policy details Lines of coverage Policy number Market details Effective date Ex…" at bounding box center [680, 332] width 1013 height 464
click at [1118, 80] on button "Add BOR policy" at bounding box center [1139, 72] width 65 height 25
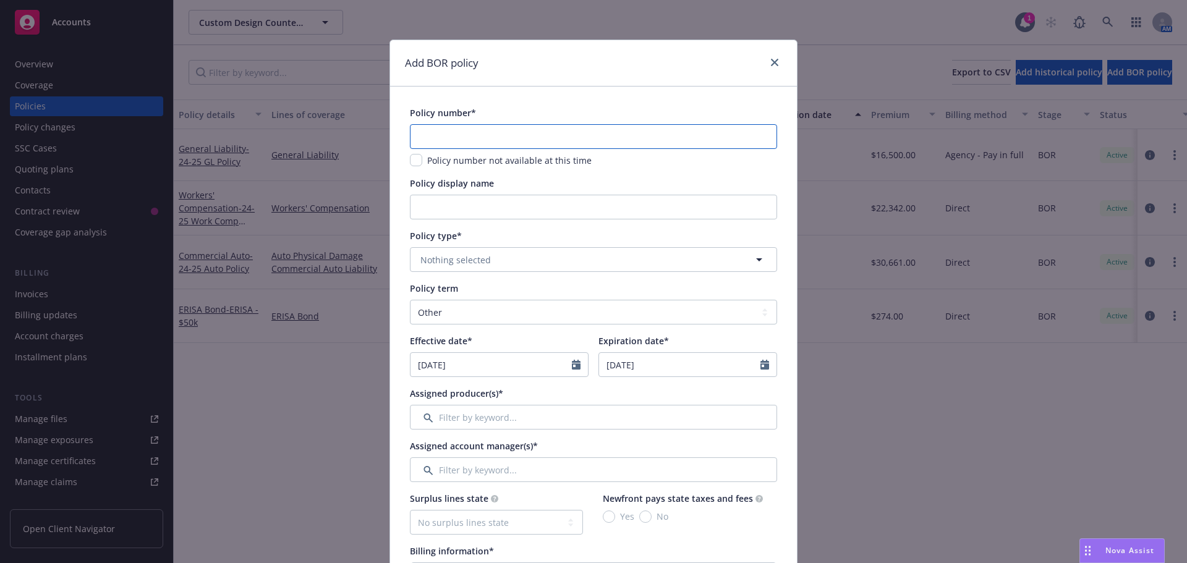
click at [443, 134] on input "text" at bounding box center [593, 136] width 367 height 25
click at [461, 208] on input "24-25 Prop Policy" at bounding box center [593, 207] width 367 height 25
click at [448, 255] on span "Nothing selected" at bounding box center [455, 259] width 70 height 13
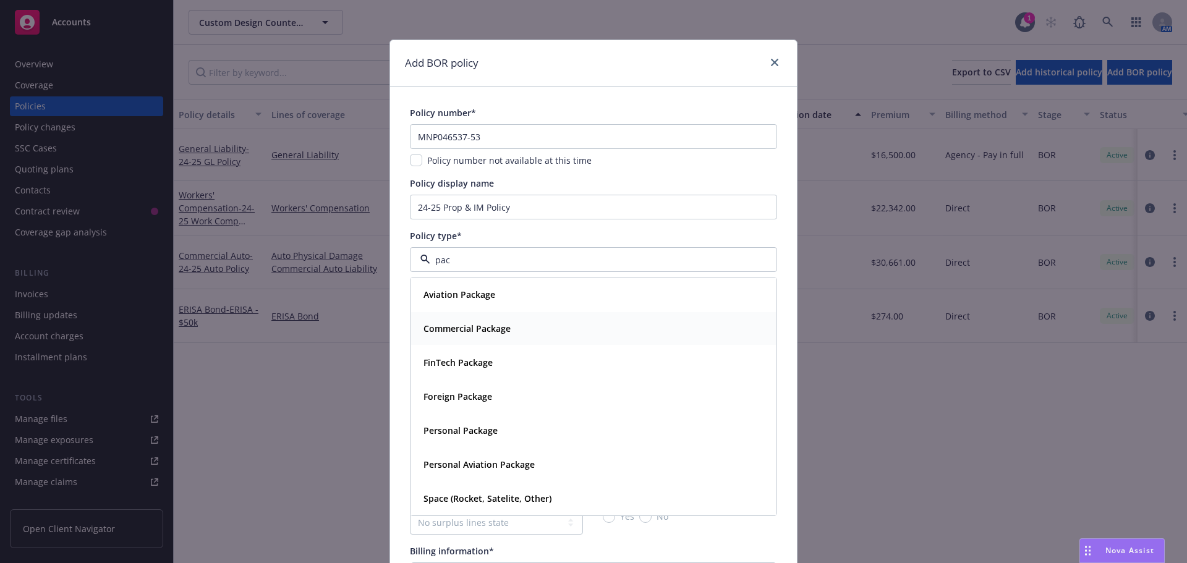
click at [445, 326] on strong "Commercial Package" at bounding box center [466, 329] width 87 height 12
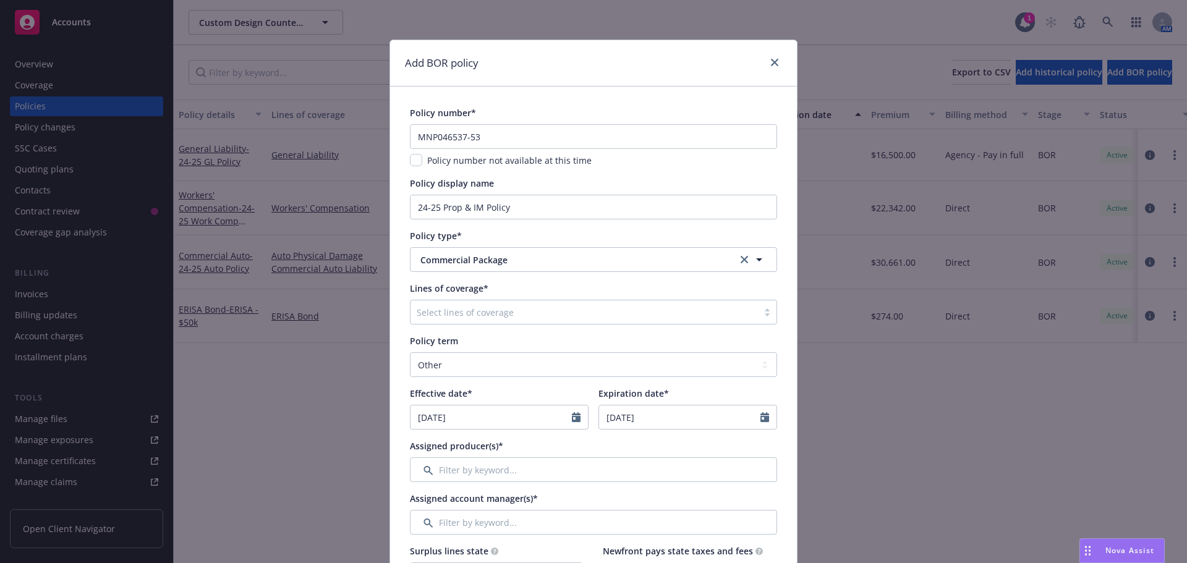
click at [440, 302] on div "Select lines of coverage" at bounding box center [584, 312] width 347 height 20
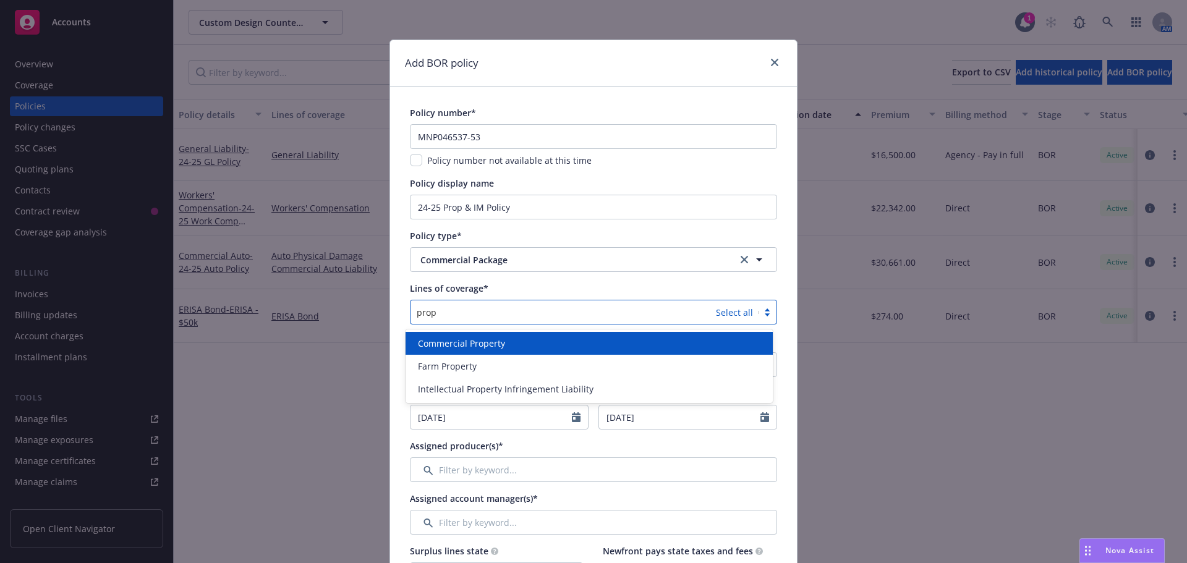
click at [451, 352] on div "Commercial Property" at bounding box center [589, 343] width 367 height 23
click at [451, 349] on span "Commercial Inland Marine" at bounding box center [473, 343] width 111 height 13
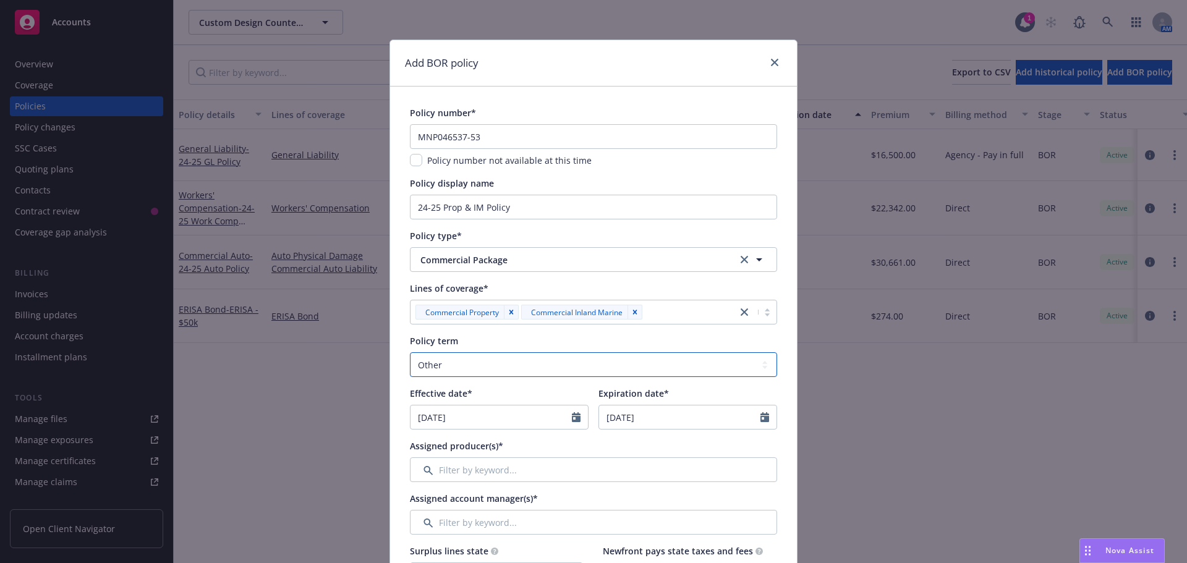
click at [431, 363] on select "Select policy term 12 Month 6 Month 4 Month 3 Month 2 Month 1 Month 36 Month (3…" at bounding box center [593, 364] width 367 height 25
click at [410, 352] on select "Select policy term 12 Month 6 Month 4 Month 3 Month 2 Month 1 Month 36 Month (3…" at bounding box center [593, 364] width 367 height 25
click at [574, 419] on icon "Calendar" at bounding box center [576, 417] width 9 height 10
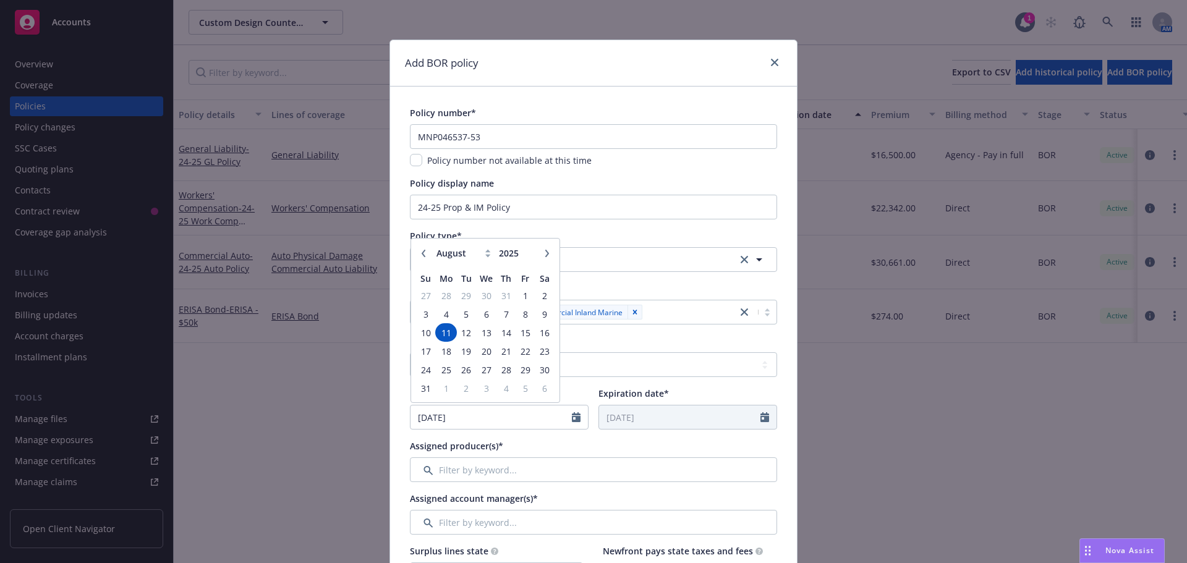
click at [420, 250] on icon "button" at bounding box center [423, 253] width 7 height 7
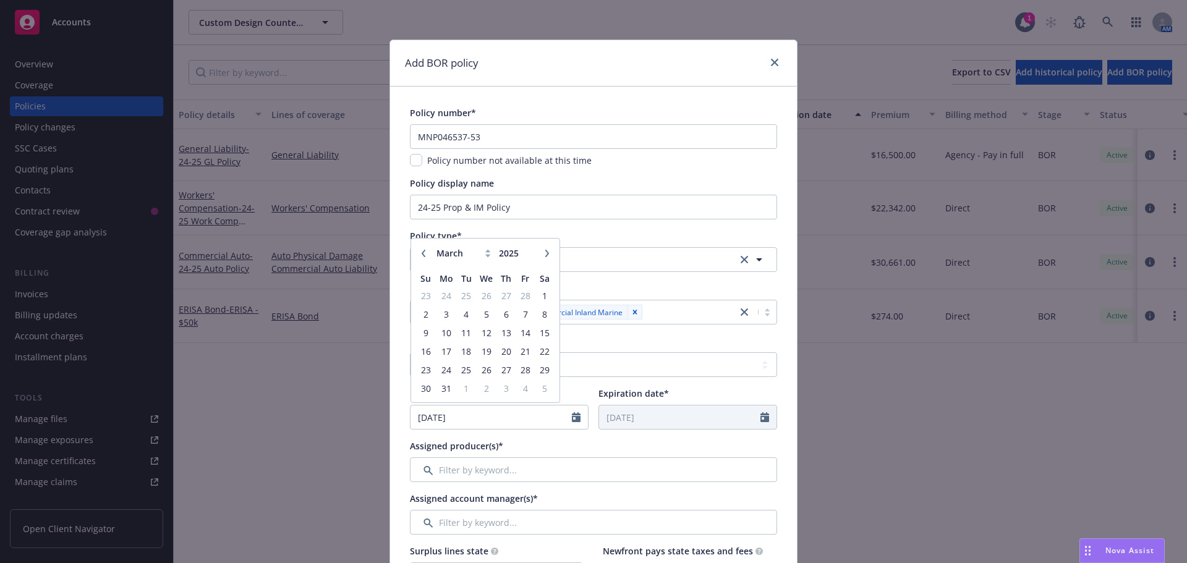
click at [420, 250] on icon "button" at bounding box center [423, 253] width 7 height 7
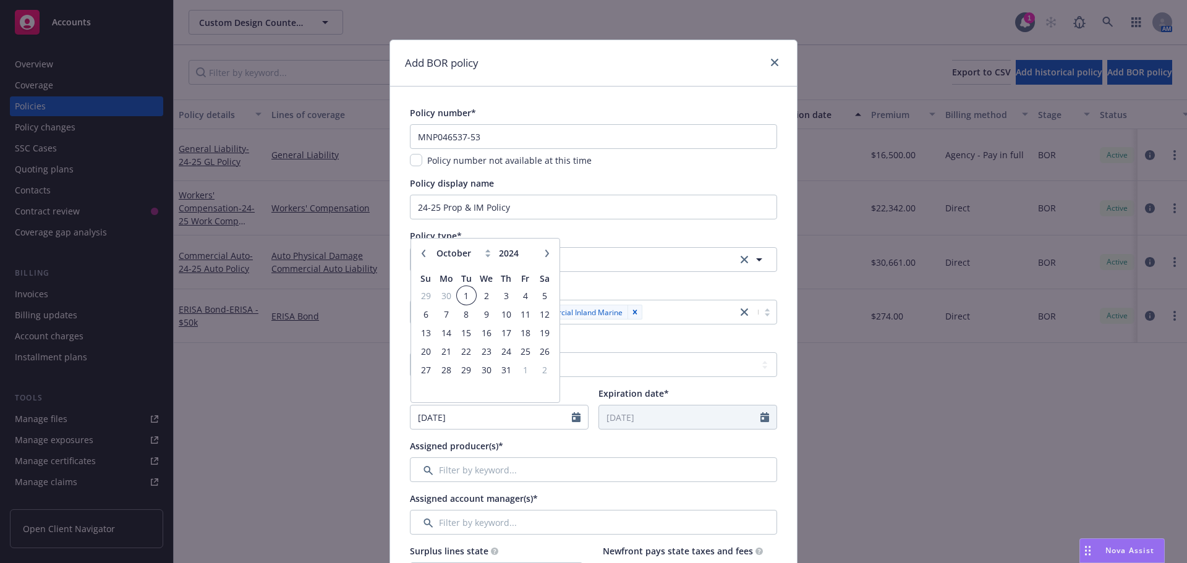
click at [461, 292] on span "1" at bounding box center [466, 295] width 17 height 15
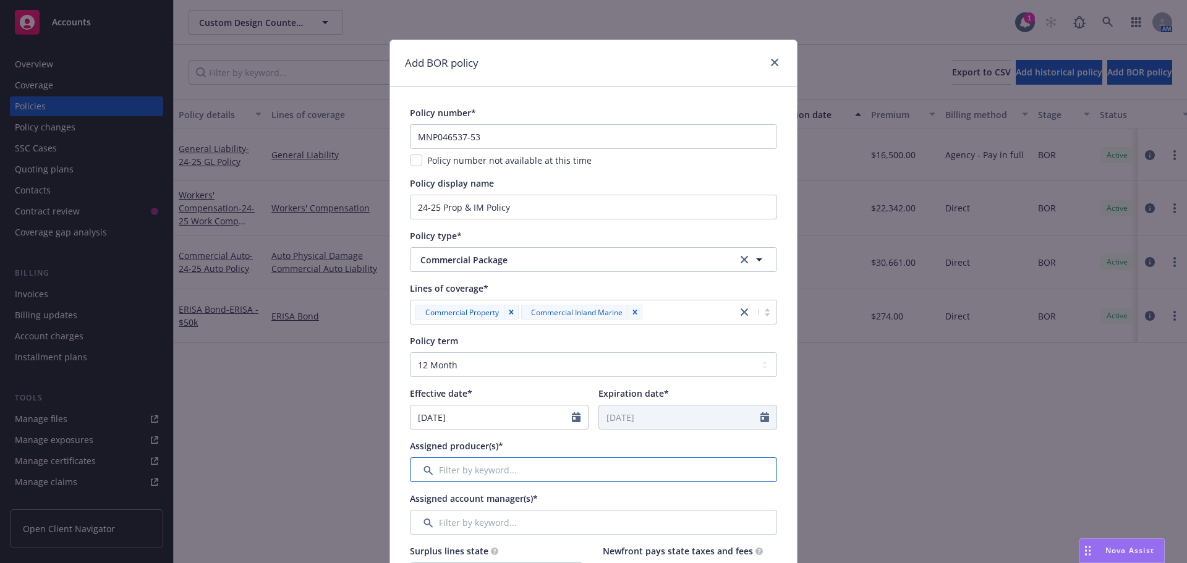
click at [532, 471] on input "Filter by keyword..." at bounding box center [593, 469] width 367 height 25
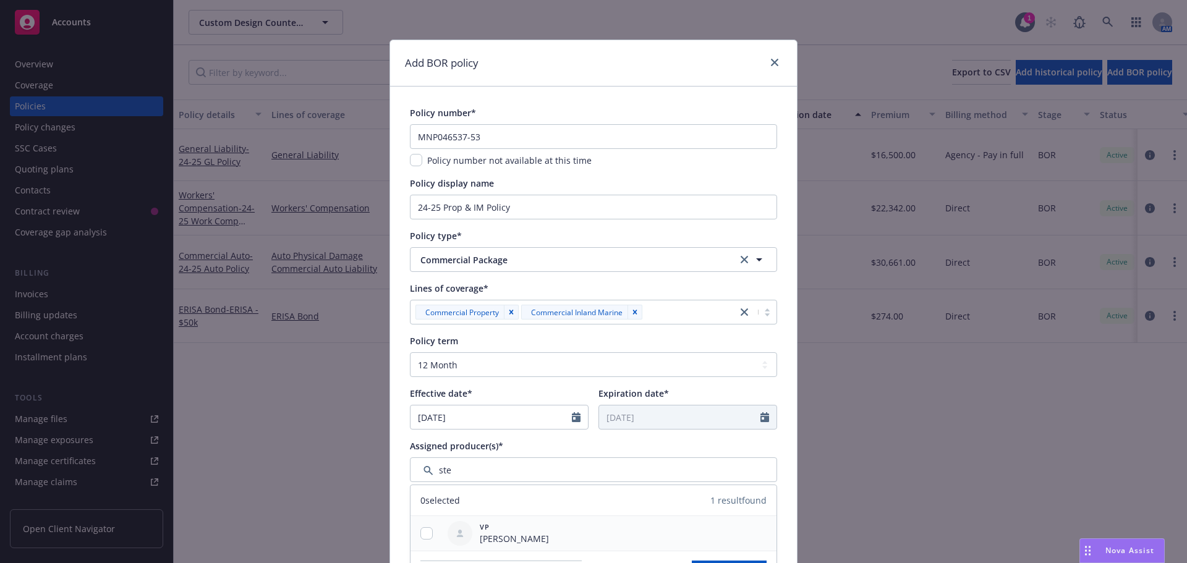
click at [411, 534] on div at bounding box center [427, 533] width 32 height 13
click at [420, 534] on input "checkbox" at bounding box center [426, 533] width 12 height 12
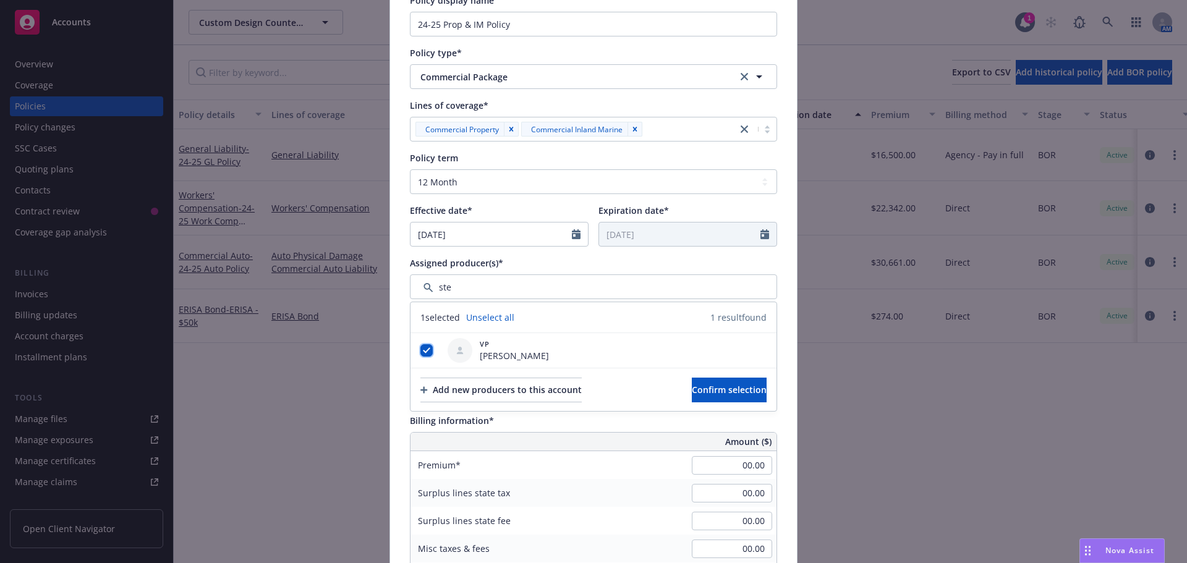
scroll to position [309, 0]
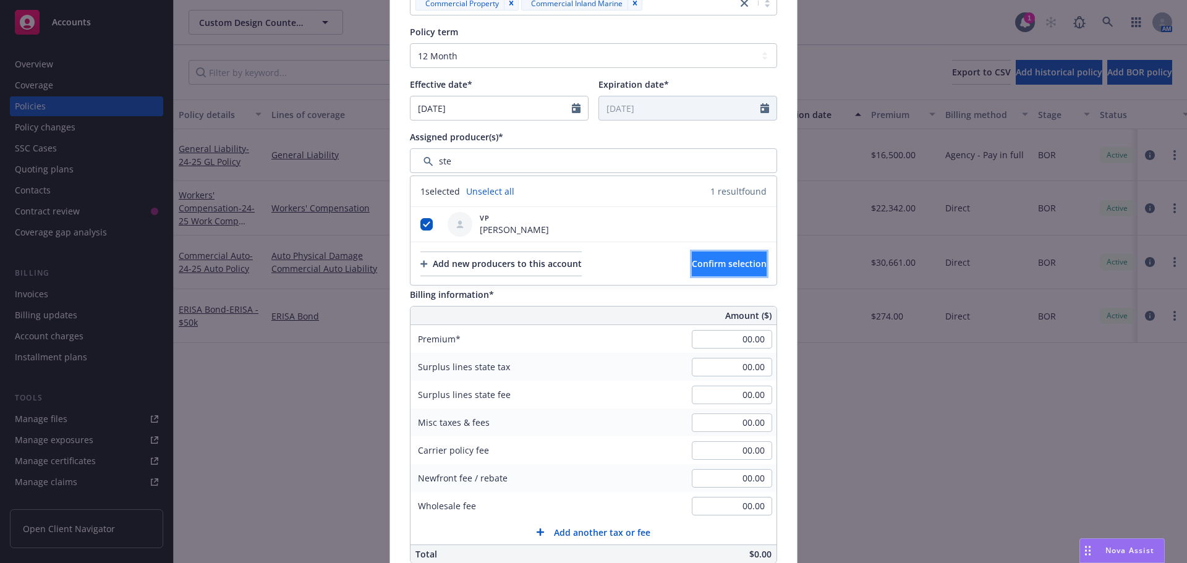
click at [700, 261] on span "Confirm selection" at bounding box center [729, 264] width 75 height 12
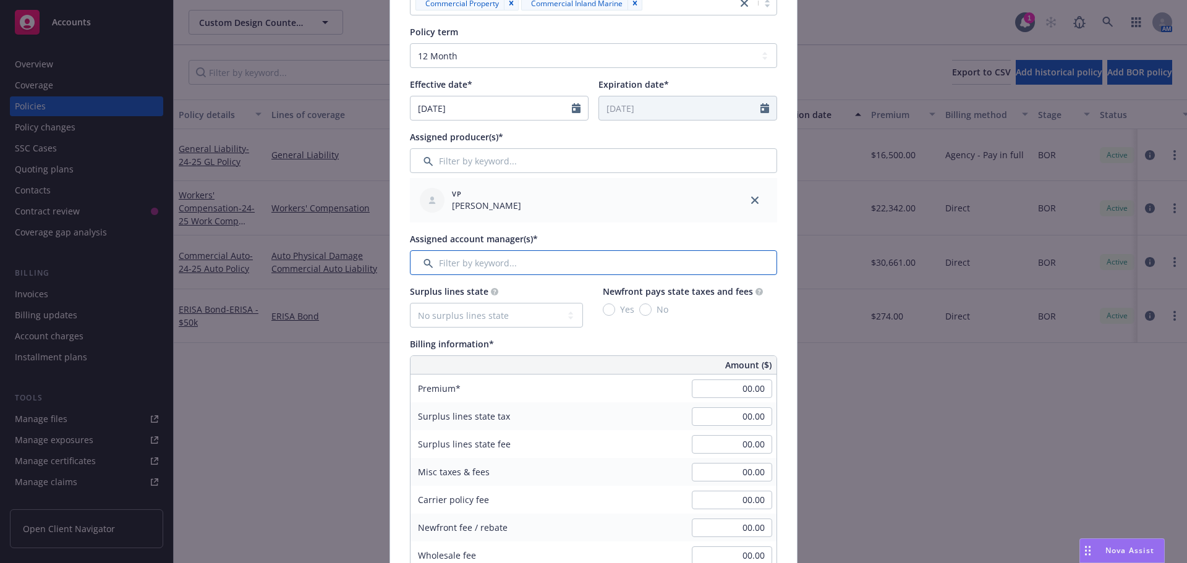
click at [502, 261] on input "Filter by keyword..." at bounding box center [593, 262] width 367 height 25
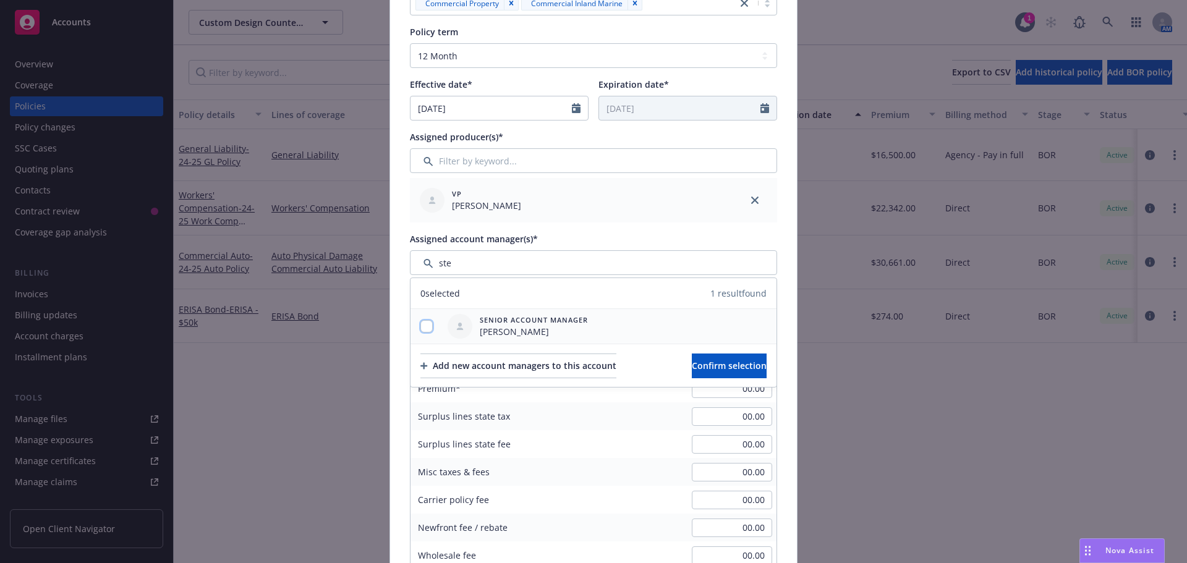
drag, startPoint x: 420, startPoint y: 325, endPoint x: 456, endPoint y: 324, distance: 36.5
click at [421, 325] on input "checkbox" at bounding box center [426, 326] width 12 height 12
click at [738, 360] on button "Confirm selection" at bounding box center [729, 366] width 75 height 25
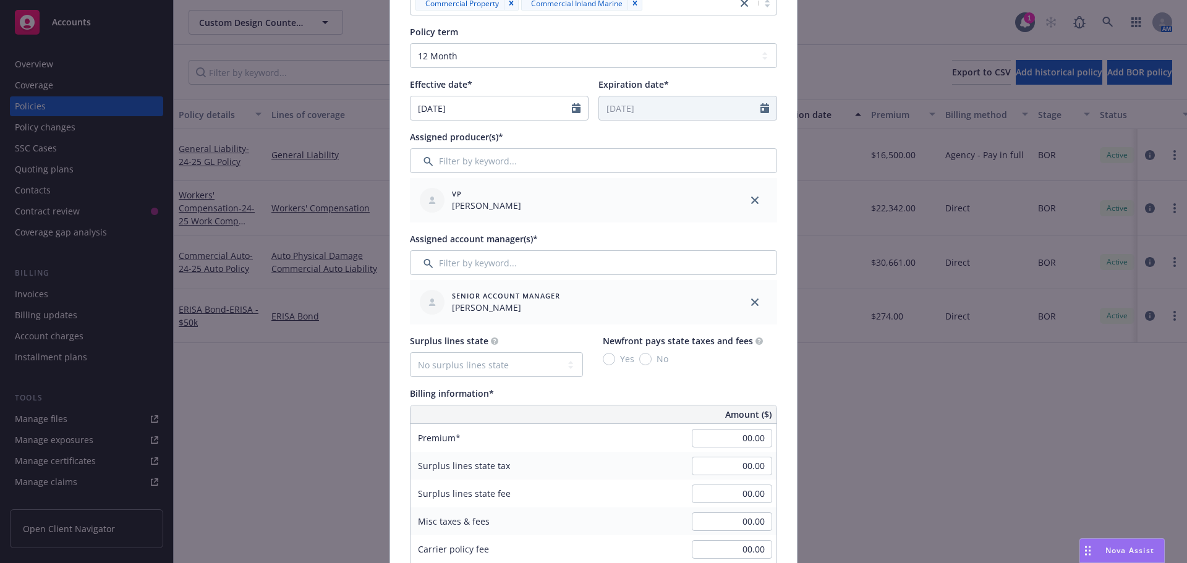
click at [480, 378] on div "Surplus lines state No surplus lines state [US_STATE] [US_STATE] [US_STATE] [US…" at bounding box center [593, 498] width 367 height 328
click at [486, 365] on select "No surplus lines state [US_STATE] [US_STATE] [US_STATE] [US_STATE] [US_STATE] […" at bounding box center [496, 364] width 173 height 25
click at [410, 352] on select "No surplus lines state [US_STATE] [US_STATE] [US_STATE] [US_STATE] [US_STATE] […" at bounding box center [496, 364] width 173 height 25
click at [605, 357] on input "Yes" at bounding box center [609, 359] width 12 height 12
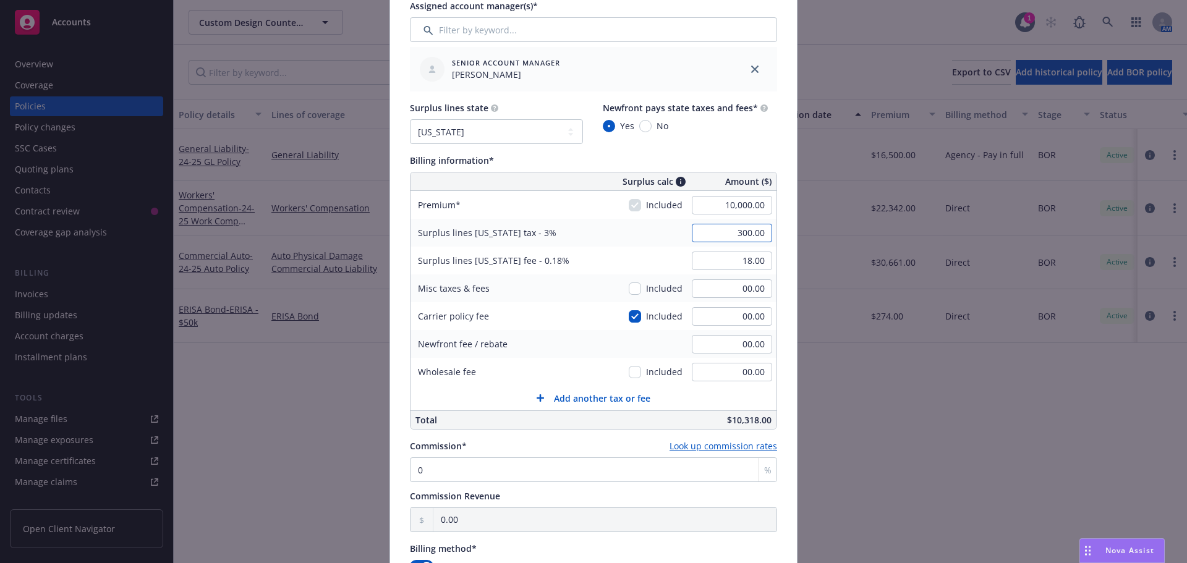
scroll to position [680, 0]
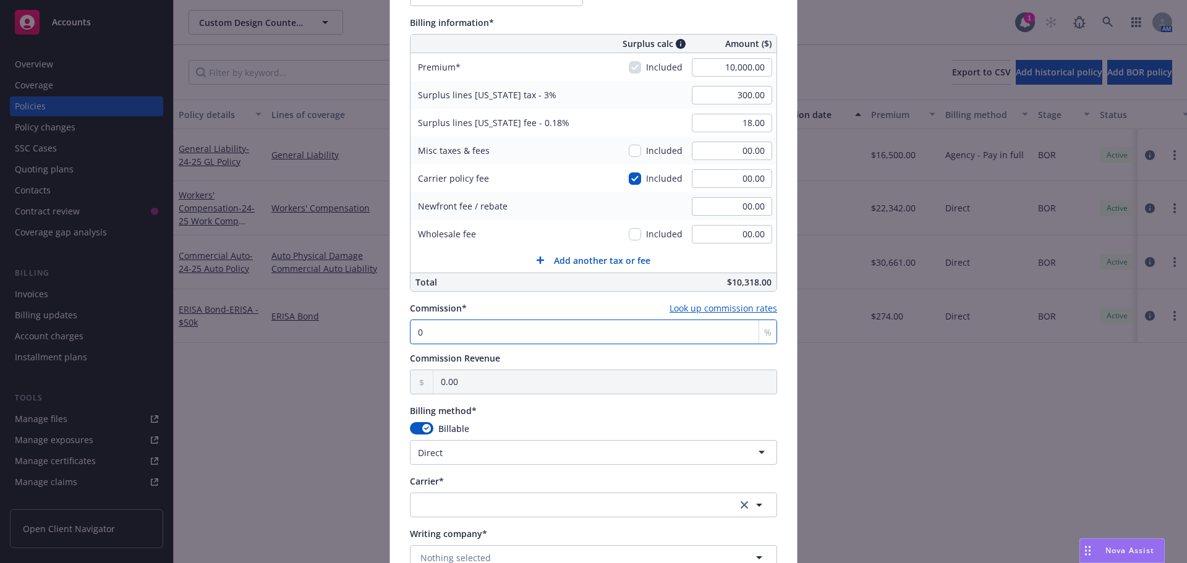
click at [423, 326] on input "0" at bounding box center [593, 332] width 367 height 25
click at [475, 445] on html "Accounts Overview Coverage Policies Policy changes SSC Cases Quoting plans Cont…" at bounding box center [593, 281] width 1187 height 563
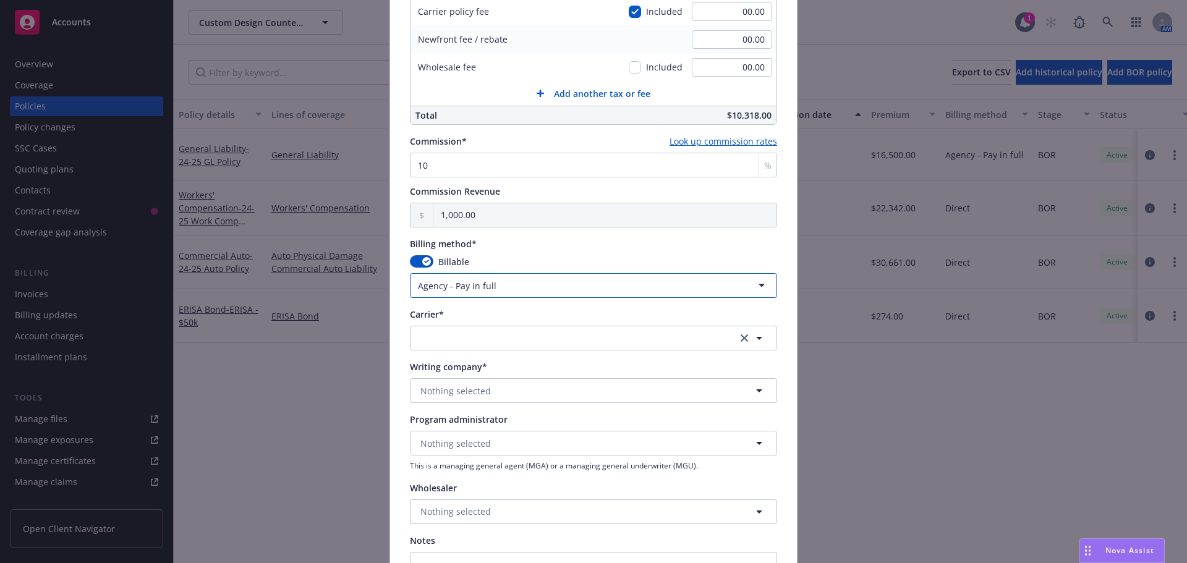
scroll to position [866, 0]
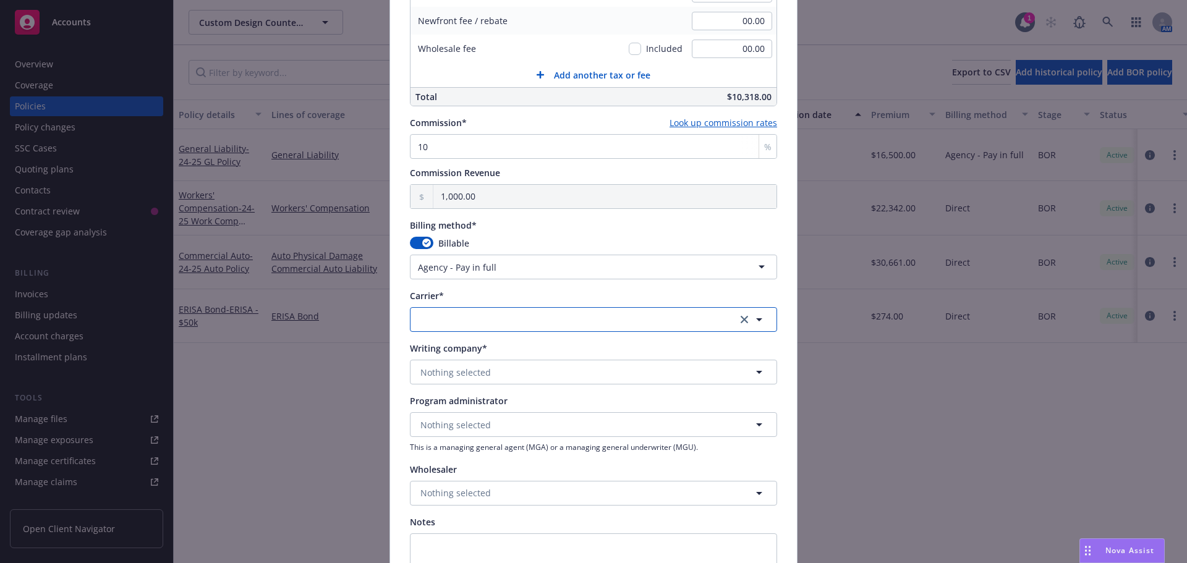
click at [483, 318] on button "button" at bounding box center [593, 319] width 367 height 25
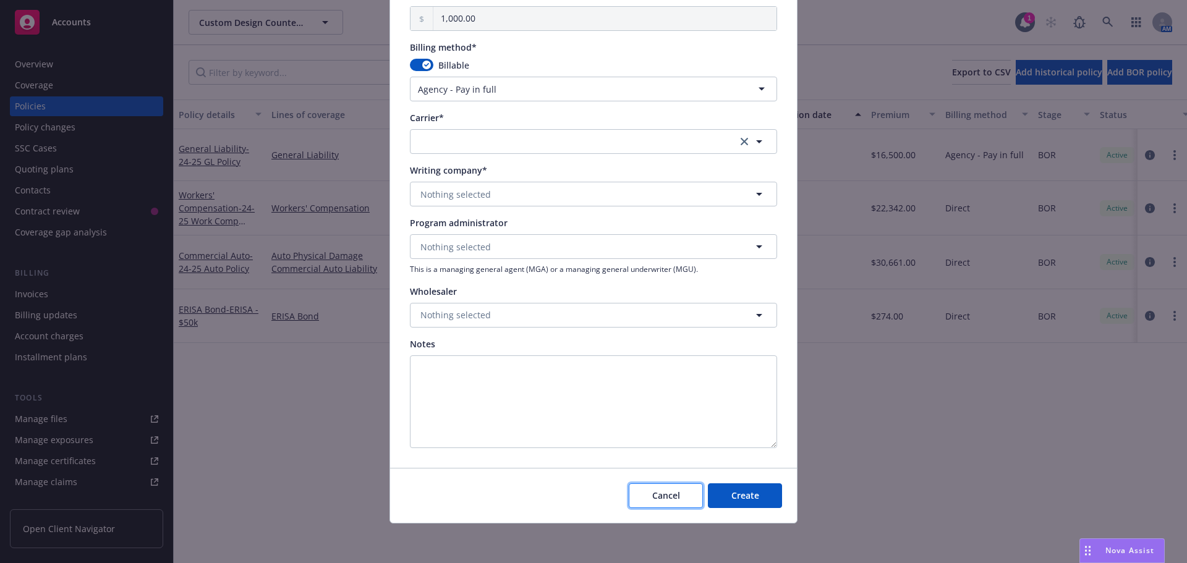
click at [652, 495] on span "Cancel" at bounding box center [666, 496] width 28 height 12
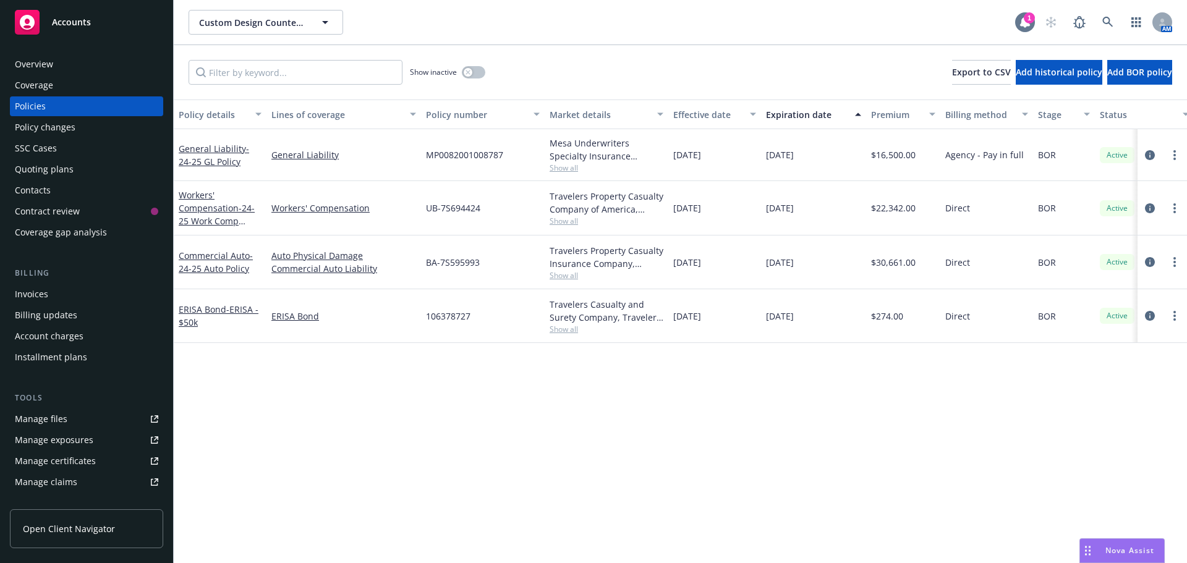
click at [1023, 28] on div at bounding box center [1025, 22] width 20 height 20
